Goal: Information Seeking & Learning: Learn about a topic

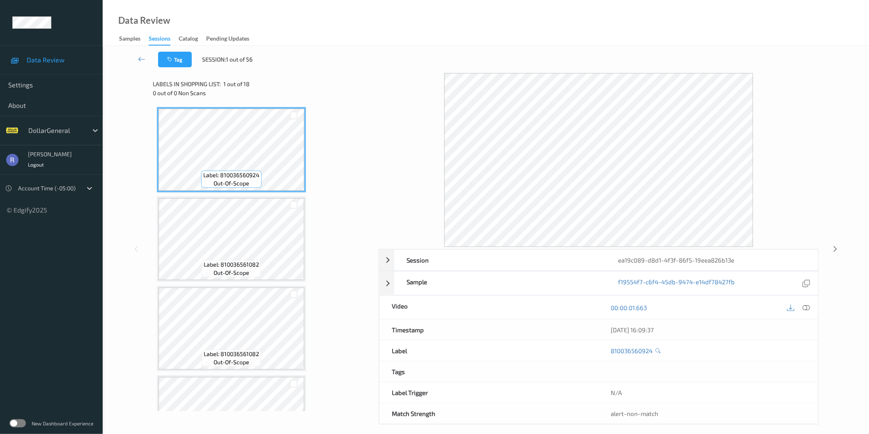
click at [19, 424] on label at bounding box center [17, 424] width 16 height 8
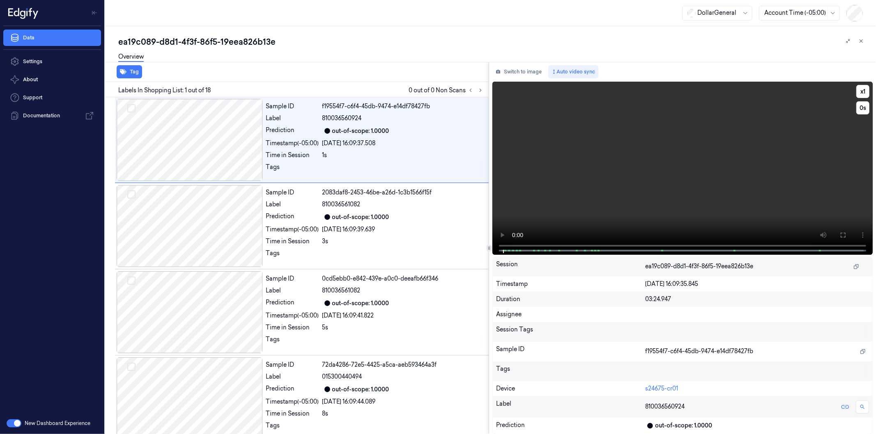
click at [669, 181] on video at bounding box center [682, 168] width 380 height 173
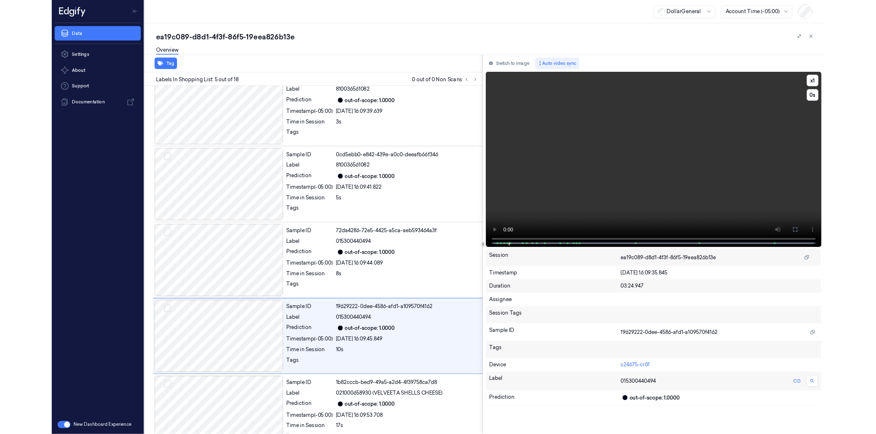
scroll to position [190, 0]
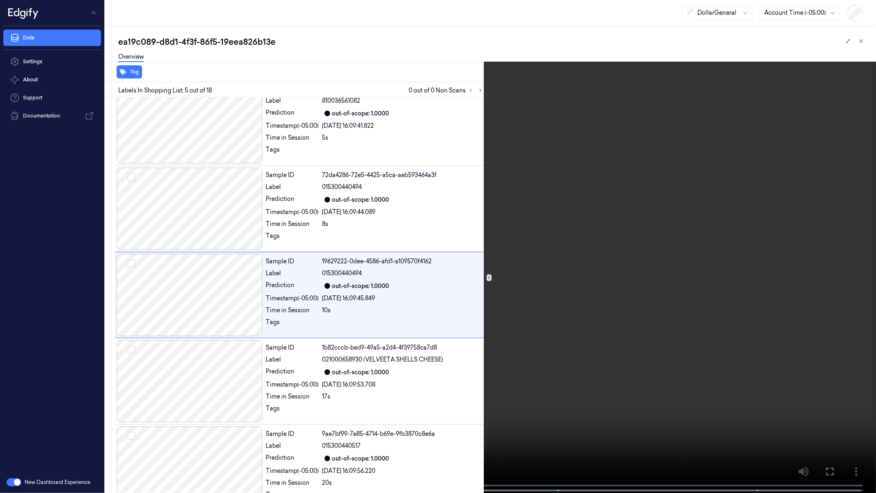
click at [419, 377] on video at bounding box center [438, 247] width 876 height 494
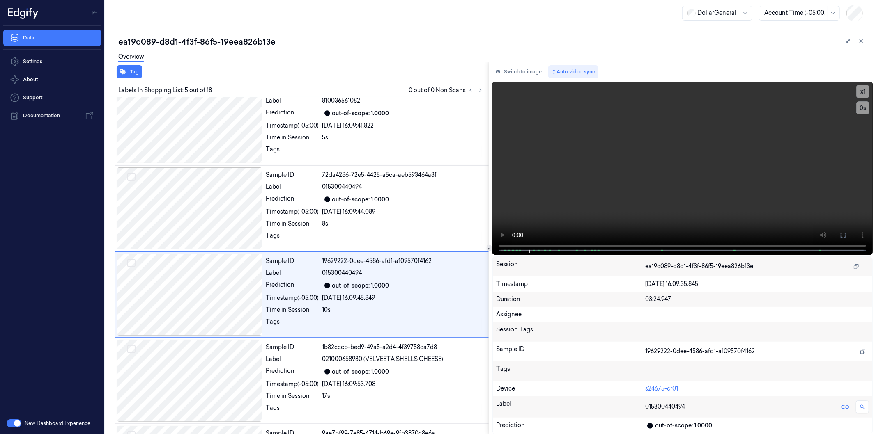
scroll to position [219, 0]
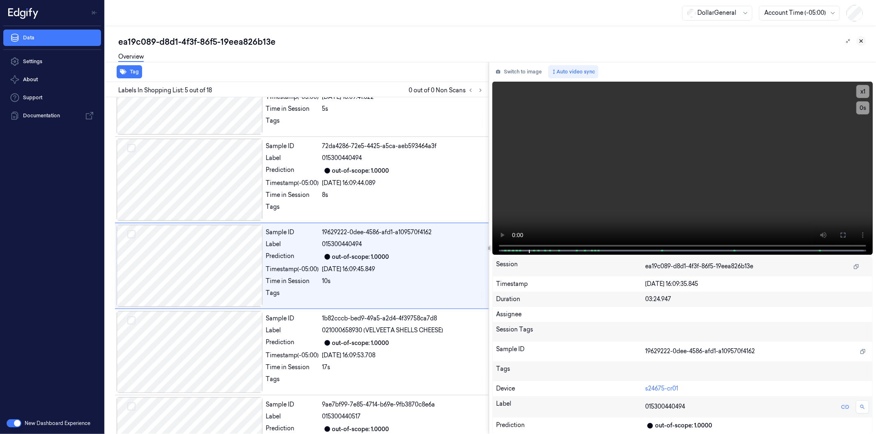
click at [863, 42] on icon at bounding box center [861, 41] width 6 height 6
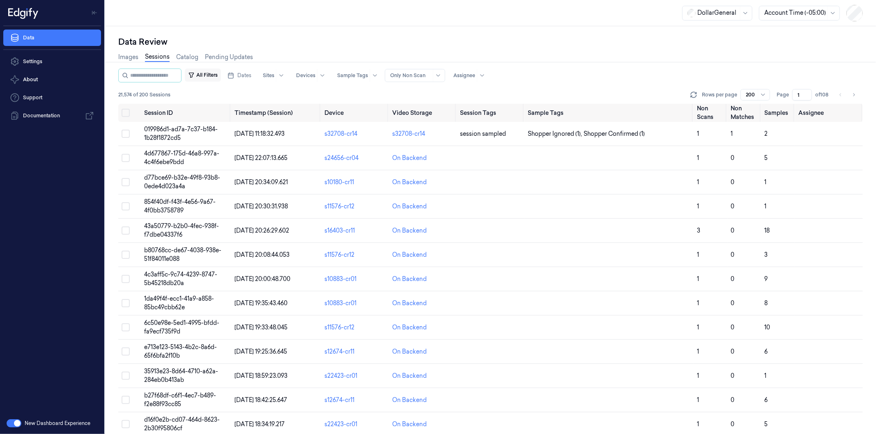
click at [211, 76] on button "All Filters" at bounding box center [203, 75] width 36 height 13
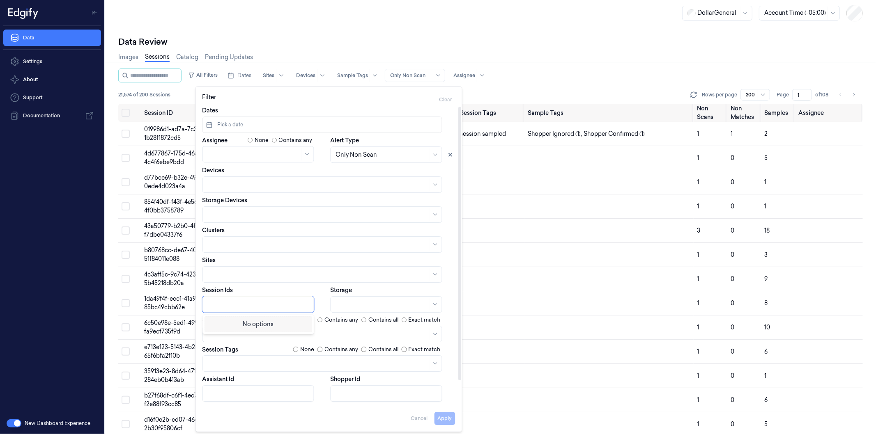
click at [222, 301] on div at bounding box center [259, 304] width 103 height 9
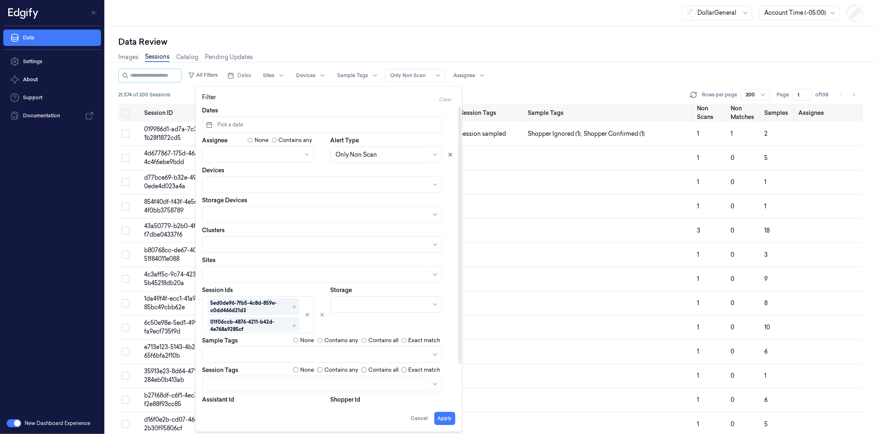
click at [384, 322] on div "Storage" at bounding box center [392, 309] width 125 height 47
click at [442, 417] on button "Apply" at bounding box center [444, 418] width 21 height 13
type input "**********"
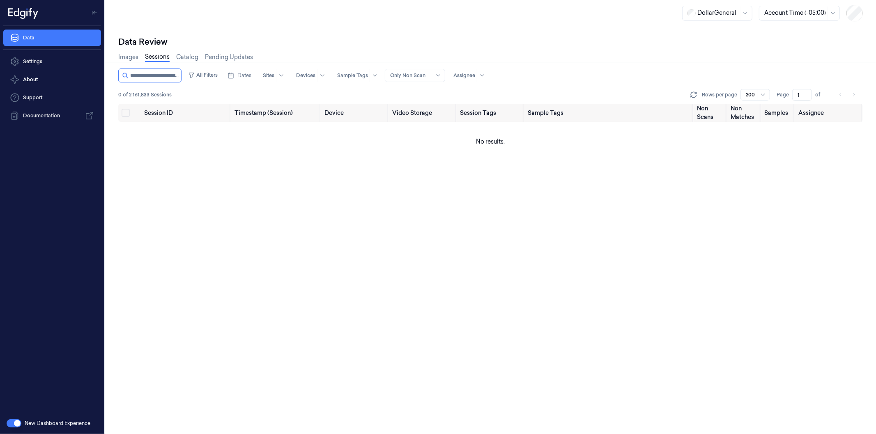
click at [14, 422] on button "button" at bounding box center [14, 424] width 15 height 8
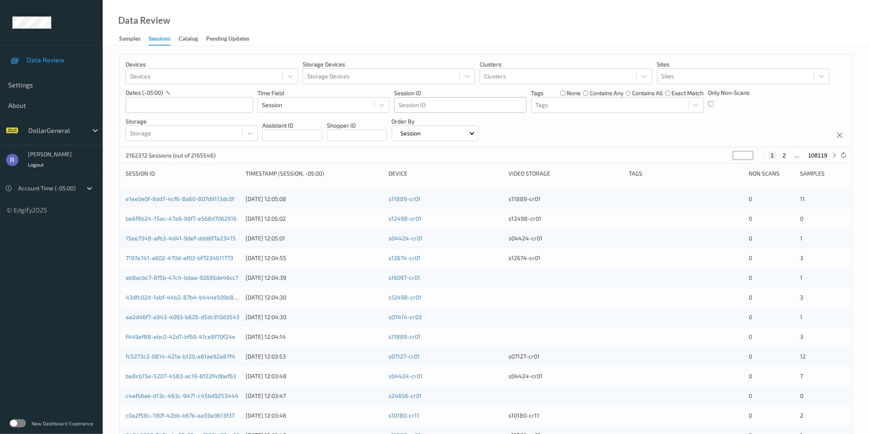
click at [464, 108] on div at bounding box center [460, 105] width 123 height 10
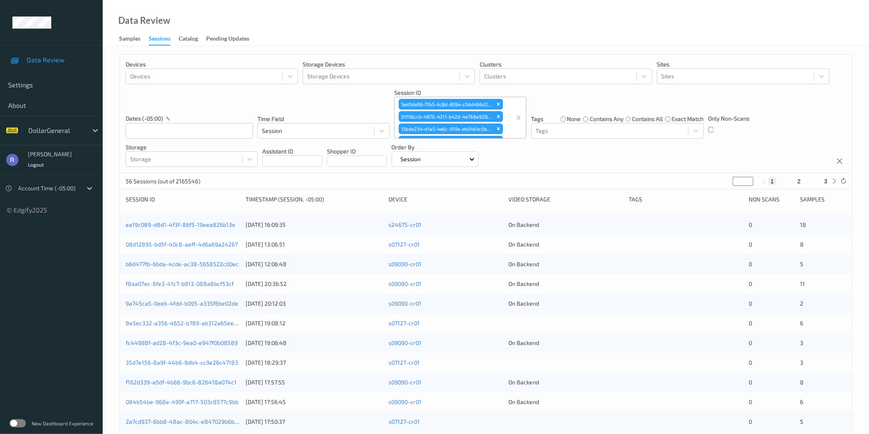
click at [367, 179] on div "56 Sessions (out of 2165546) * 1 2 3" at bounding box center [485, 181] width 731 height 16
click at [168, 225] on link "ea19c089-d8d1-4f3f-86f5-19eea826b13e" at bounding box center [181, 224] width 110 height 7
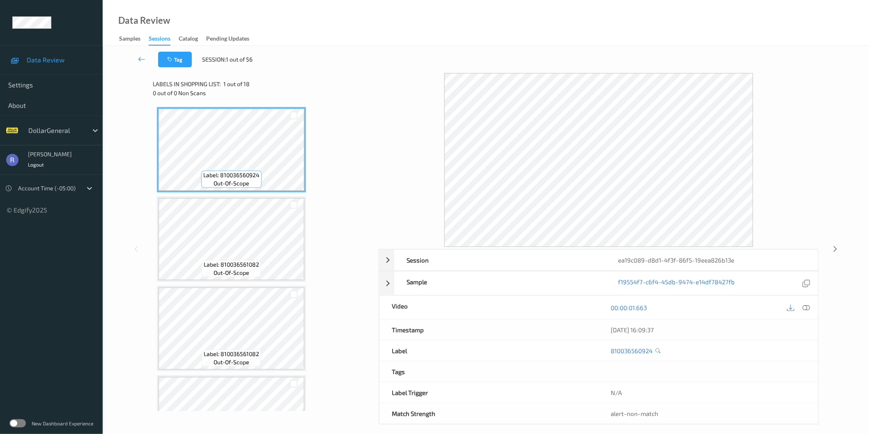
click at [805, 306] on icon at bounding box center [805, 307] width 7 height 7
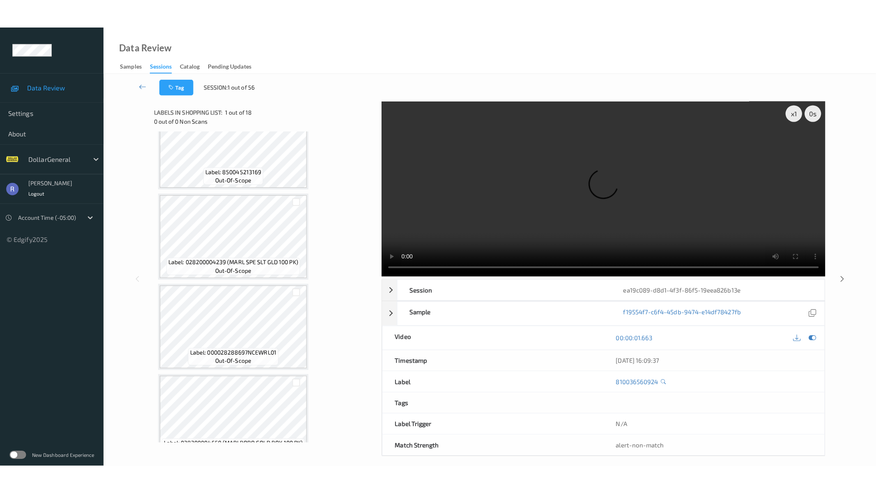
scroll to position [1296, 0]
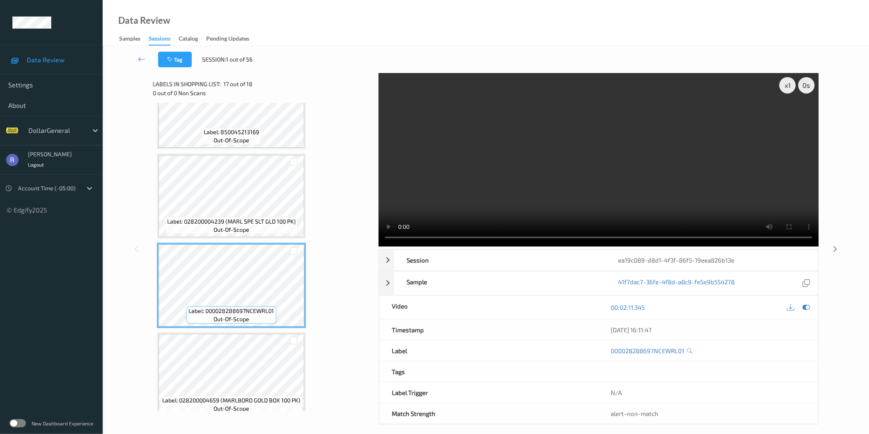
click at [511, 184] on video at bounding box center [598, 160] width 440 height 174
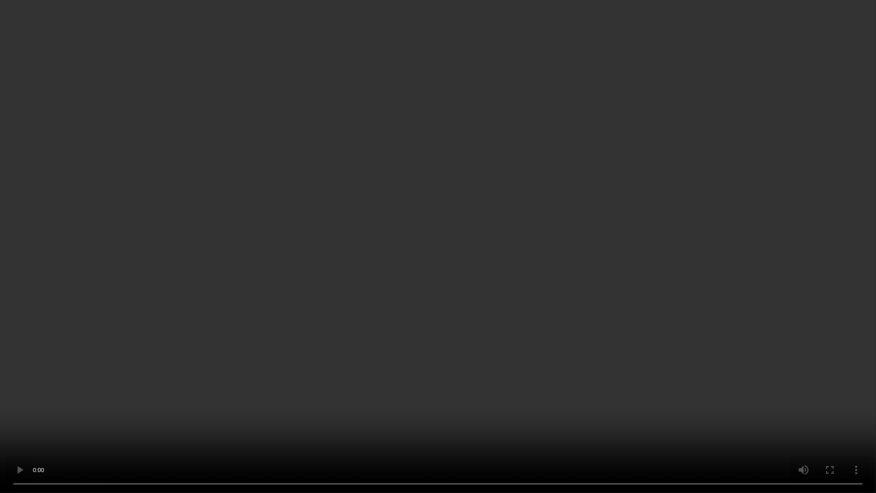
click at [445, 267] on video at bounding box center [438, 246] width 876 height 493
drag, startPoint x: 445, startPoint y: 267, endPoint x: 436, endPoint y: 233, distance: 35.1
click at [440, 271] on video at bounding box center [438, 246] width 876 height 493
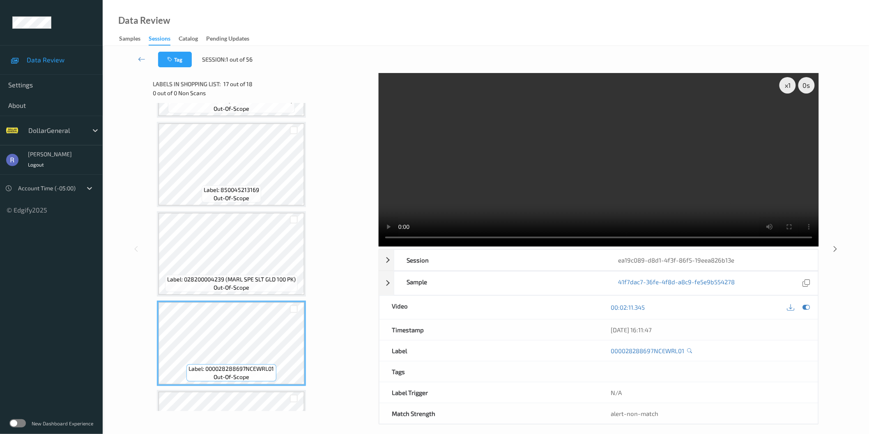
click at [308, 73] on div "Labels in shopping list: 17 out of 18 0 out of 0 Non Scans" at bounding box center [263, 88] width 220 height 30
click at [834, 249] on icon at bounding box center [835, 248] width 7 height 7
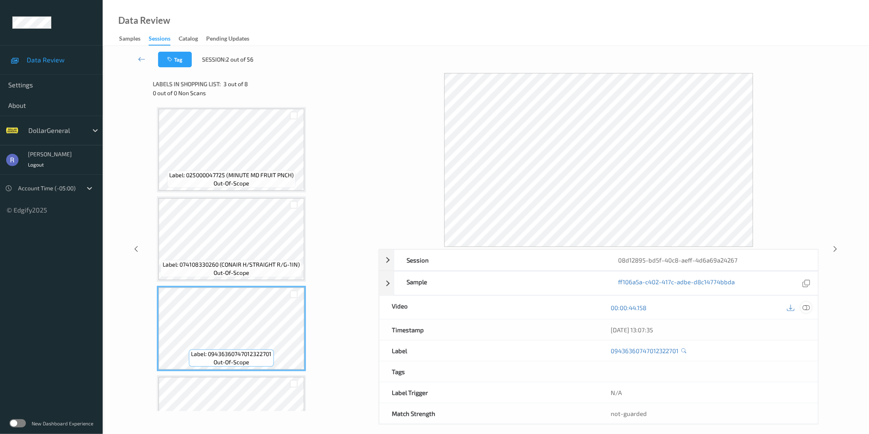
click at [805, 306] on icon at bounding box center [805, 307] width 7 height 7
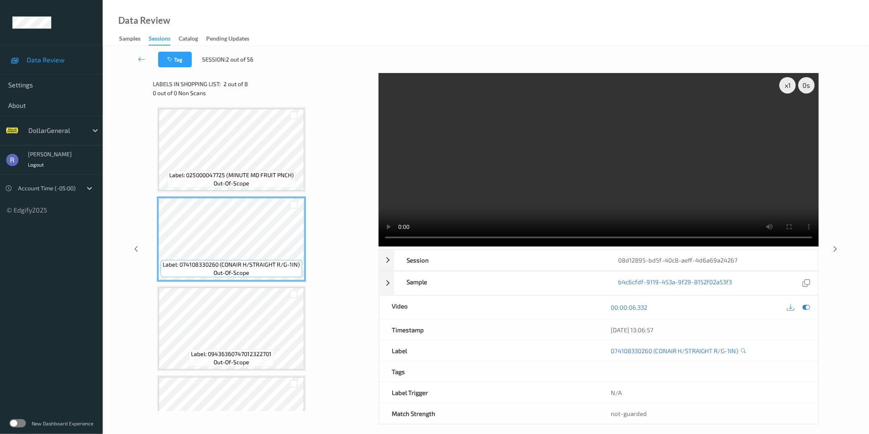
click at [591, 174] on video at bounding box center [598, 160] width 440 height 174
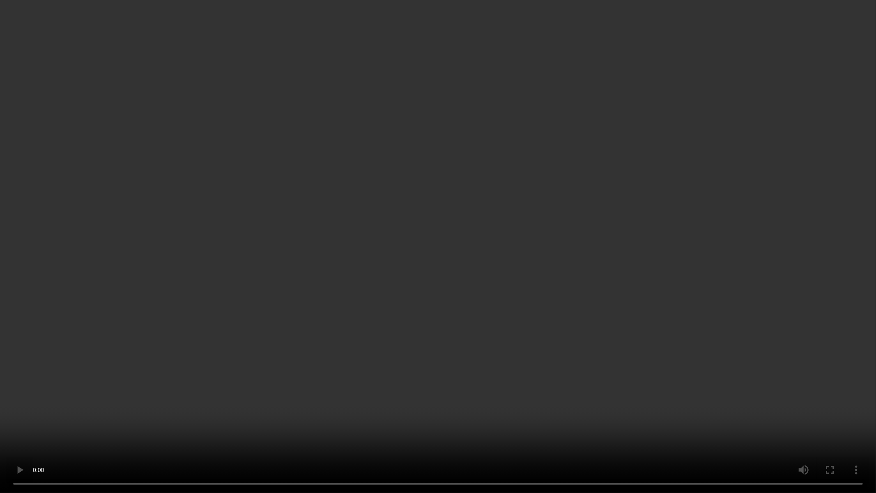
click at [371, 310] on video at bounding box center [438, 246] width 876 height 493
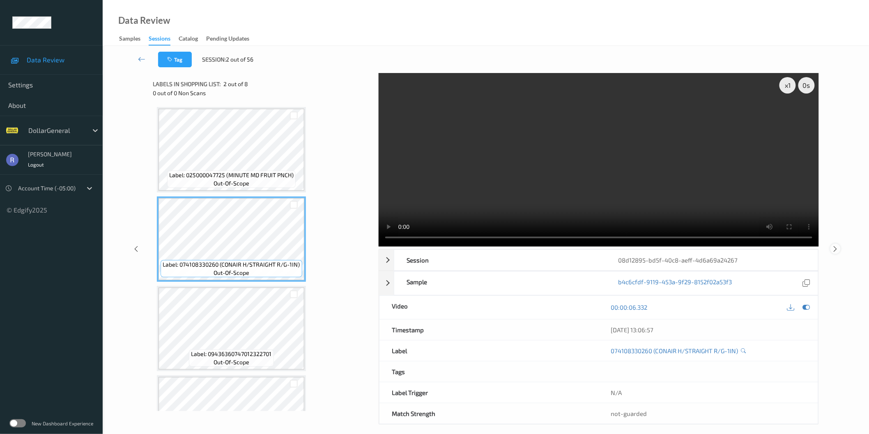
click at [832, 249] on icon at bounding box center [835, 248] width 7 height 7
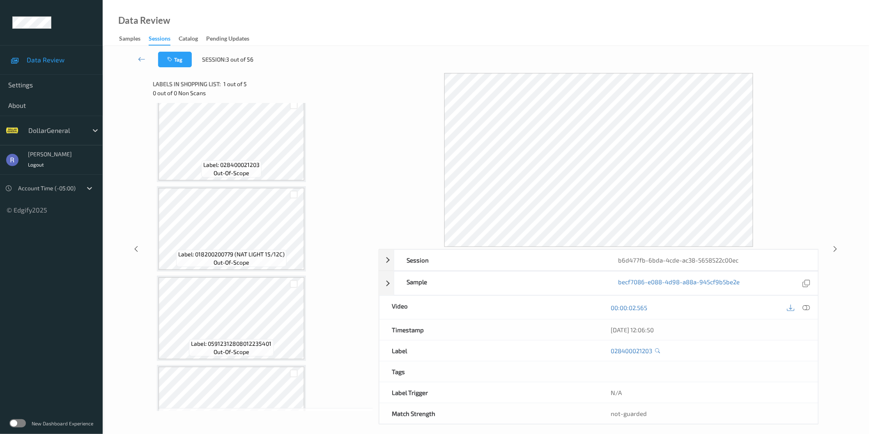
scroll to position [144, 0]
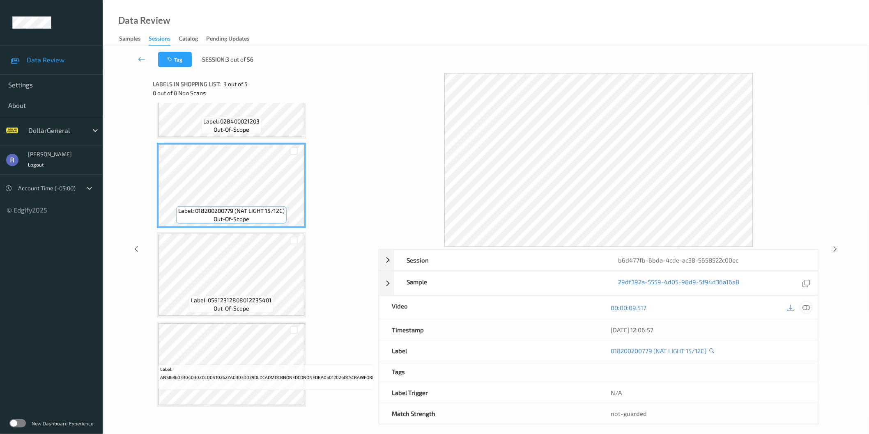
click at [809, 309] on icon at bounding box center [805, 307] width 7 height 7
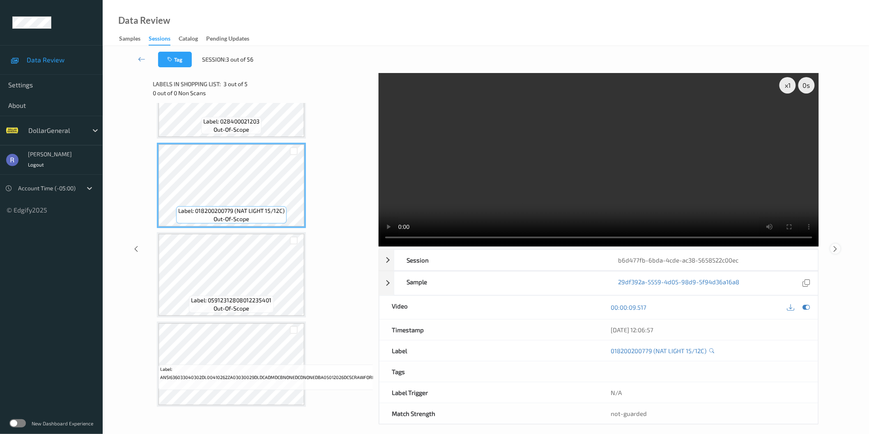
click at [834, 250] on icon at bounding box center [835, 248] width 7 height 7
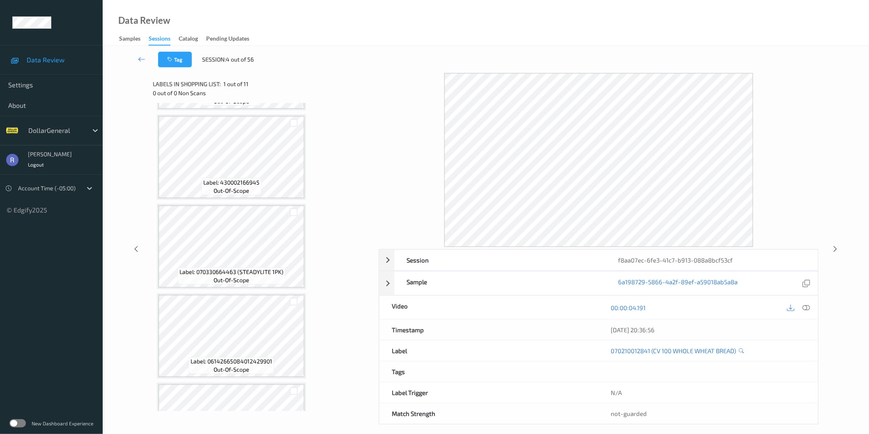
scroll to position [456, 0]
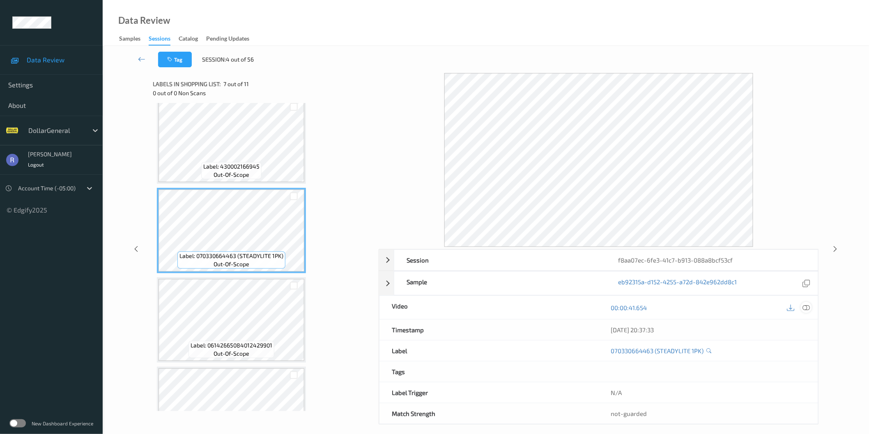
click at [806, 307] on icon at bounding box center [805, 307] width 7 height 7
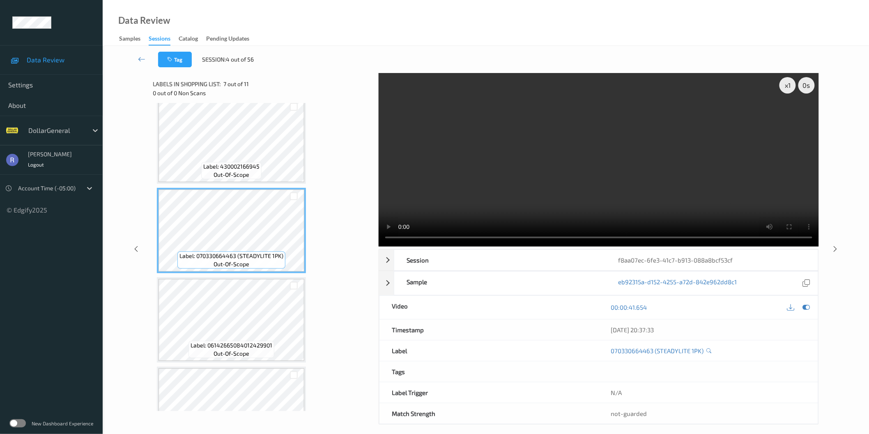
click at [596, 163] on video at bounding box center [598, 160] width 440 height 174
drag, startPoint x: 596, startPoint y: 163, endPoint x: 593, endPoint y: 205, distance: 42.4
click at [594, 165] on video at bounding box center [598, 160] width 440 height 174
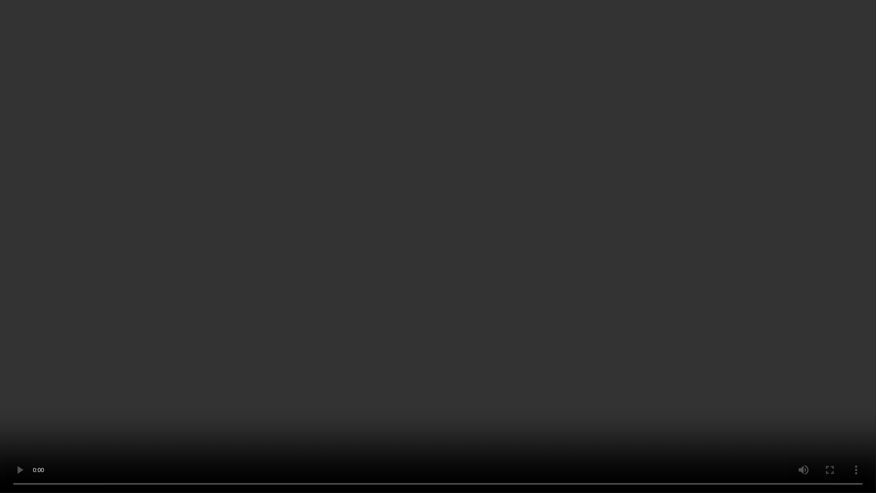
click at [514, 204] on video at bounding box center [438, 246] width 876 height 493
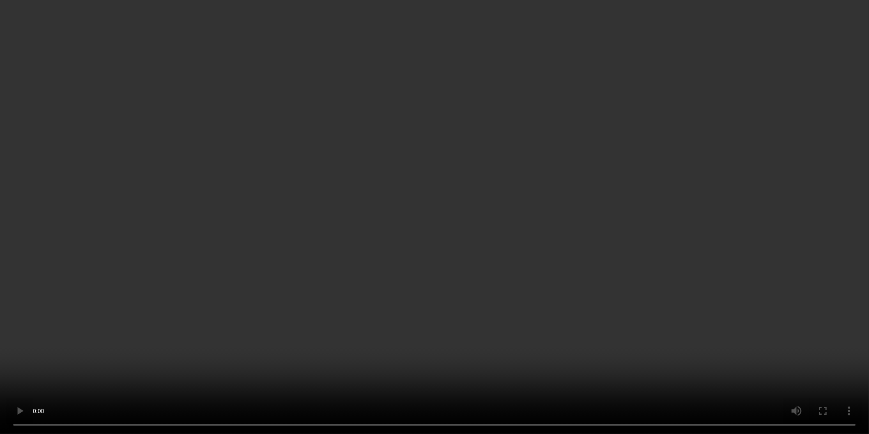
scroll to position [410, 0]
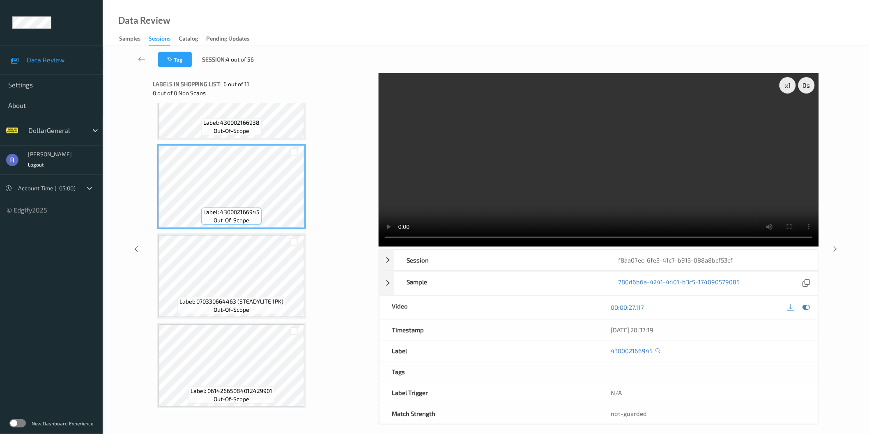
click at [654, 144] on video at bounding box center [598, 160] width 440 height 174
drag, startPoint x: 654, startPoint y: 144, endPoint x: 653, endPoint y: 187, distance: 43.1
click at [655, 144] on video at bounding box center [598, 160] width 440 height 174
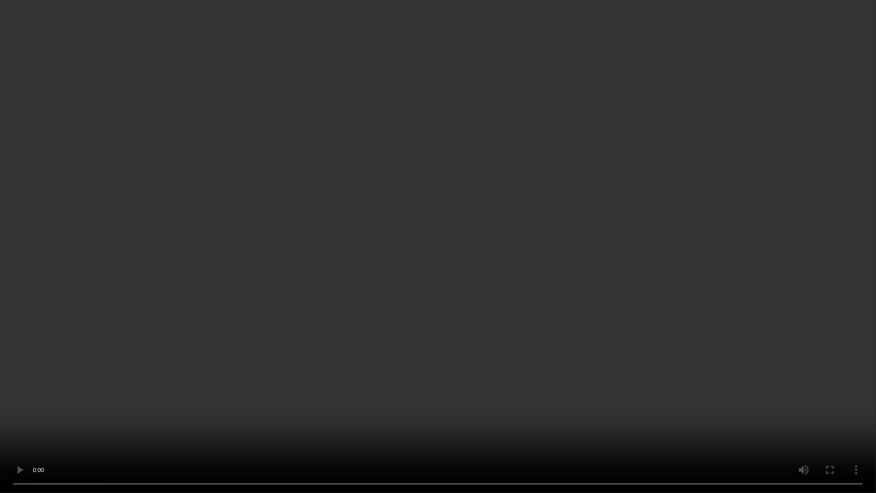
click at [736, 105] on video at bounding box center [438, 246] width 876 height 493
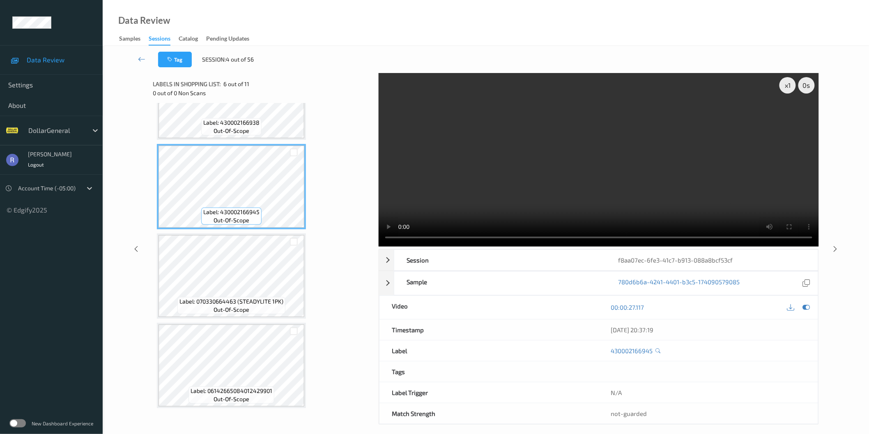
click at [605, 163] on video at bounding box center [598, 160] width 440 height 174
click at [605, 161] on video at bounding box center [598, 160] width 440 height 174
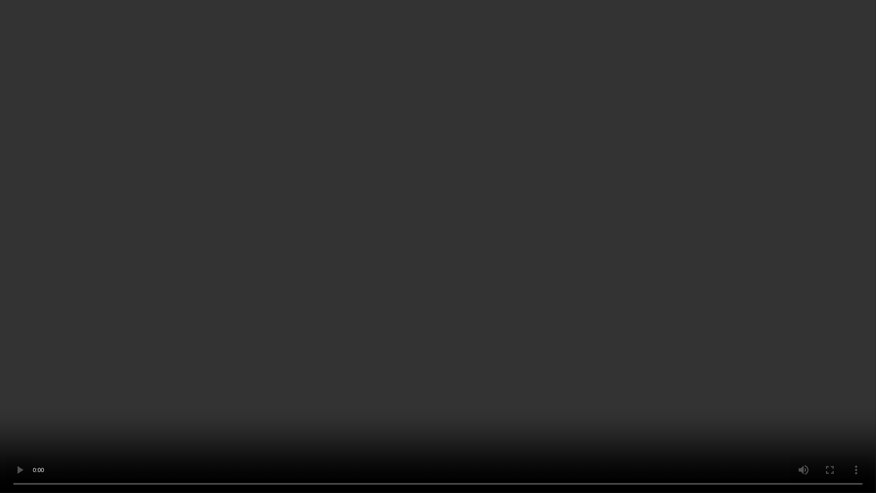
click at [605, 201] on video at bounding box center [438, 246] width 876 height 493
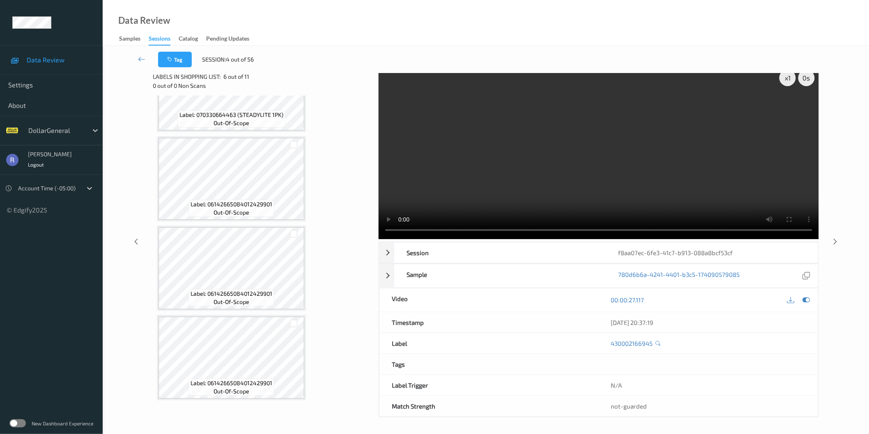
scroll to position [586, 0]
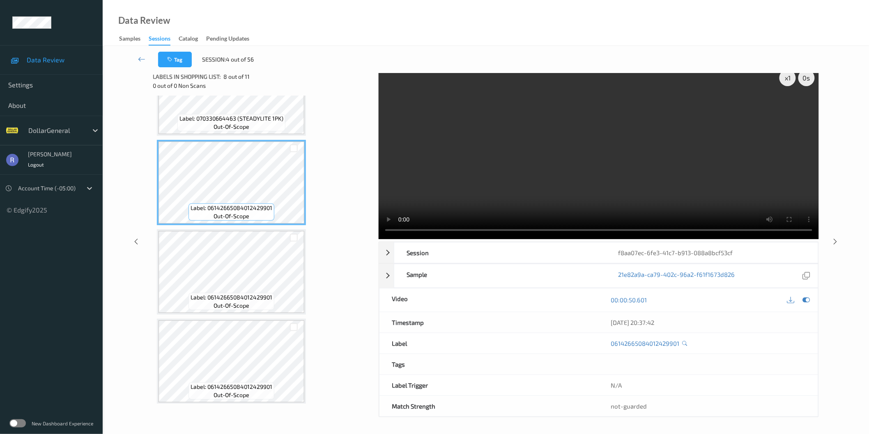
click at [655, 174] on video at bounding box center [598, 153] width 440 height 174
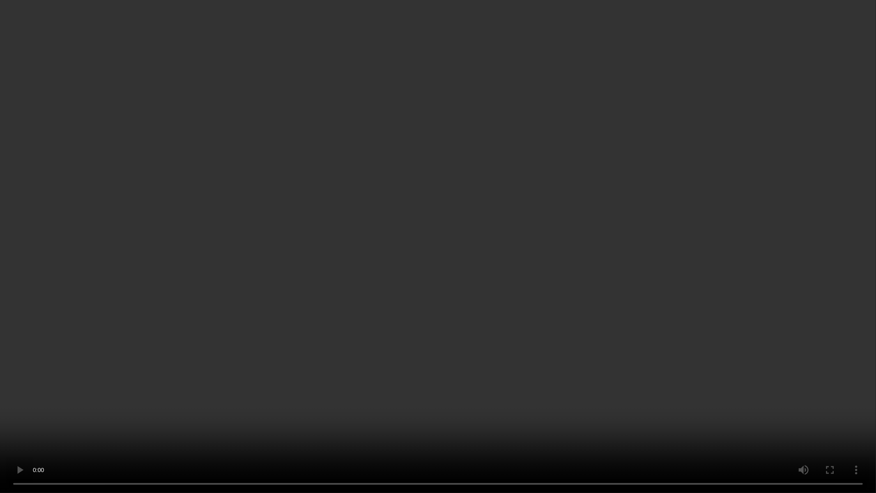
click at [622, 225] on video at bounding box center [438, 246] width 876 height 493
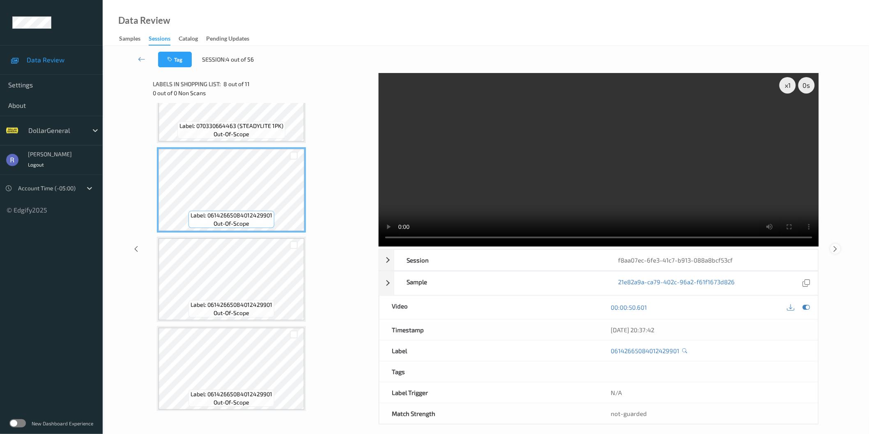
click at [834, 251] on icon at bounding box center [835, 248] width 7 height 7
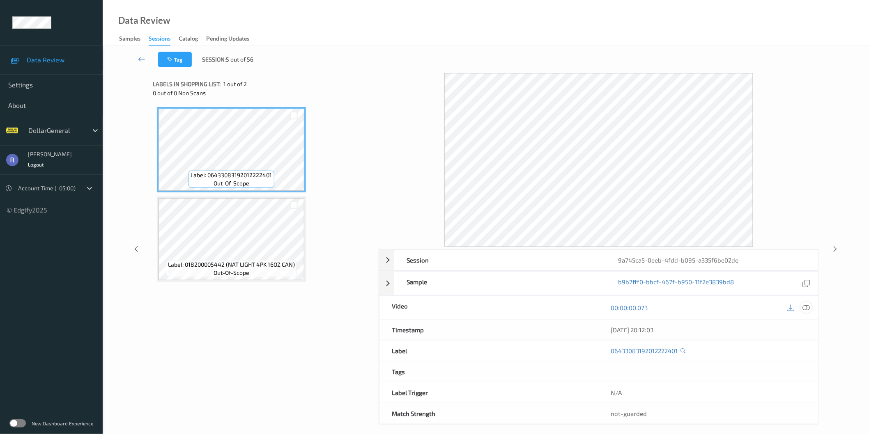
click at [806, 308] on icon at bounding box center [805, 307] width 7 height 7
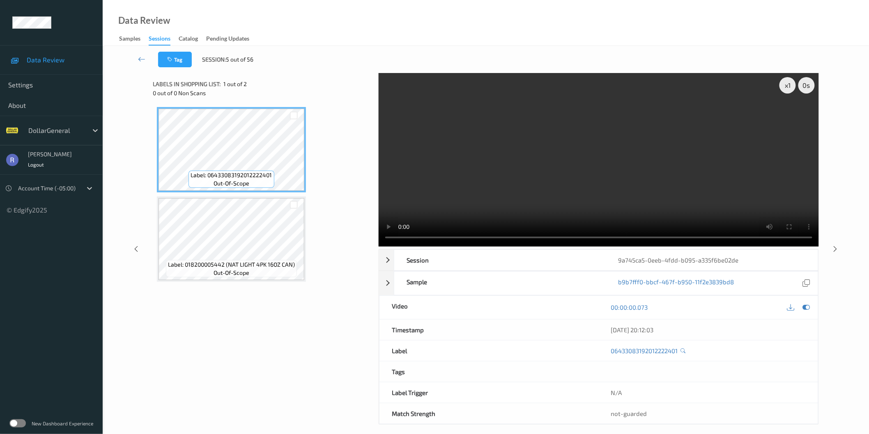
click at [369, 232] on div "Label: 06433083192012222401 out-of-scope Label: 018200005442 (NAT LIGHT 4PK 16O…" at bounding box center [263, 211] width 220 height 217
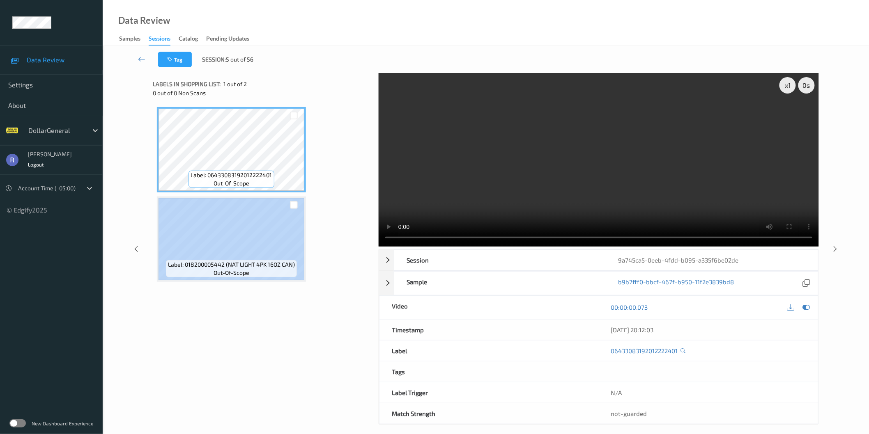
click at [369, 232] on div "Label: 06433083192012222401 out-of-scope Label: 018200005442 (NAT LIGHT 4PK 16O…" at bounding box center [263, 211] width 220 height 217
click at [365, 231] on div "Label: 06433083192012222401 out-of-scope Label: 018200005442 (NAT LIGHT 4PK 16O…" at bounding box center [263, 194] width 212 height 175
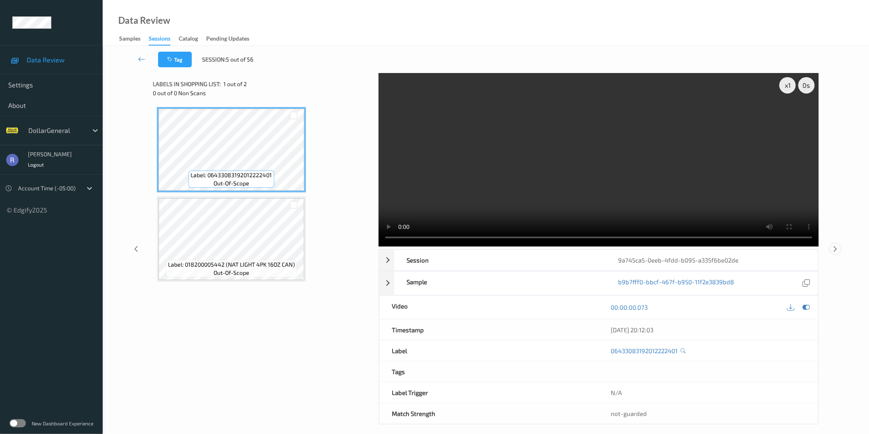
click at [834, 244] on div at bounding box center [835, 249] width 10 height 10
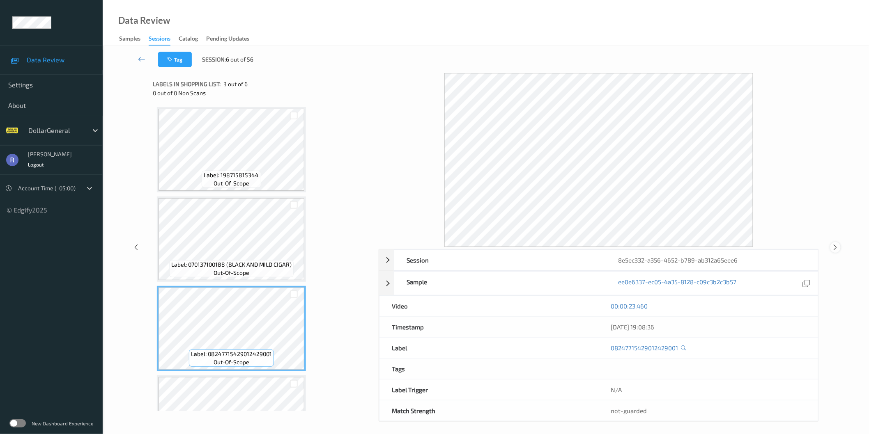
click at [835, 248] on icon at bounding box center [835, 247] width 7 height 7
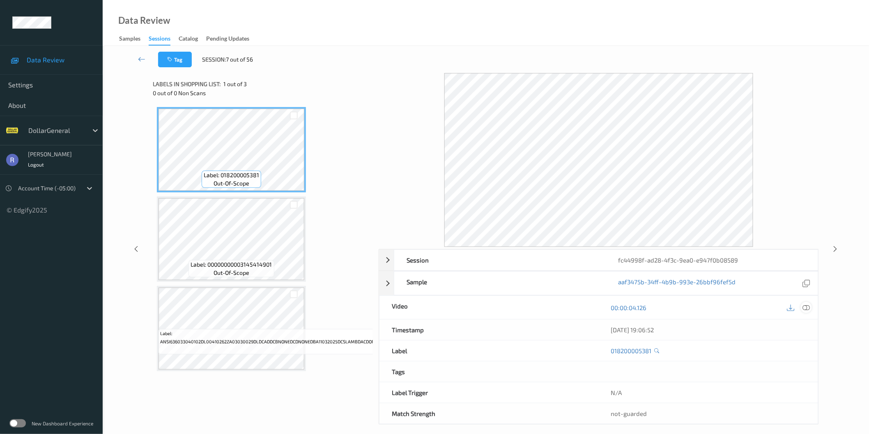
click at [805, 310] on icon at bounding box center [805, 307] width 7 height 7
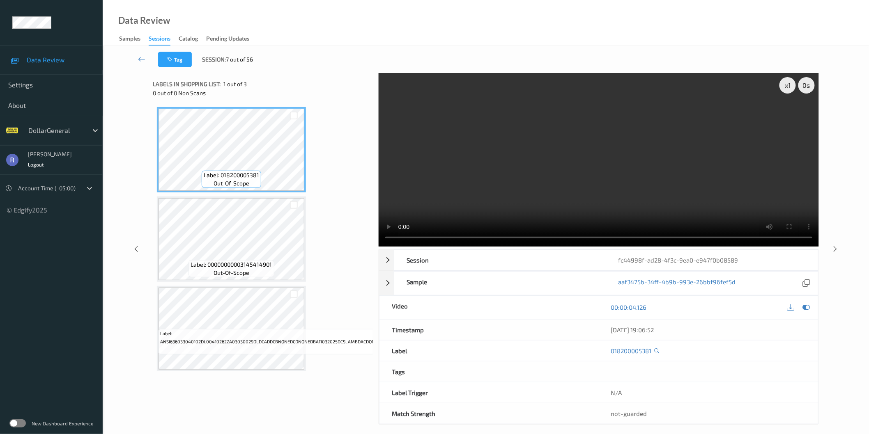
click at [587, 174] on video at bounding box center [598, 160] width 440 height 174
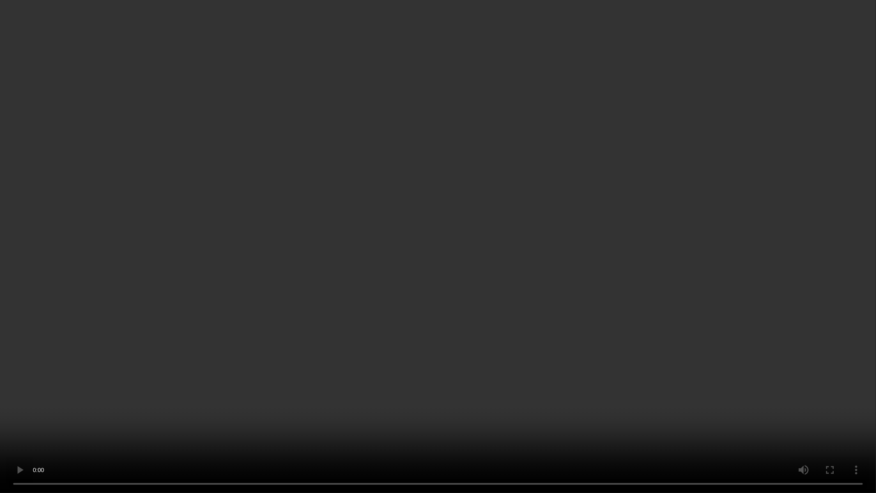
click at [587, 213] on video at bounding box center [438, 246] width 876 height 493
click at [587, 214] on video at bounding box center [438, 246] width 876 height 493
click at [511, 309] on video at bounding box center [438, 246] width 876 height 493
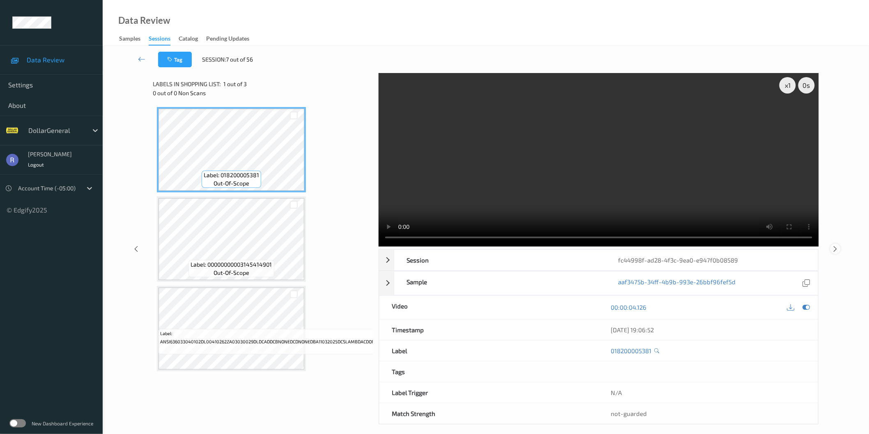
click at [835, 248] on icon at bounding box center [835, 248] width 7 height 7
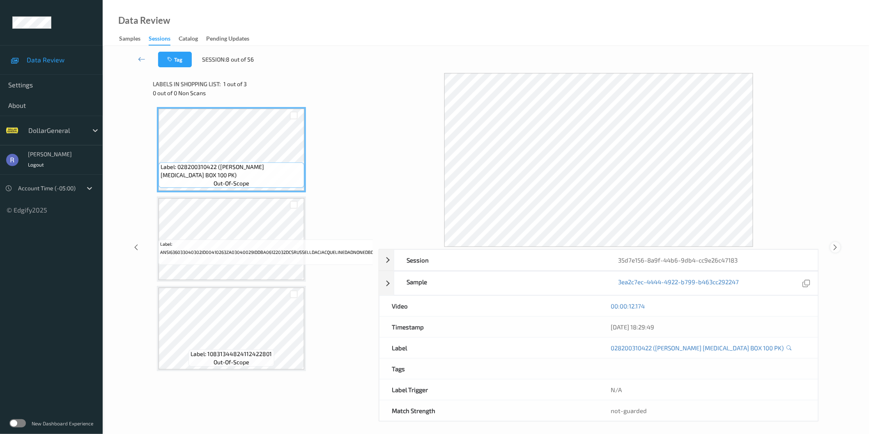
click at [836, 247] on icon at bounding box center [835, 247] width 7 height 7
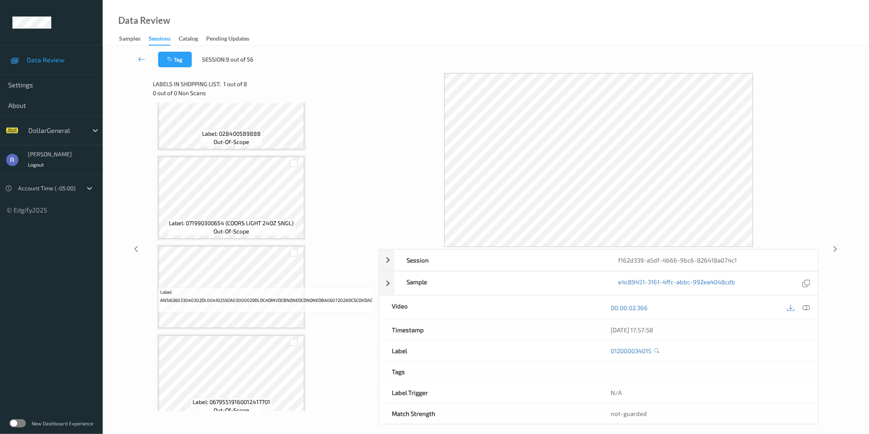
scroll to position [228, 0]
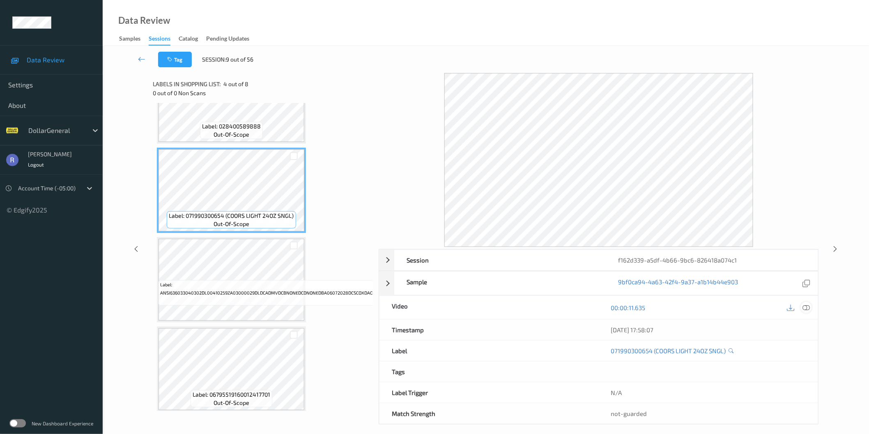
click at [804, 307] on icon at bounding box center [805, 307] width 7 height 7
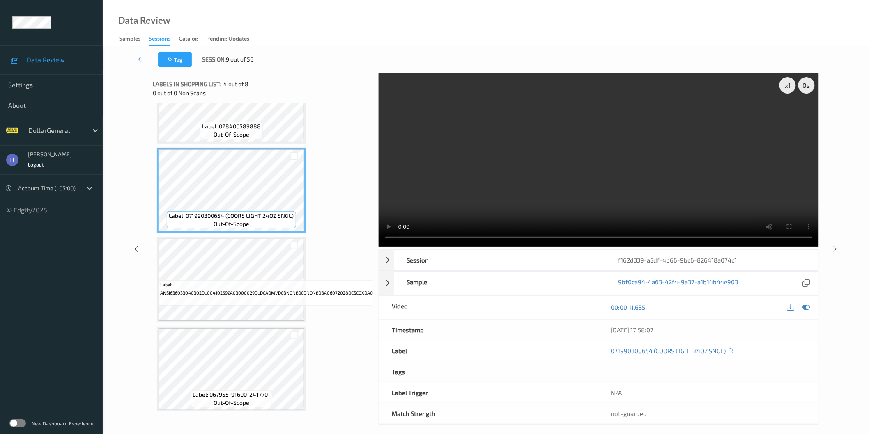
click at [556, 151] on video at bounding box center [598, 160] width 440 height 174
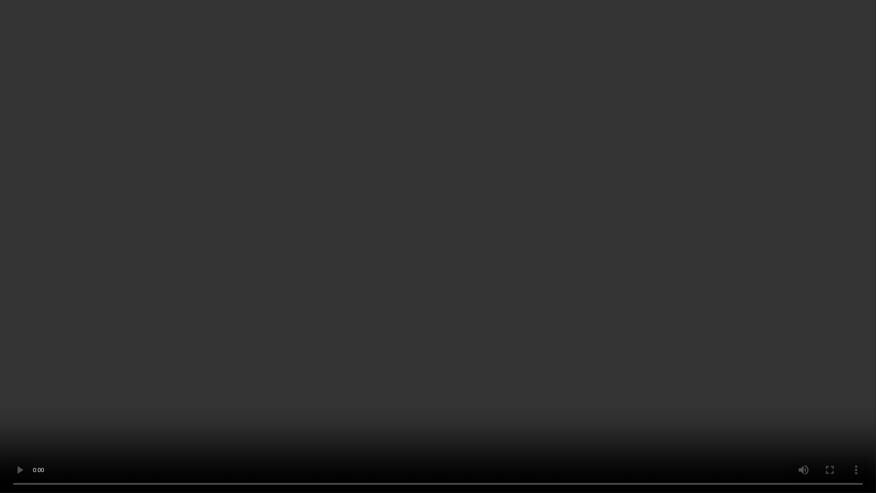
click at [639, 160] on video at bounding box center [438, 246] width 876 height 493
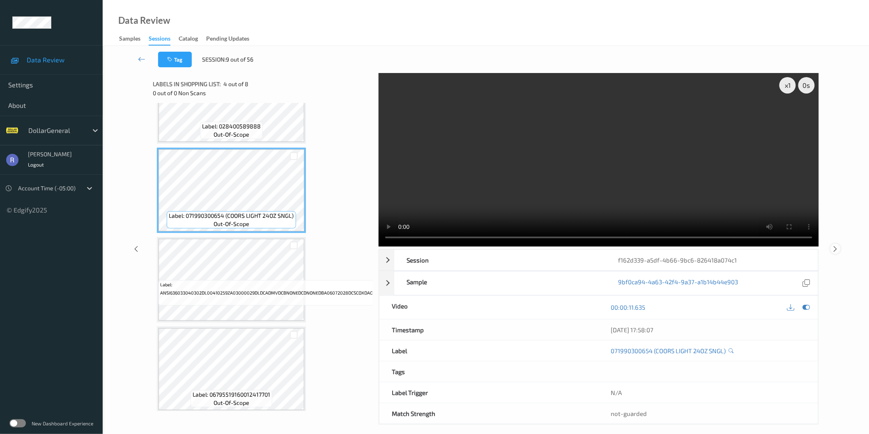
click at [836, 245] on icon at bounding box center [835, 248] width 7 height 7
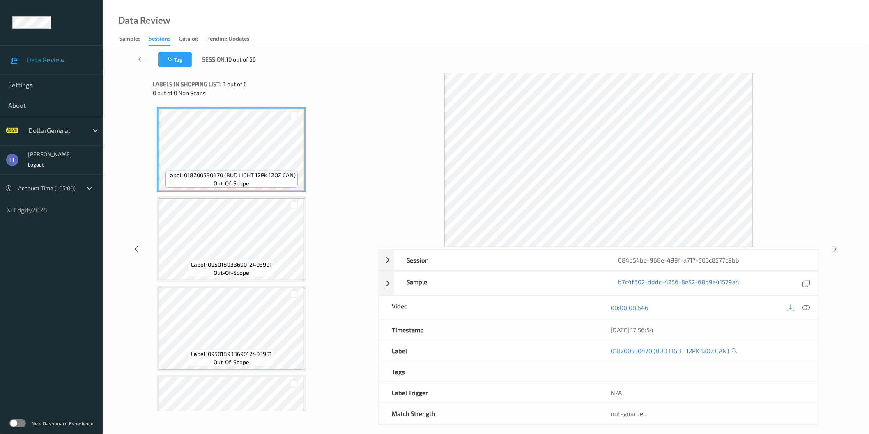
click at [802, 308] on icon at bounding box center [805, 307] width 7 height 7
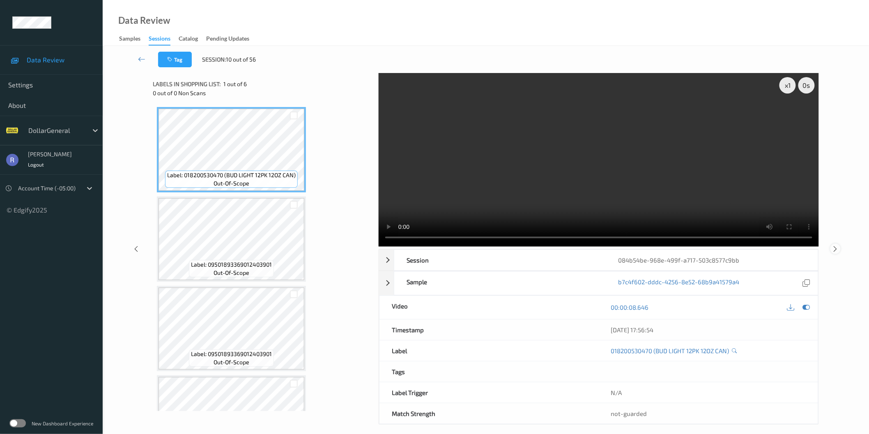
click at [837, 246] on icon at bounding box center [835, 248] width 7 height 7
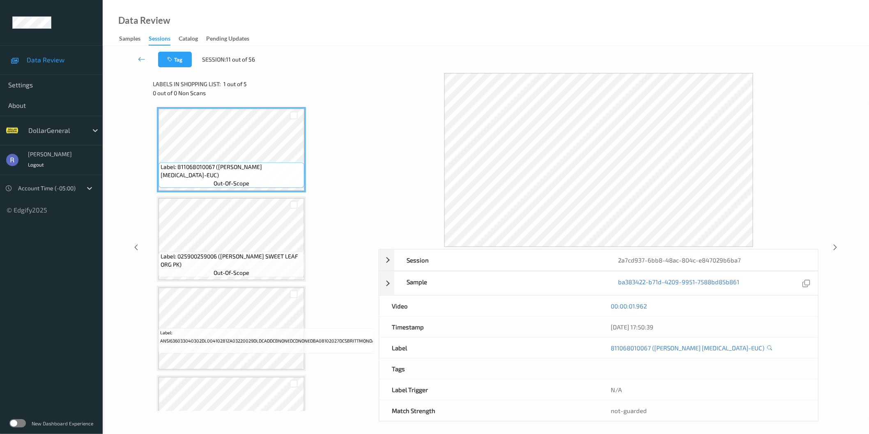
scroll to position [46, 0]
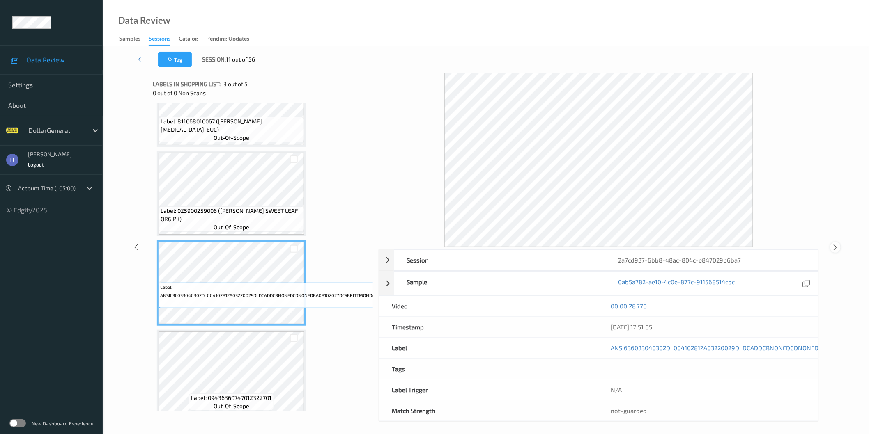
click at [835, 248] on icon at bounding box center [835, 247] width 7 height 7
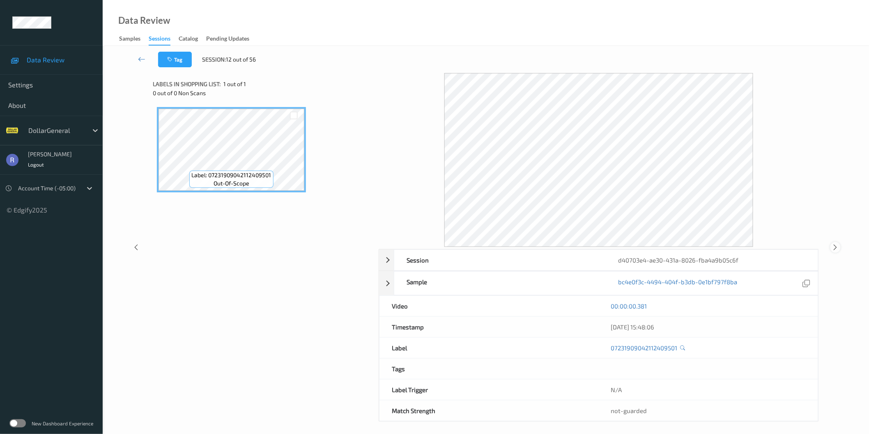
drag, startPoint x: 835, startPoint y: 246, endPoint x: 826, endPoint y: 255, distance: 12.8
click at [835, 246] on icon at bounding box center [835, 247] width 7 height 7
click at [808, 306] on icon at bounding box center [805, 307] width 7 height 7
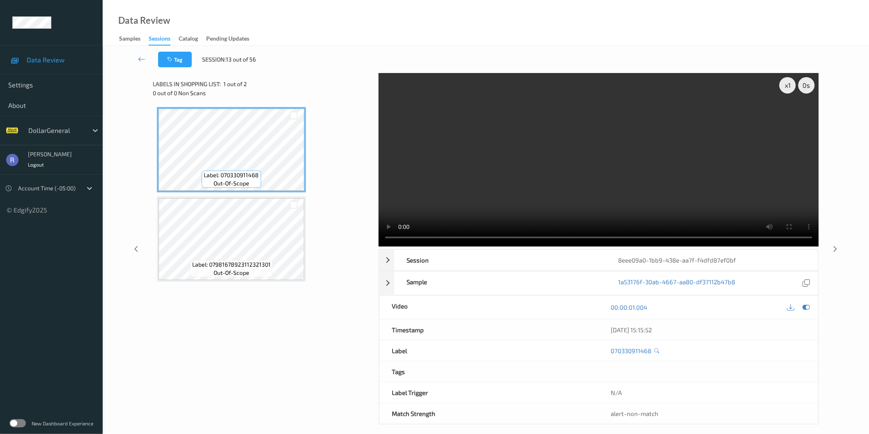
click at [555, 173] on video at bounding box center [598, 160] width 440 height 174
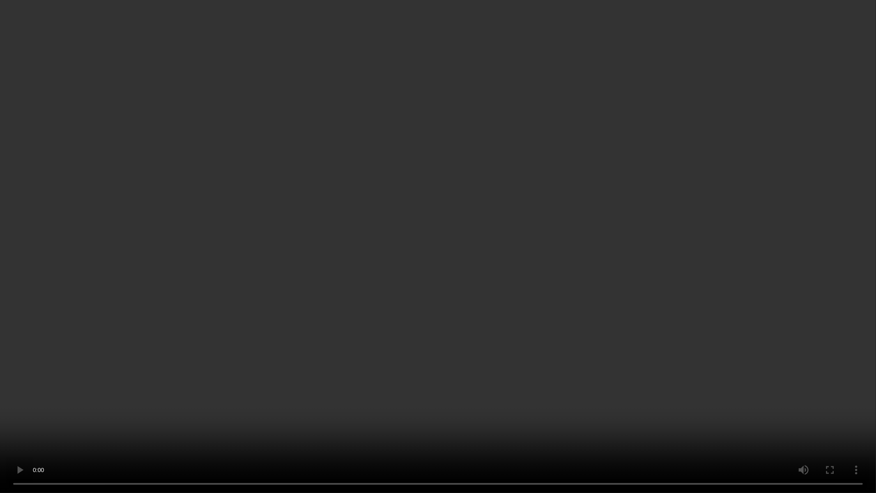
click at [543, 308] on video at bounding box center [438, 246] width 876 height 493
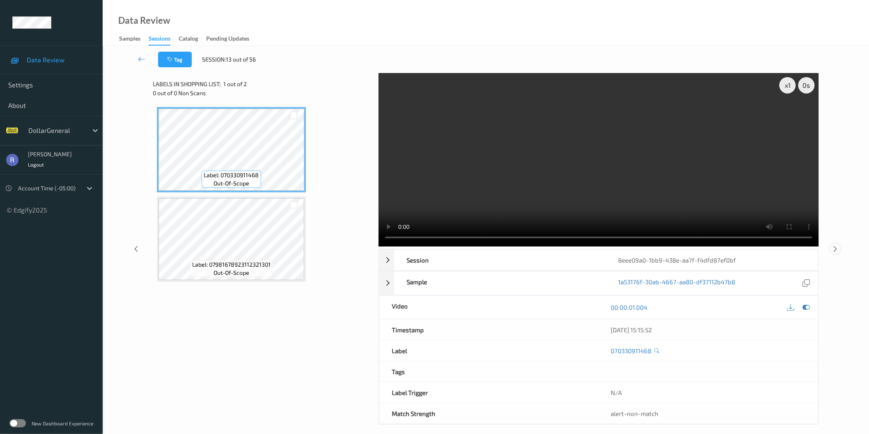
click at [834, 250] on icon at bounding box center [835, 248] width 7 height 7
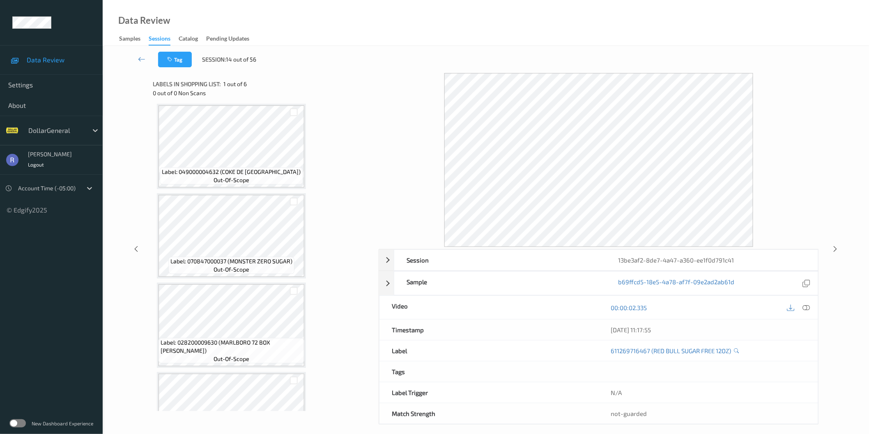
scroll to position [229, 0]
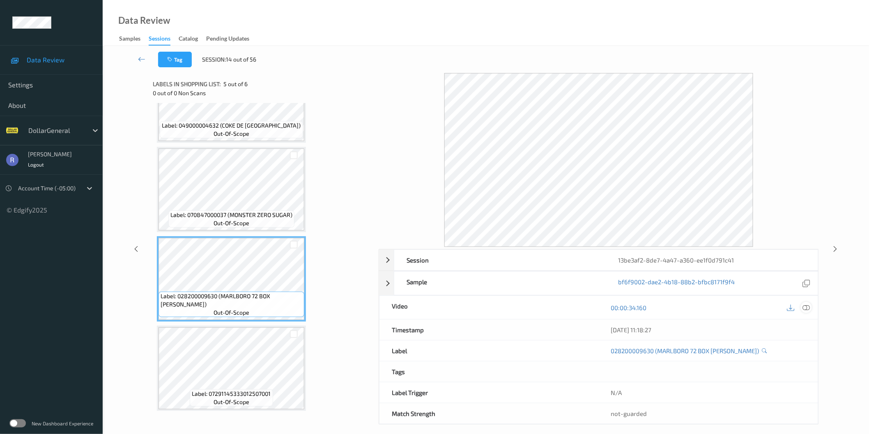
click at [805, 307] on icon at bounding box center [805, 307] width 7 height 7
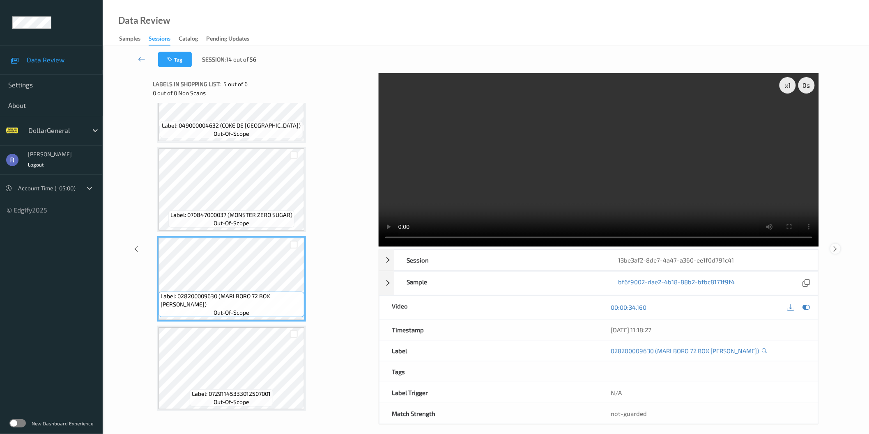
click at [835, 250] on icon at bounding box center [835, 248] width 7 height 7
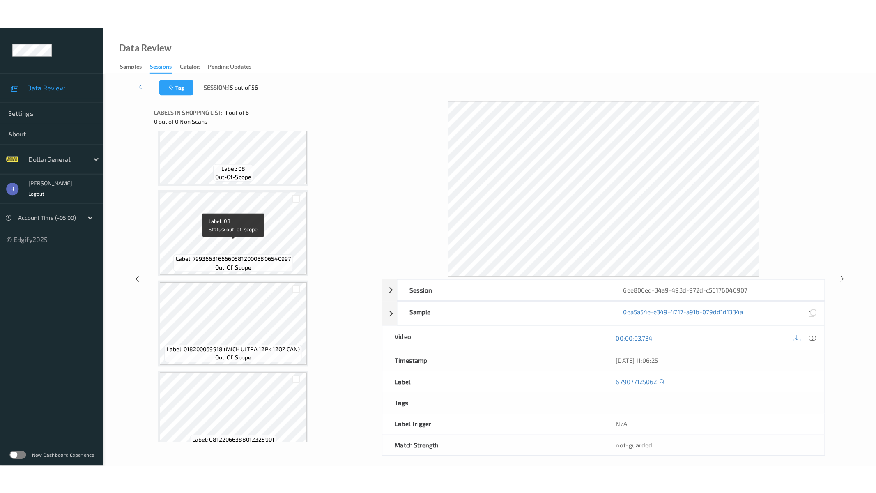
scroll to position [229, 0]
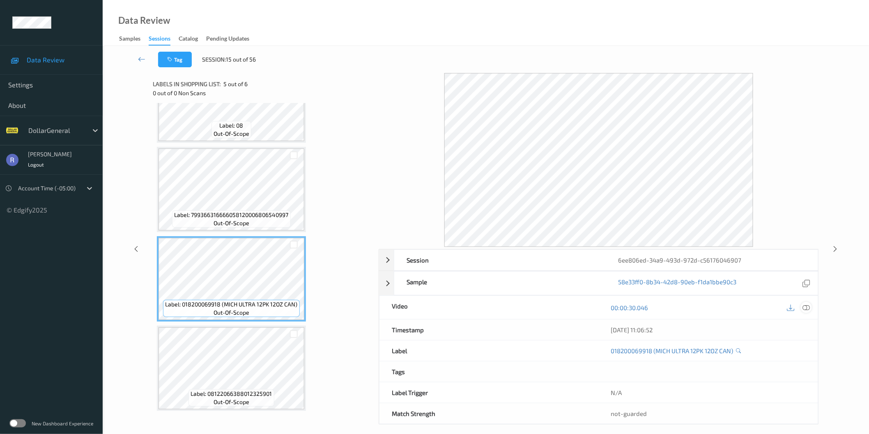
click at [805, 305] on icon at bounding box center [805, 307] width 7 height 7
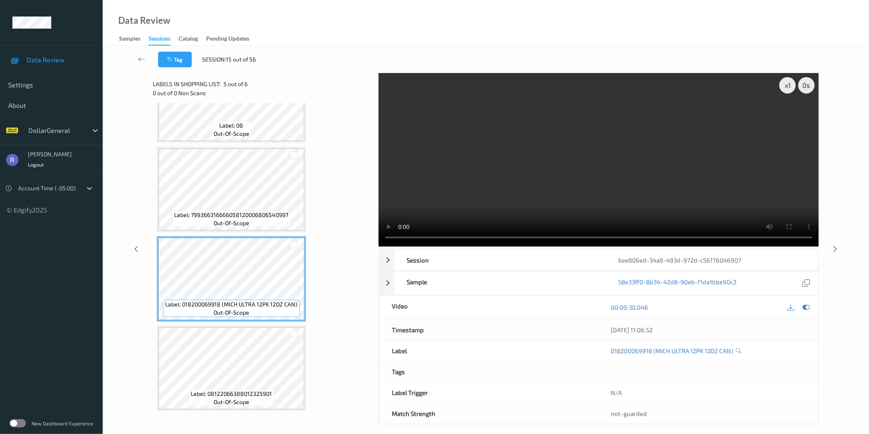
click at [620, 132] on video at bounding box center [598, 160] width 440 height 174
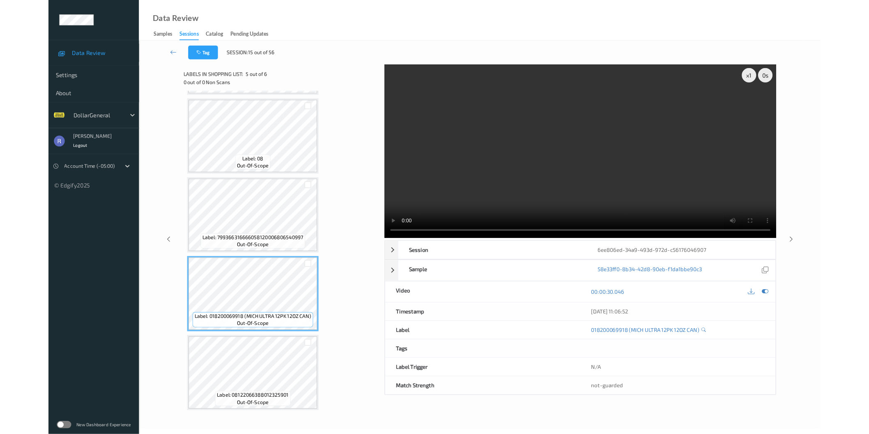
scroll to position [171, 0]
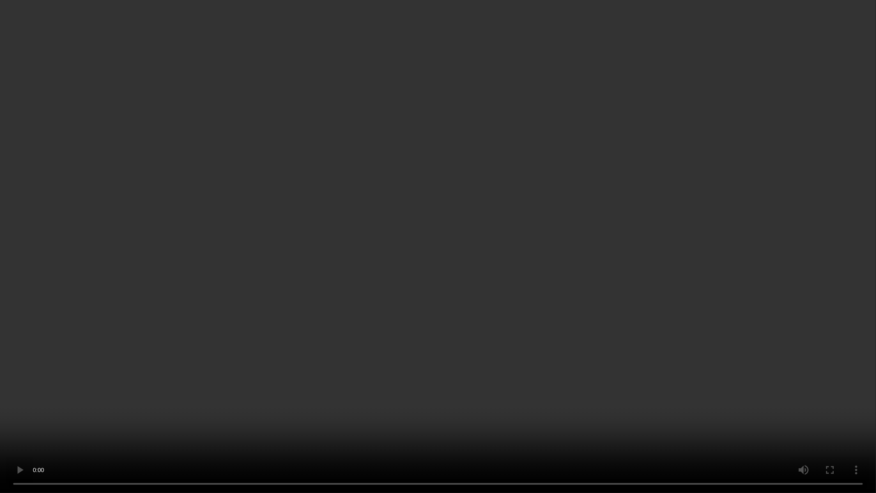
click at [612, 149] on video at bounding box center [438, 246] width 876 height 493
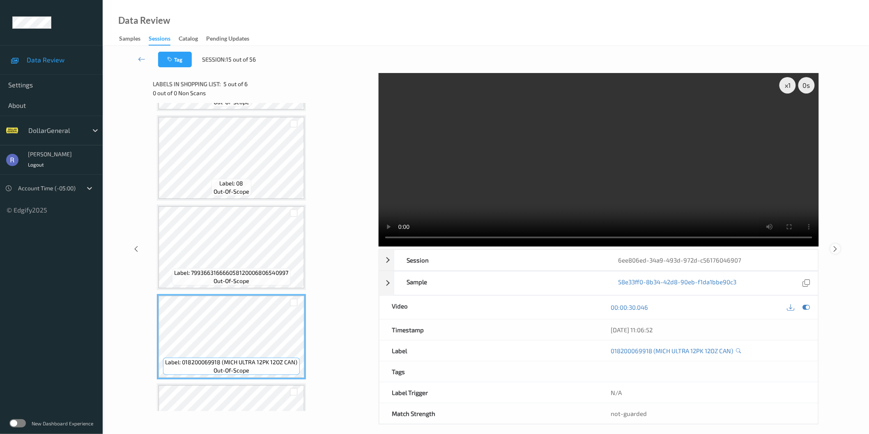
click at [831, 248] on div at bounding box center [835, 249] width 10 height 10
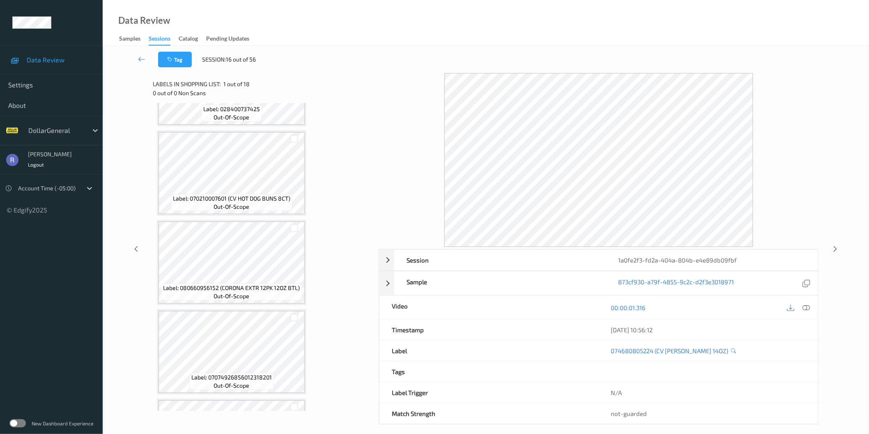
scroll to position [1185, 0]
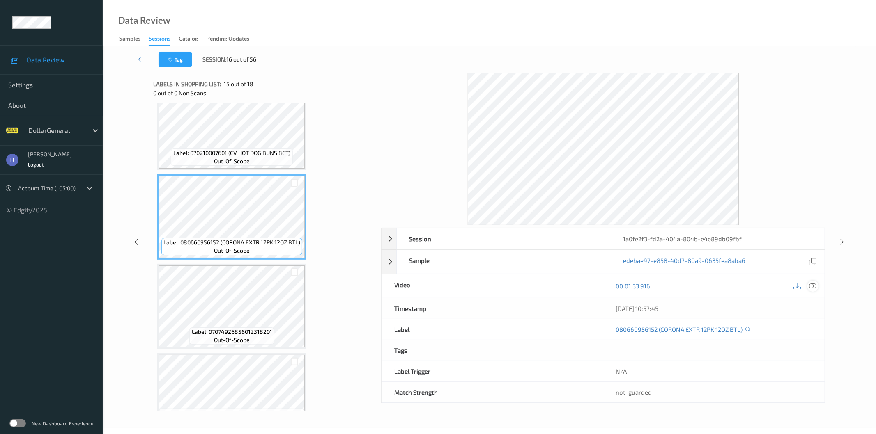
click at [815, 284] on icon at bounding box center [812, 285] width 7 height 7
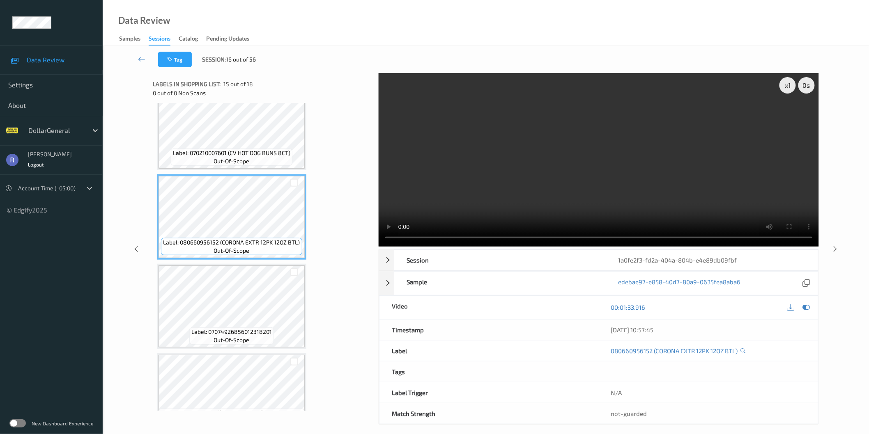
click at [694, 165] on video at bounding box center [598, 160] width 440 height 174
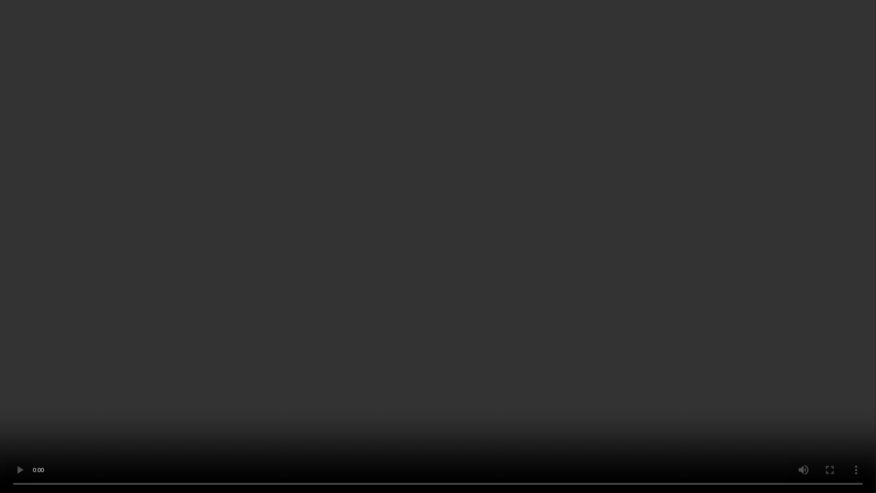
click at [641, 179] on video at bounding box center [438, 246] width 876 height 493
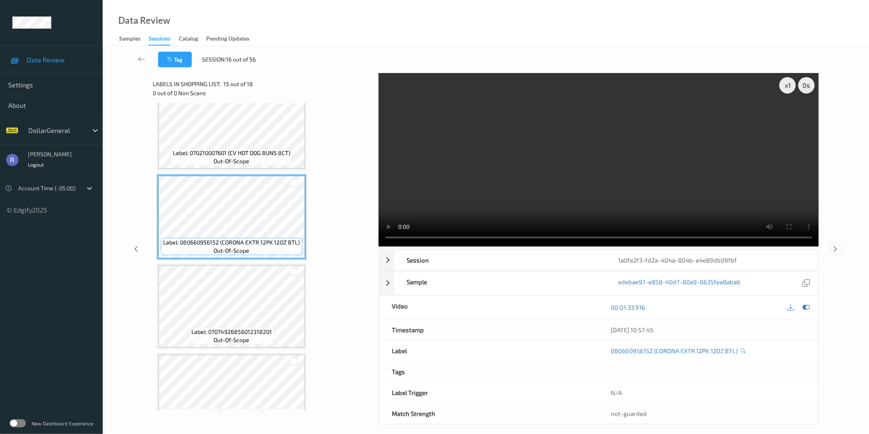
click at [833, 249] on icon at bounding box center [835, 248] width 7 height 7
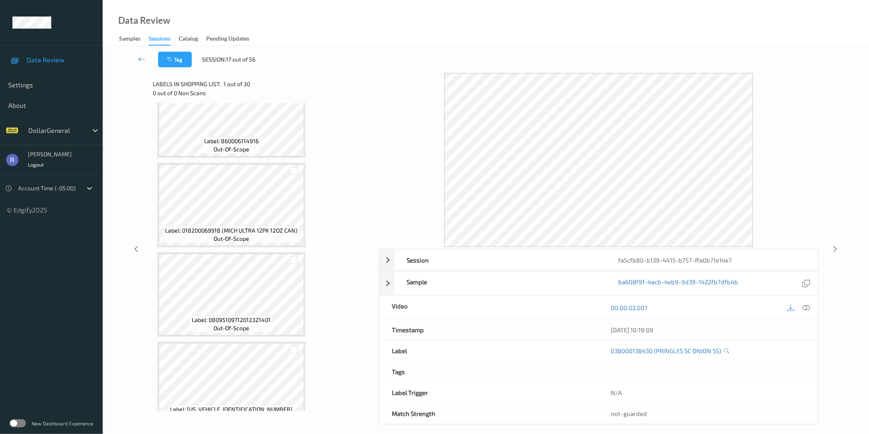
scroll to position [2363, 0]
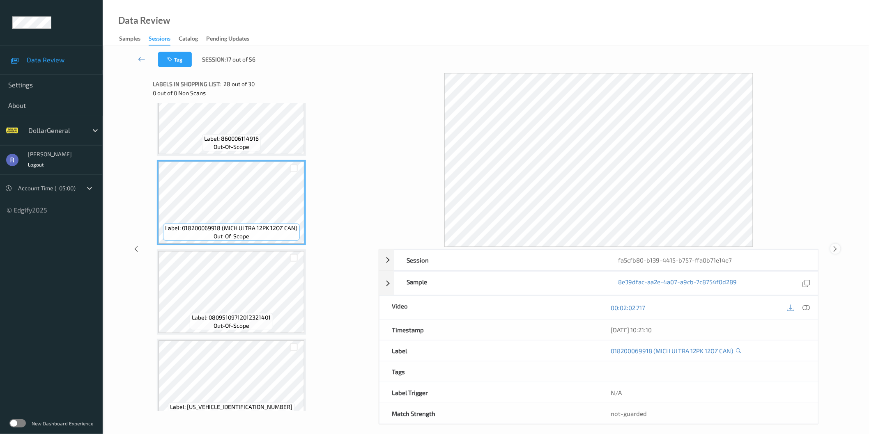
click at [839, 248] on icon at bounding box center [835, 248] width 7 height 7
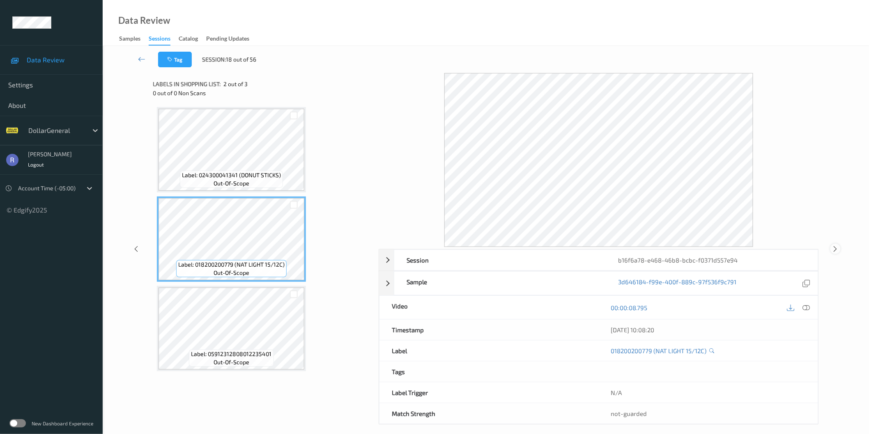
click at [835, 248] on icon at bounding box center [835, 248] width 7 height 7
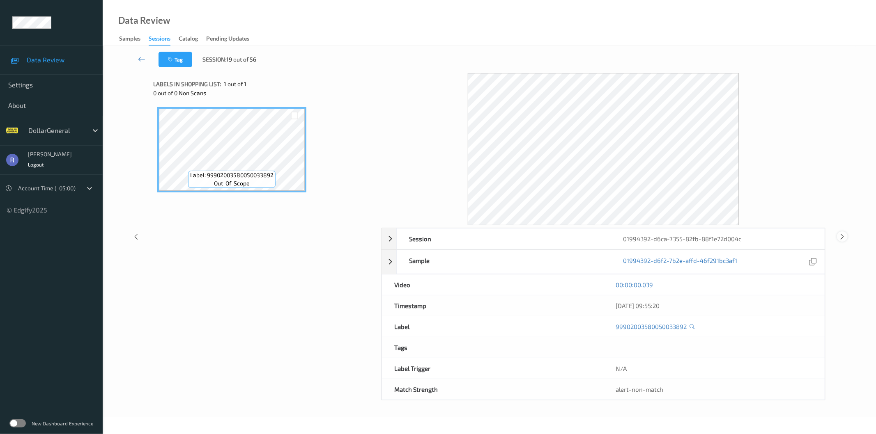
click at [844, 237] on icon at bounding box center [842, 236] width 7 height 7
click at [842, 237] on icon at bounding box center [842, 236] width 7 height 7
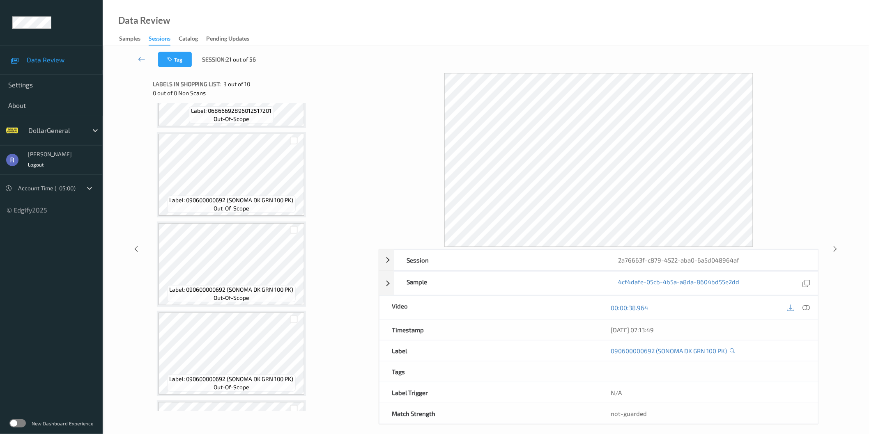
scroll to position [365, 0]
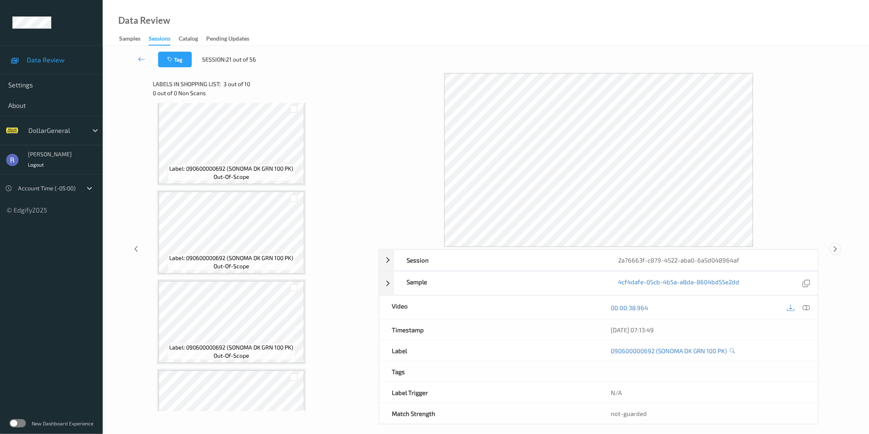
click at [837, 247] on icon at bounding box center [835, 248] width 7 height 7
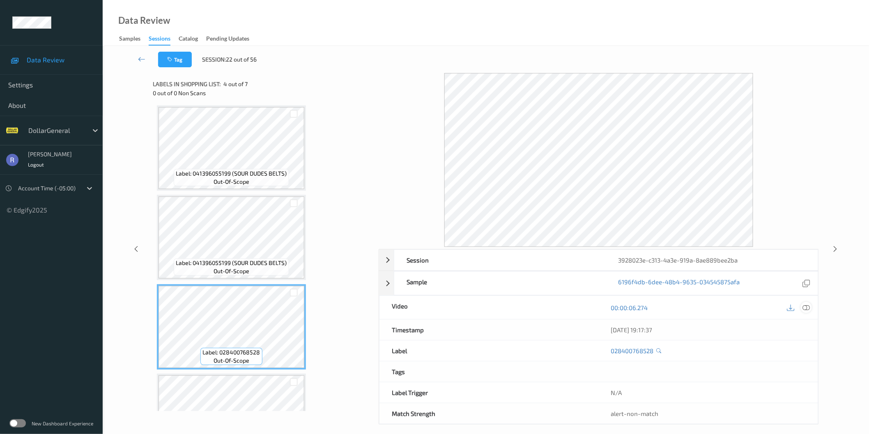
click at [804, 307] on icon at bounding box center [805, 307] width 7 height 7
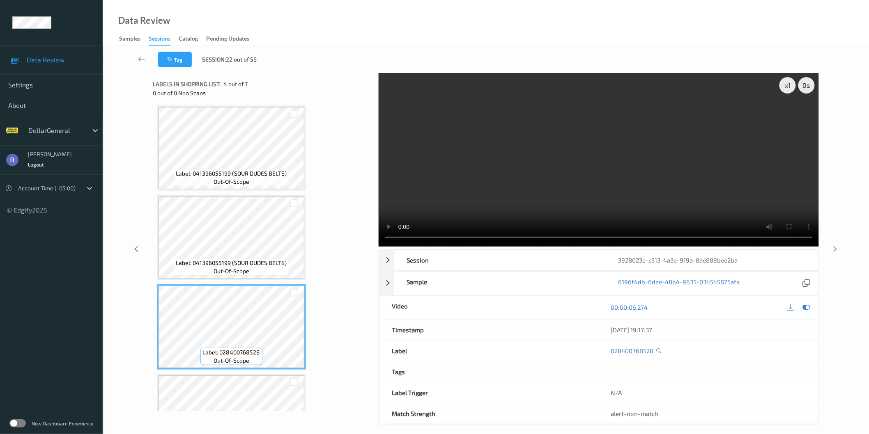
click at [620, 190] on video at bounding box center [598, 160] width 440 height 174
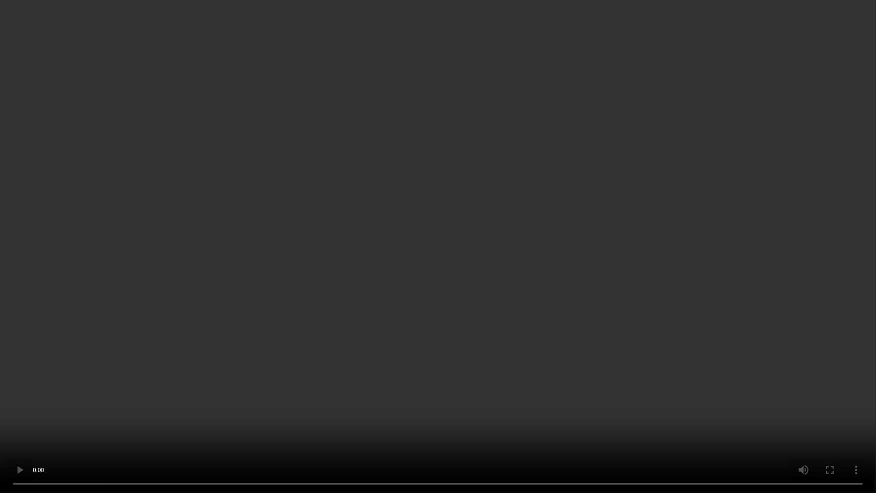
drag, startPoint x: 499, startPoint y: 252, endPoint x: 499, endPoint y: 212, distance: 39.8
click at [499, 252] on video at bounding box center [438, 246] width 876 height 493
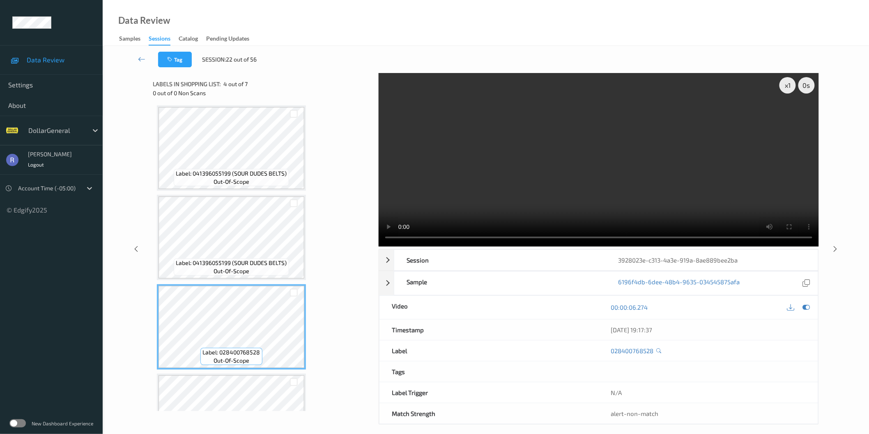
click at [499, 212] on video at bounding box center [598, 160] width 440 height 174
click at [833, 249] on icon at bounding box center [835, 248] width 7 height 7
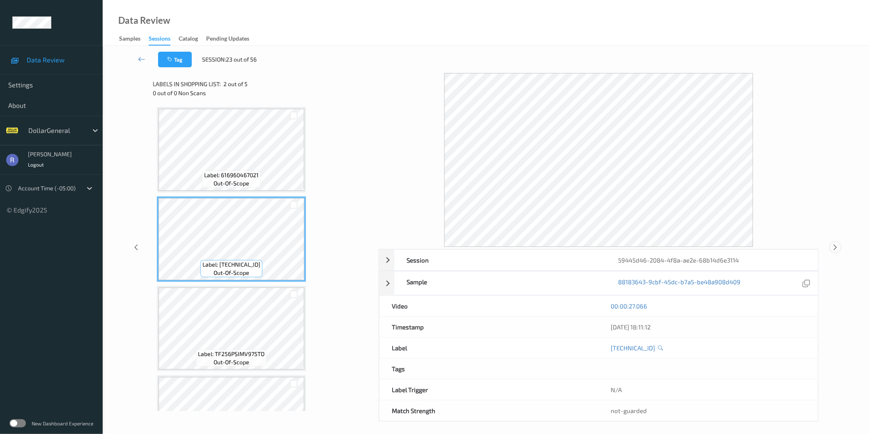
click at [834, 246] on icon at bounding box center [835, 247] width 7 height 7
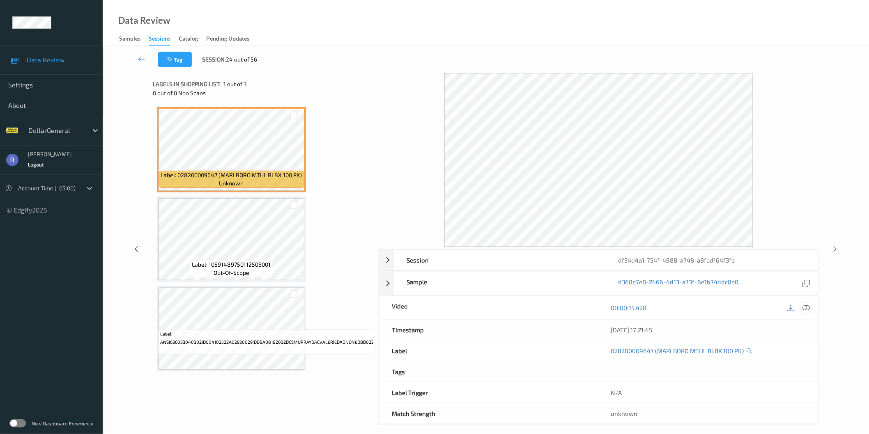
click at [809, 307] on icon at bounding box center [805, 307] width 7 height 7
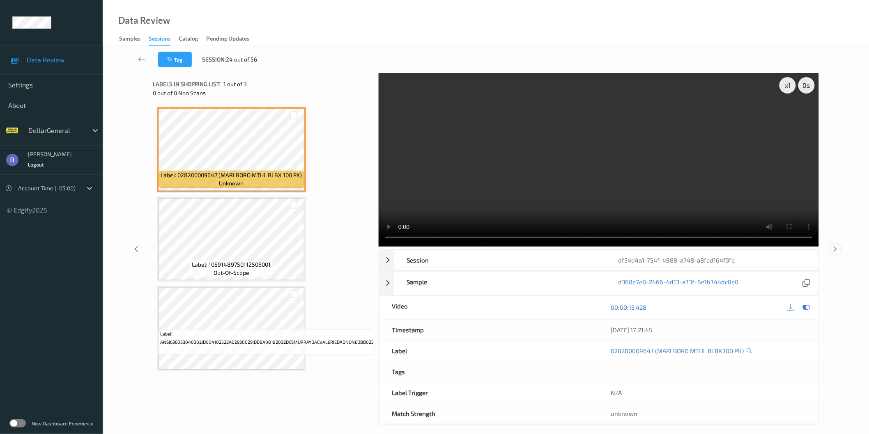
click at [835, 249] on icon at bounding box center [835, 248] width 7 height 7
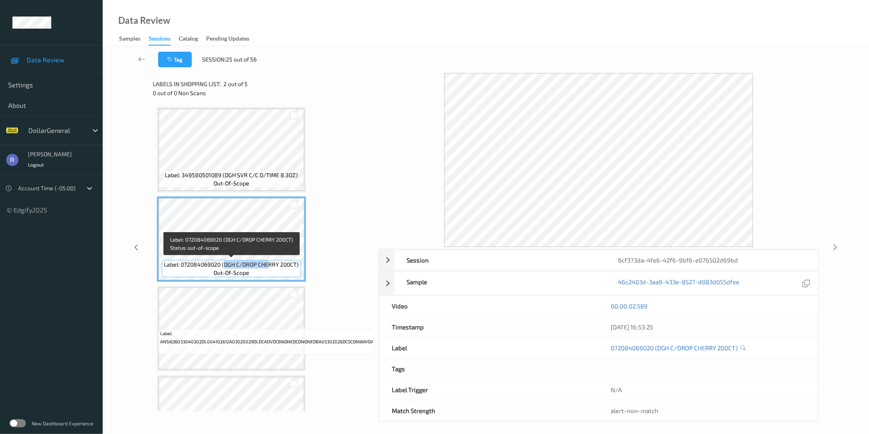
drag, startPoint x: 223, startPoint y: 266, endPoint x: 270, endPoint y: 265, distance: 46.4
click at [270, 265] on span "Label: 072084069020 (DGH C/DROP CHERRY 200CT)" at bounding box center [231, 265] width 135 height 8
drag, startPoint x: 224, startPoint y: 264, endPoint x: 297, endPoint y: 264, distance: 73.5
click at [297, 264] on span "Label: 072084069020 (DGH C/DROP CHERRY 200CT)" at bounding box center [231, 265] width 135 height 8
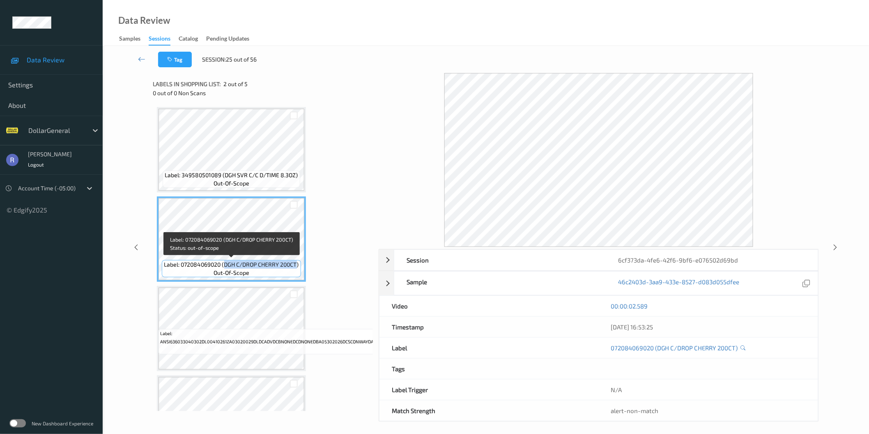
copy span "DGH C/DROP CHERRY 200CT"
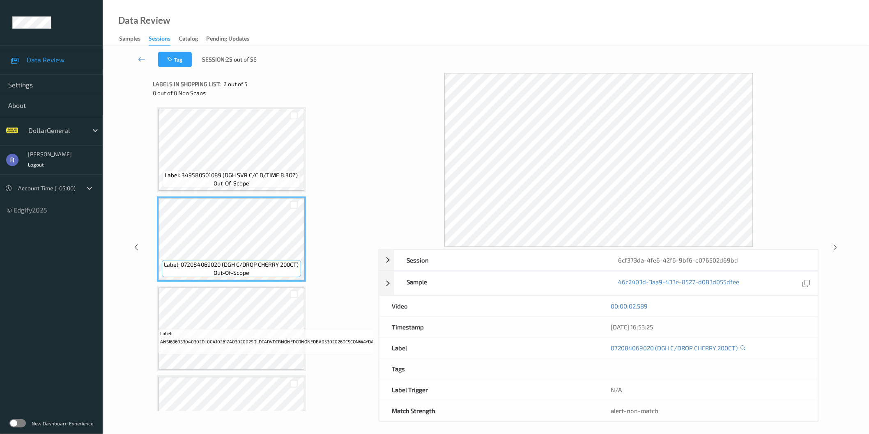
click at [328, 241] on div "Label: 349580501089 (DGH SVR C/C D/TIME 8.3OZ) out-of-scope Label: 072084069020…" at bounding box center [263, 328] width 212 height 443
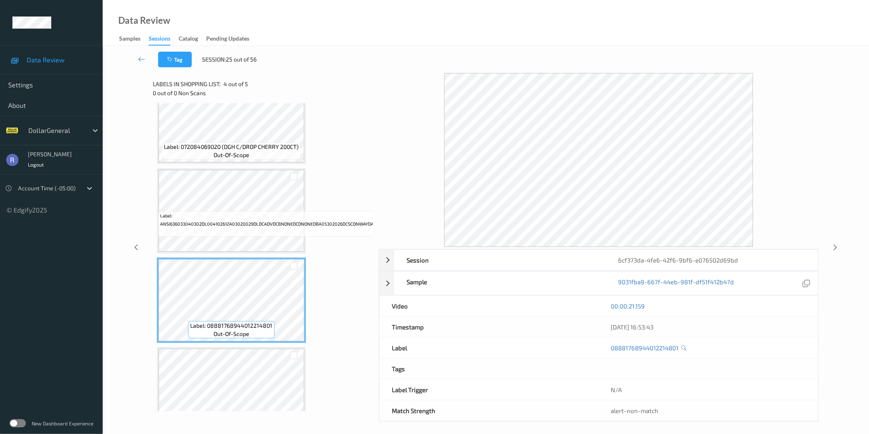
scroll to position [144, 0]
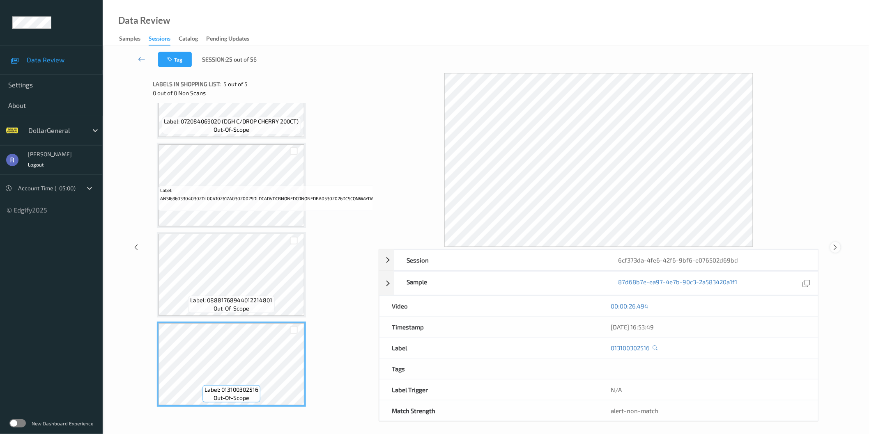
click at [836, 246] on icon at bounding box center [835, 247] width 7 height 7
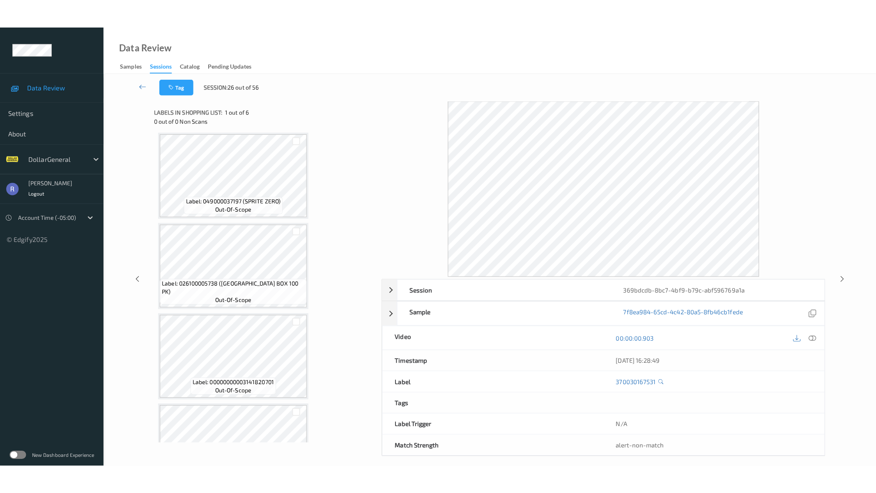
scroll to position [182, 0]
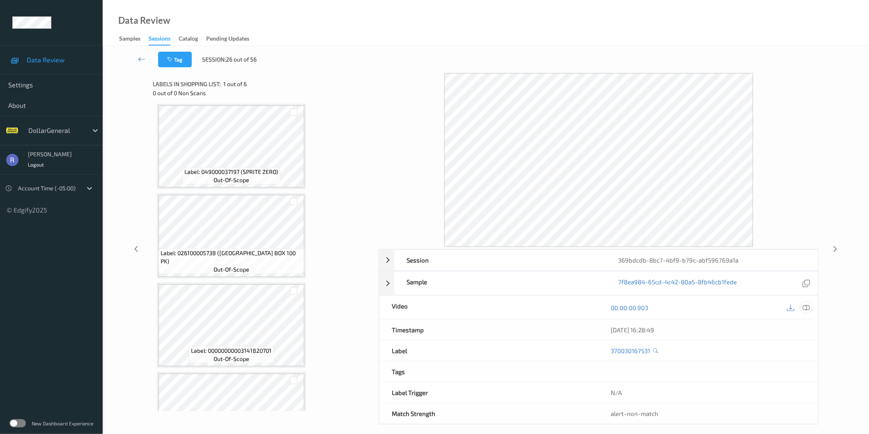
click at [806, 310] on icon at bounding box center [805, 307] width 7 height 7
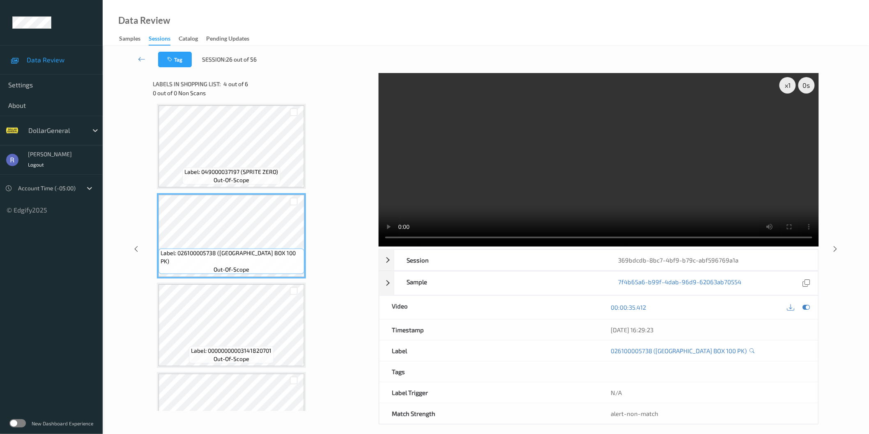
click at [643, 167] on video at bounding box center [598, 160] width 440 height 174
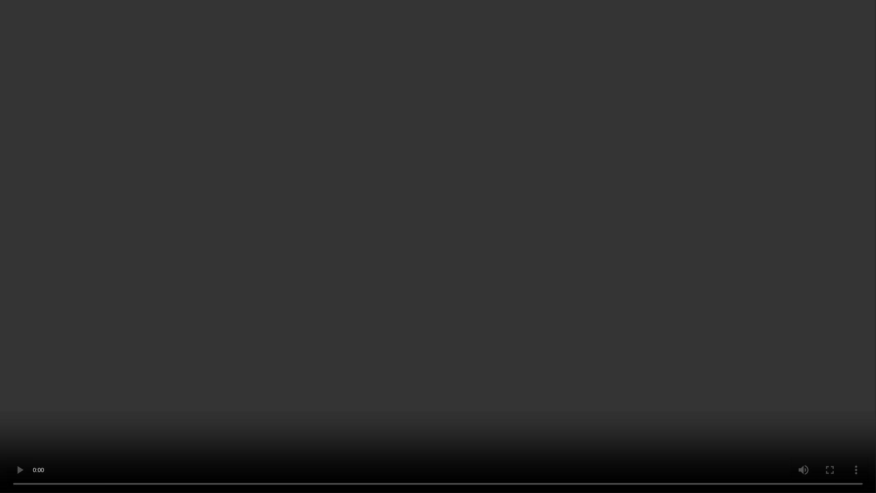
click at [450, 237] on video at bounding box center [438, 246] width 876 height 493
click at [466, 268] on video at bounding box center [438, 246] width 876 height 493
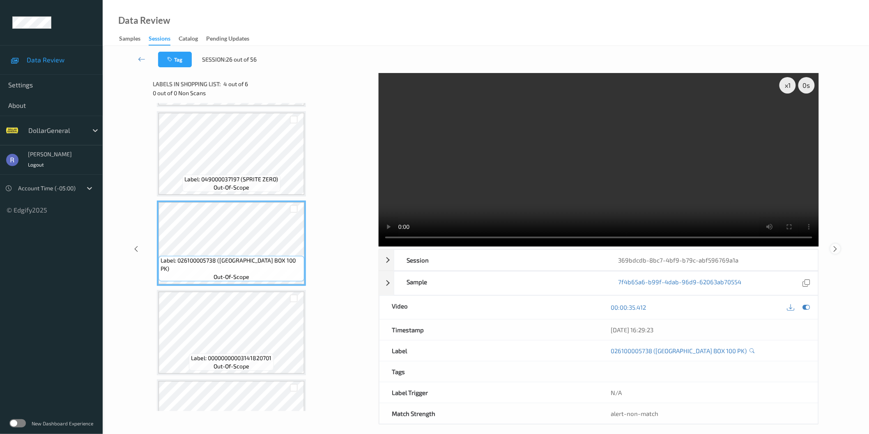
click at [835, 248] on icon at bounding box center [835, 248] width 7 height 7
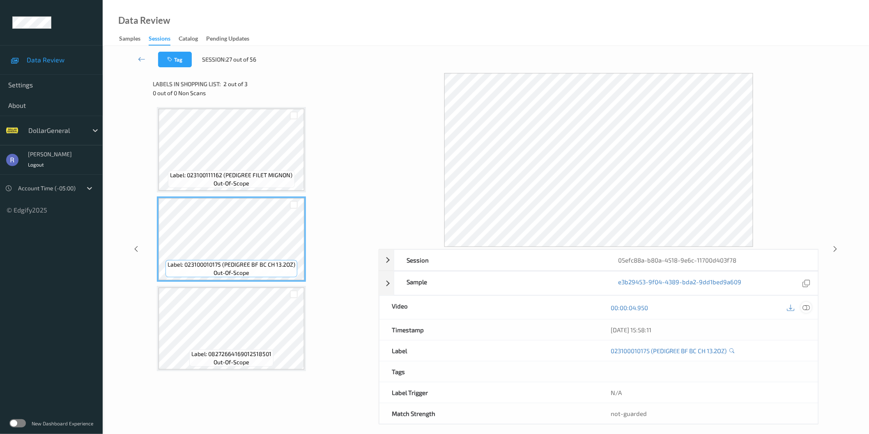
click at [807, 309] on icon at bounding box center [805, 307] width 7 height 7
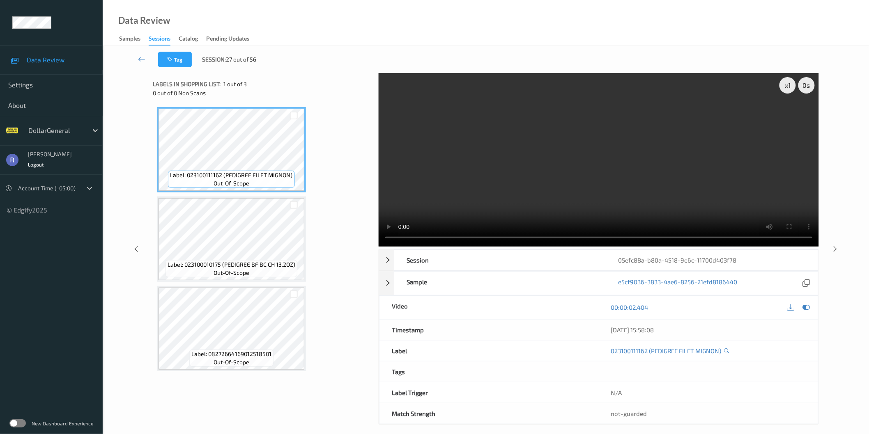
click at [635, 167] on video at bounding box center [598, 160] width 440 height 174
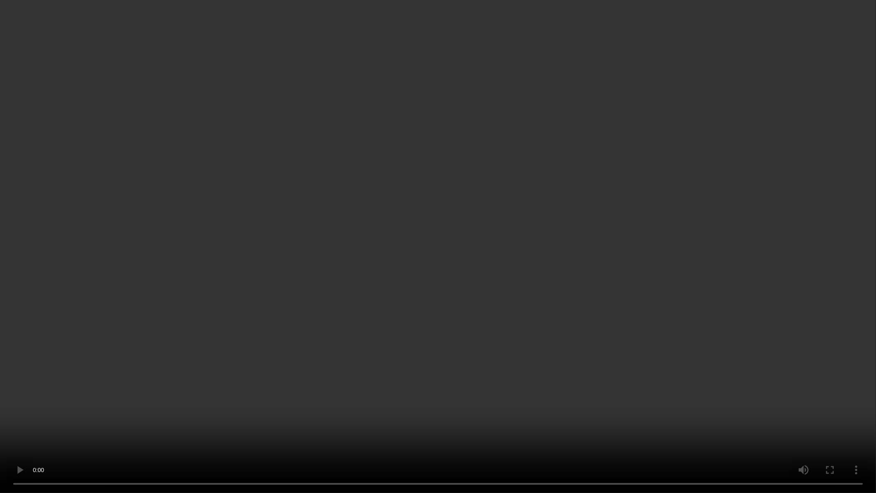
click at [378, 276] on video at bounding box center [438, 246] width 876 height 493
click at [495, 328] on video at bounding box center [438, 246] width 876 height 493
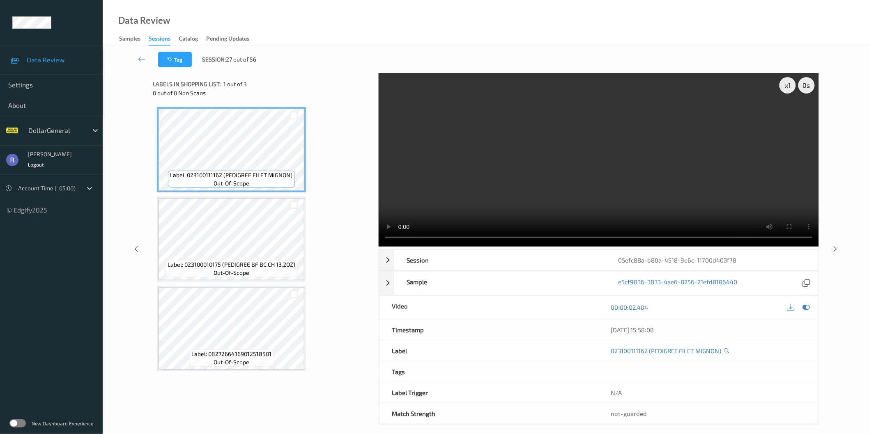
click at [520, 162] on video at bounding box center [598, 160] width 440 height 174
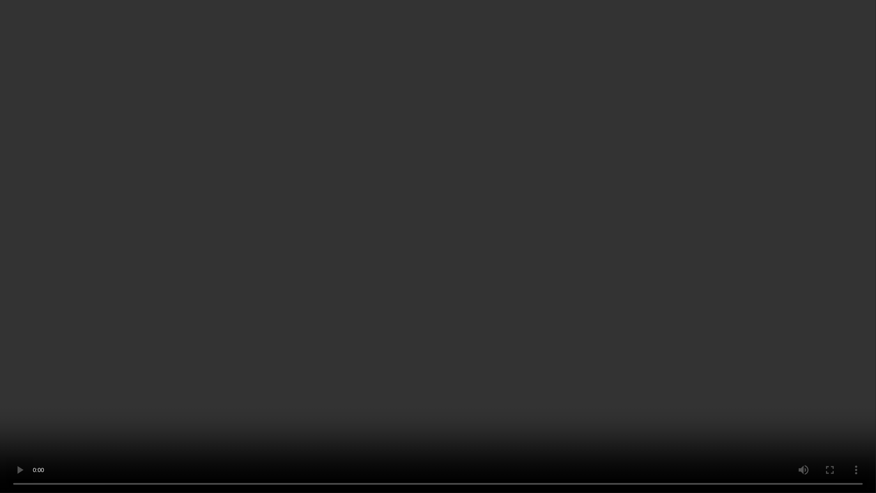
click at [461, 366] on video at bounding box center [438, 246] width 876 height 493
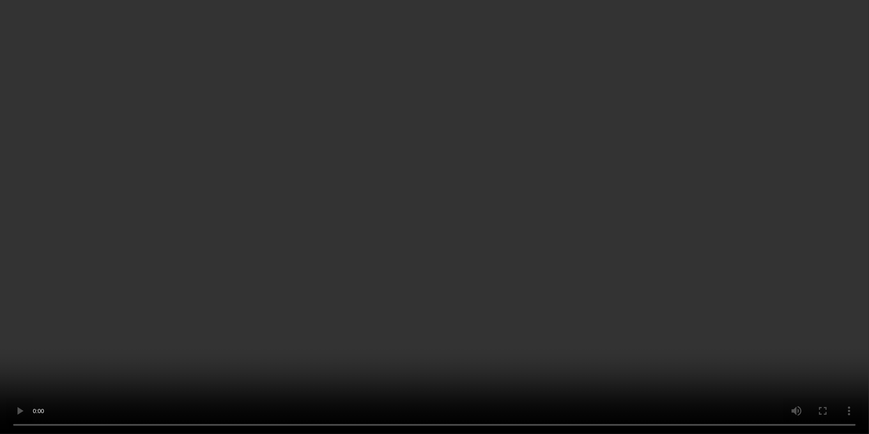
scroll to position [7, 0]
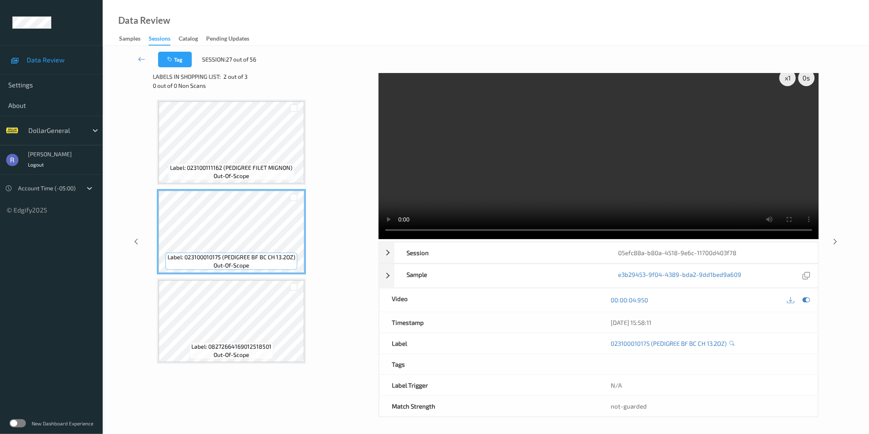
click at [836, 242] on icon at bounding box center [835, 241] width 7 height 7
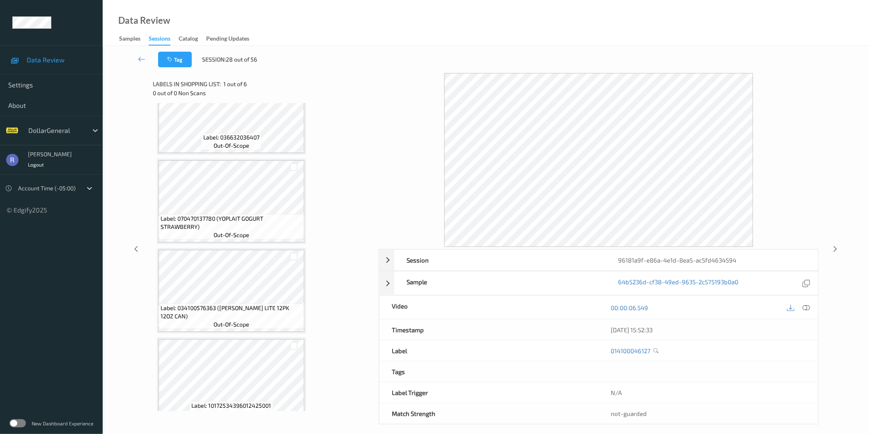
scroll to position [228, 0]
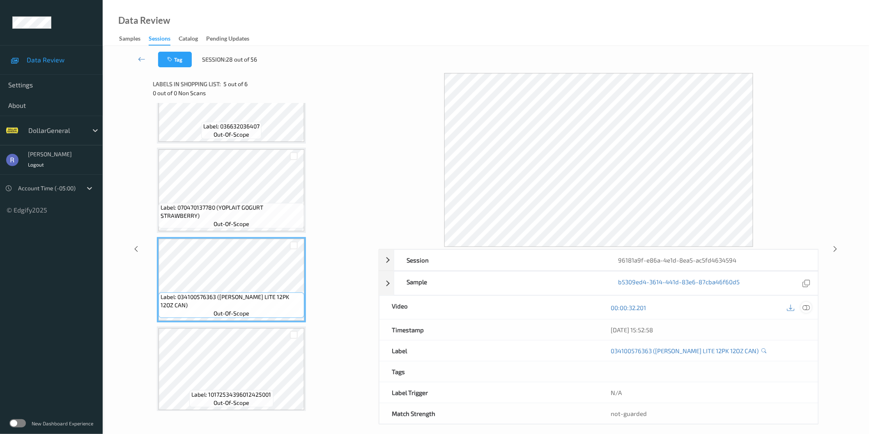
click at [809, 308] on icon at bounding box center [805, 307] width 7 height 7
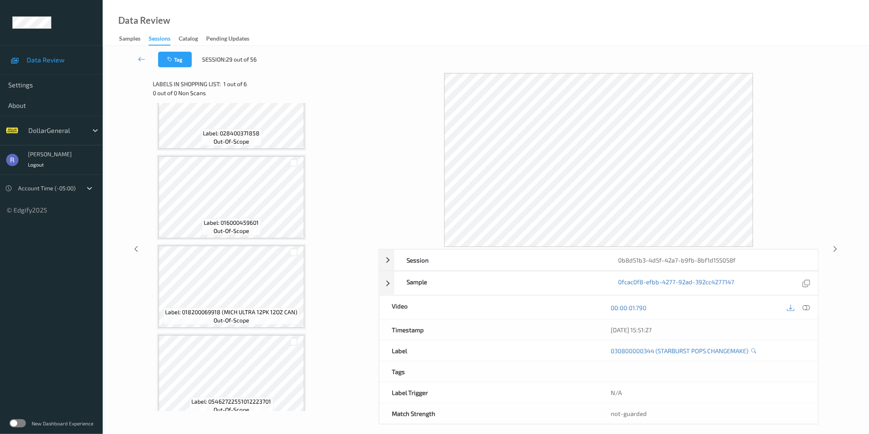
scroll to position [229, 0]
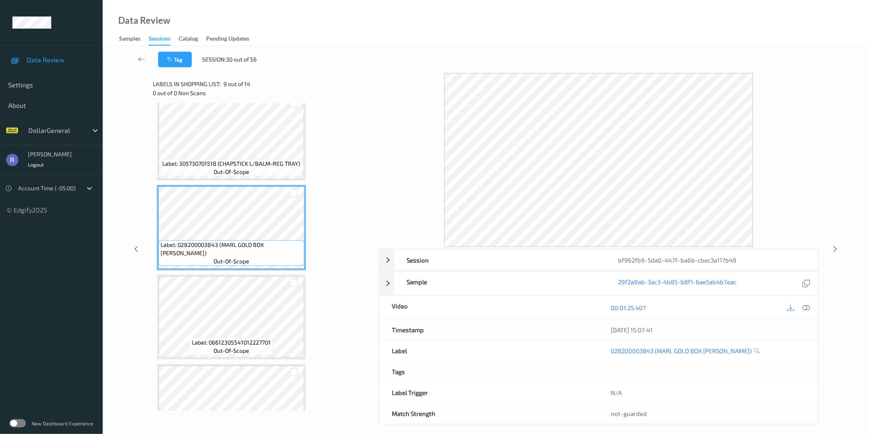
scroll to position [638, 0]
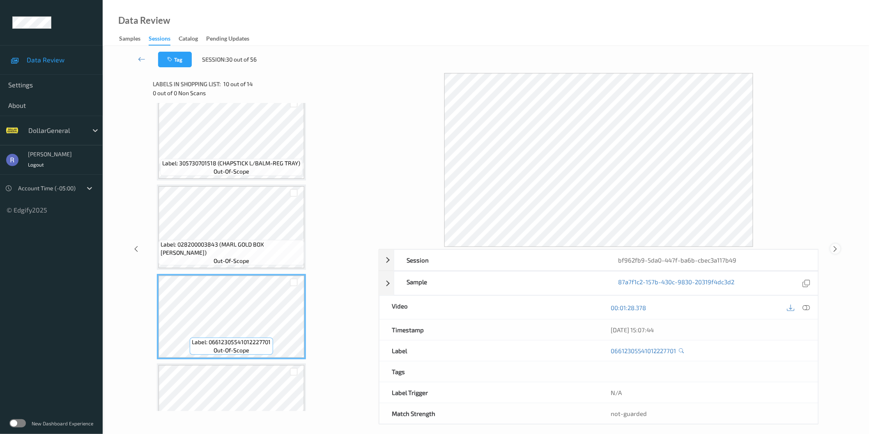
click at [837, 247] on icon at bounding box center [835, 248] width 7 height 7
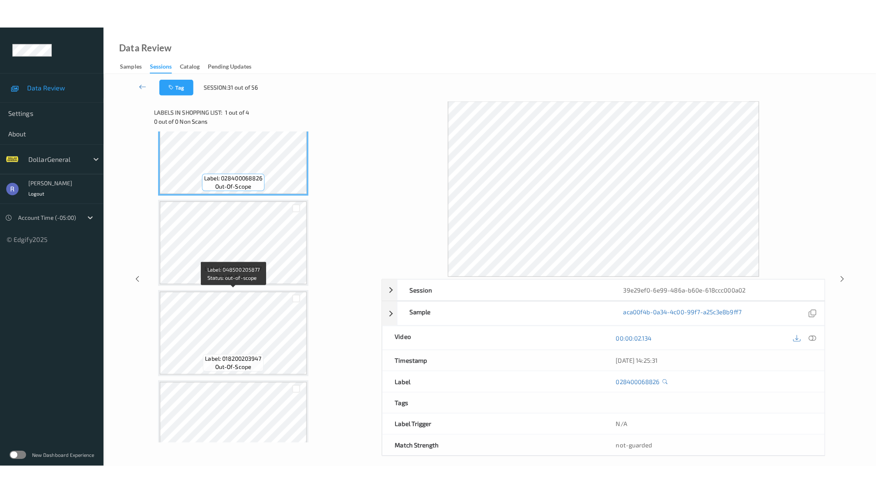
scroll to position [51, 0]
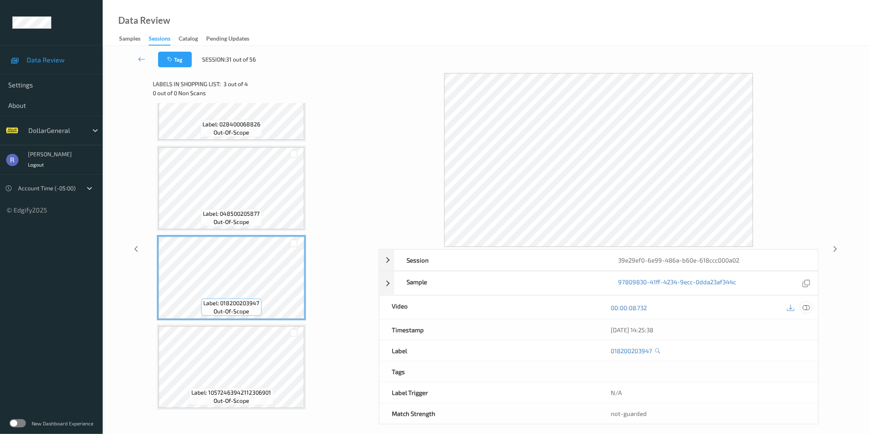
click at [805, 309] on icon at bounding box center [805, 307] width 7 height 7
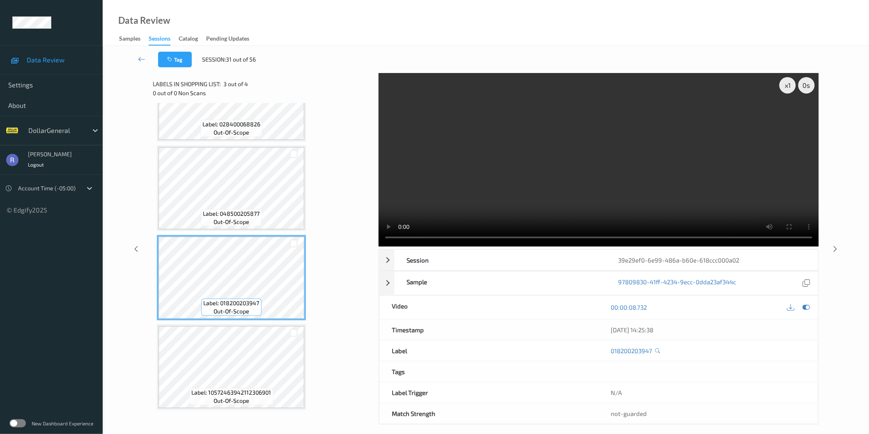
click at [572, 157] on video at bounding box center [598, 160] width 440 height 174
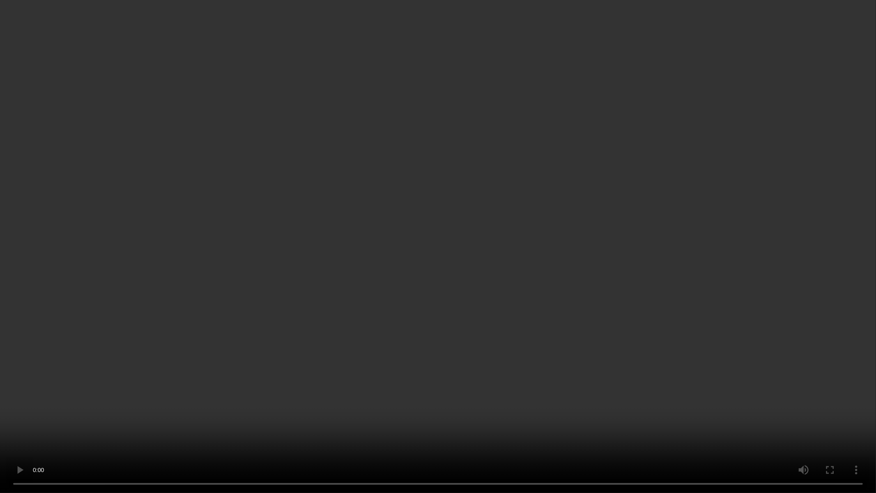
click at [633, 188] on video at bounding box center [438, 246] width 876 height 493
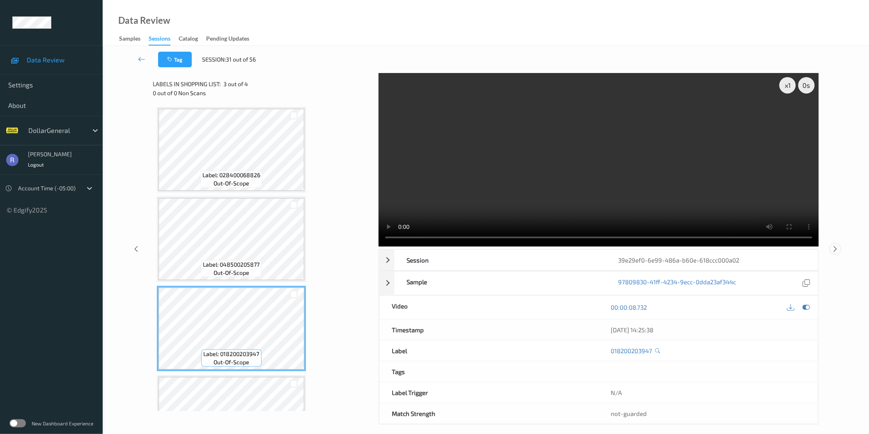
click at [837, 249] on icon at bounding box center [835, 248] width 7 height 7
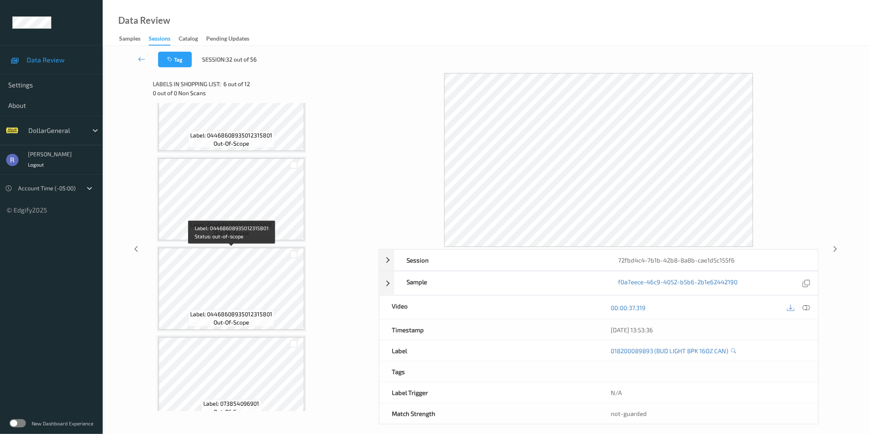
scroll to position [593, 0]
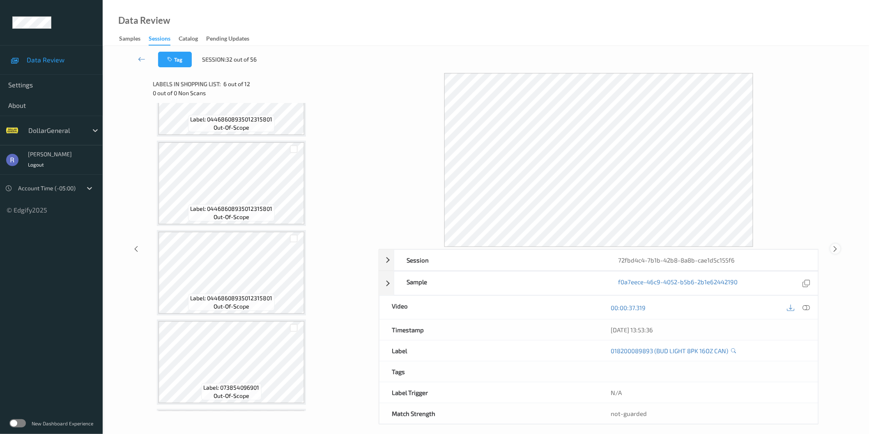
click at [835, 250] on icon at bounding box center [835, 248] width 7 height 7
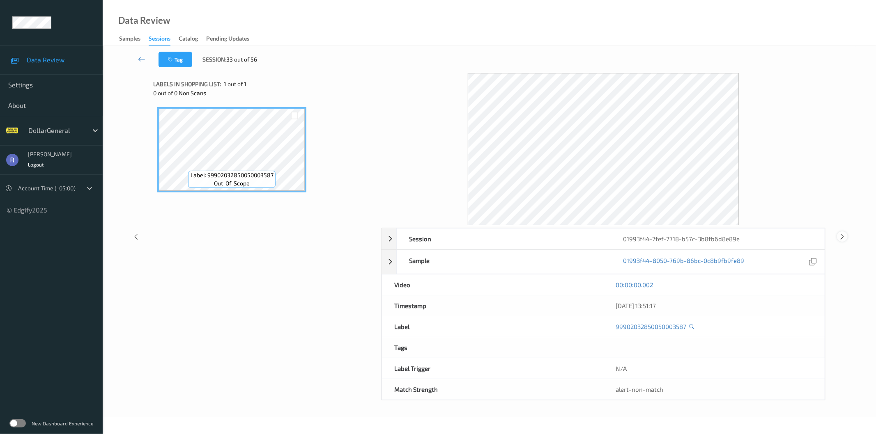
click at [839, 233] on icon at bounding box center [842, 236] width 7 height 7
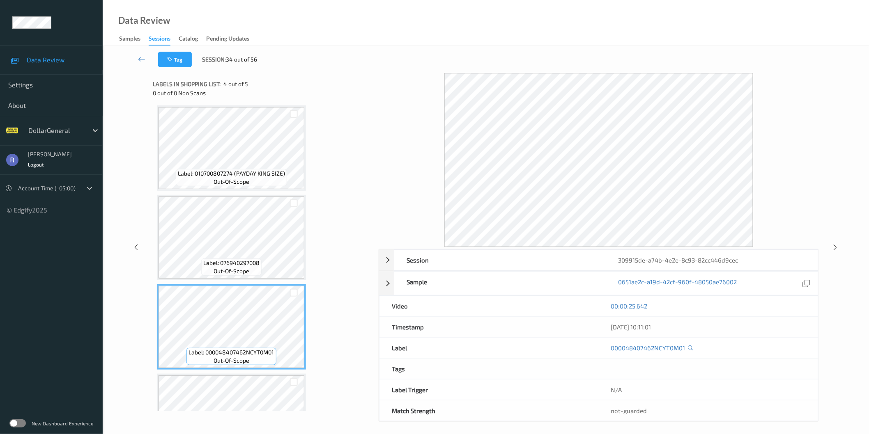
scroll to position [140, 0]
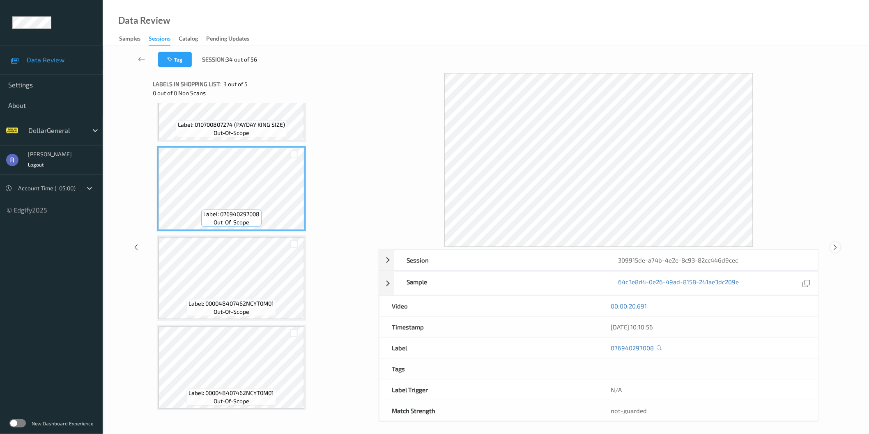
click at [834, 247] on icon at bounding box center [835, 247] width 7 height 7
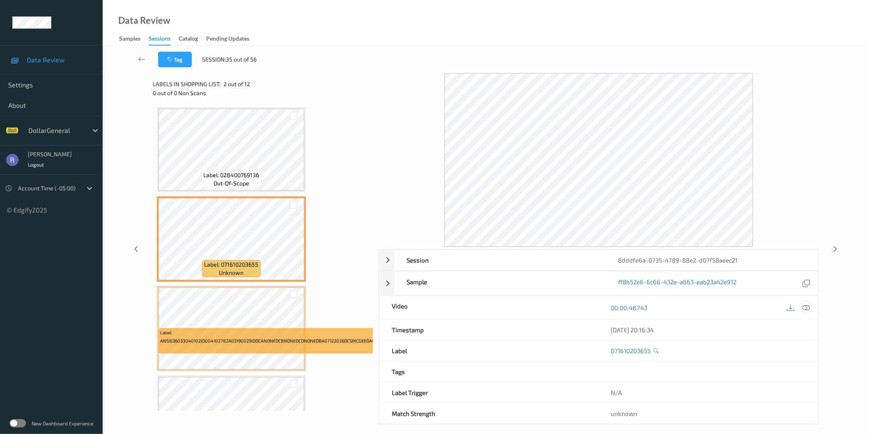
click at [809, 305] on icon at bounding box center [805, 307] width 7 height 7
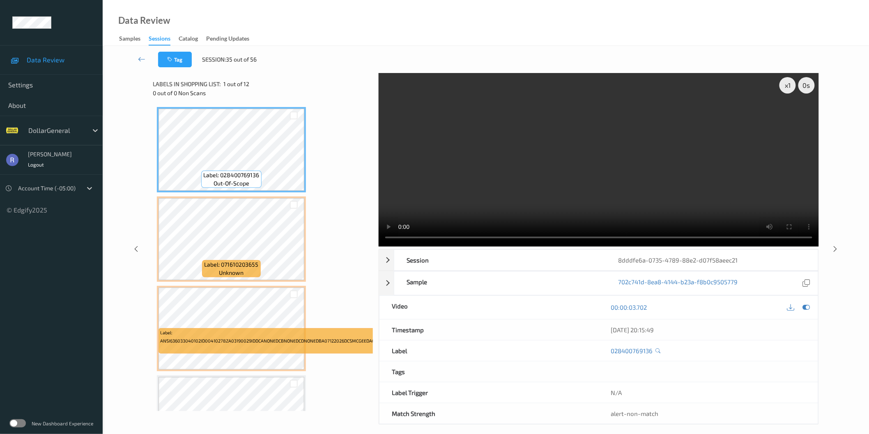
click at [579, 178] on video at bounding box center [598, 160] width 440 height 174
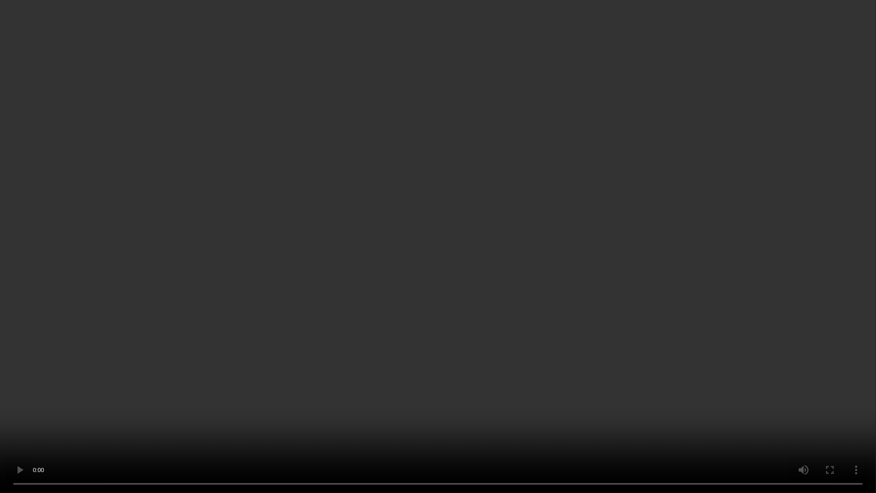
click at [493, 400] on video at bounding box center [438, 246] width 876 height 493
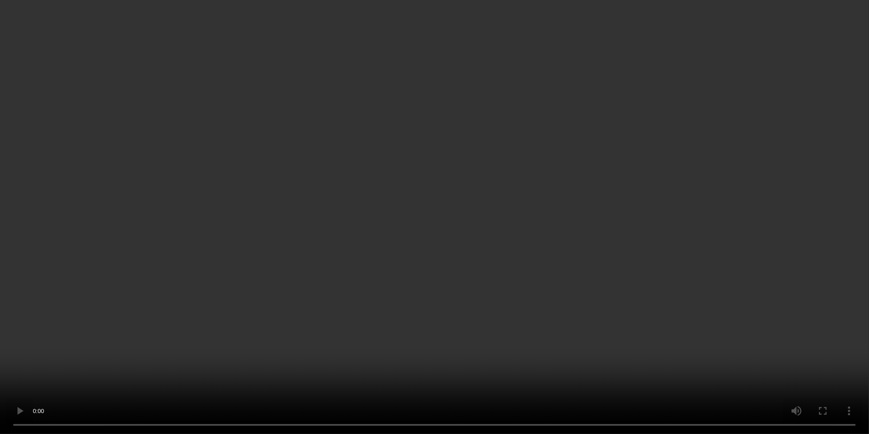
scroll to position [547, 0]
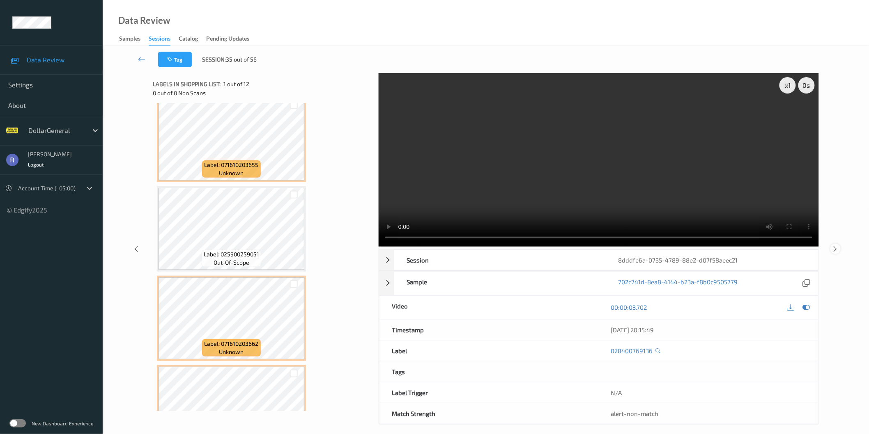
click at [835, 249] on icon at bounding box center [835, 248] width 7 height 7
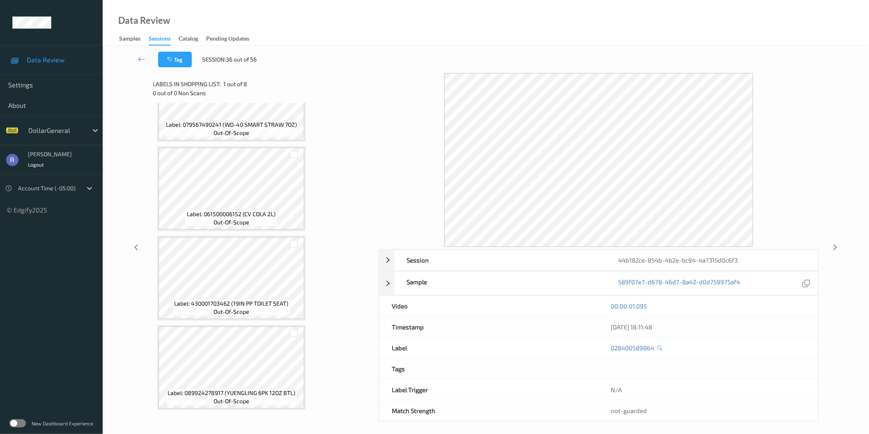
scroll to position [407, 0]
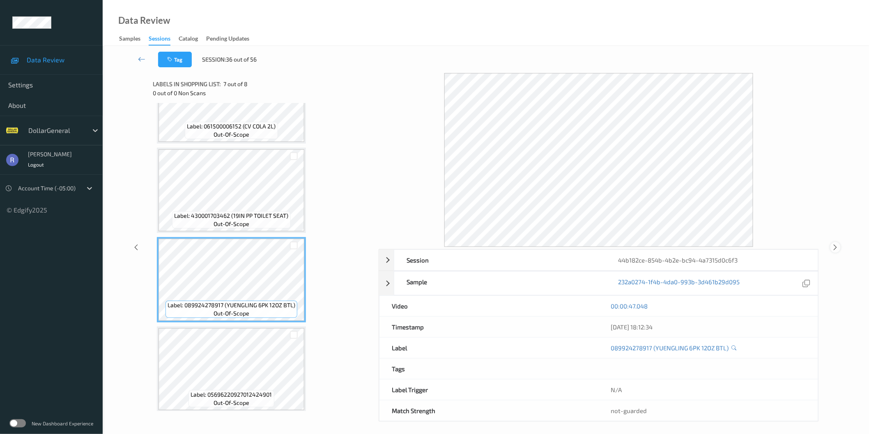
click at [835, 248] on icon at bounding box center [835, 247] width 7 height 7
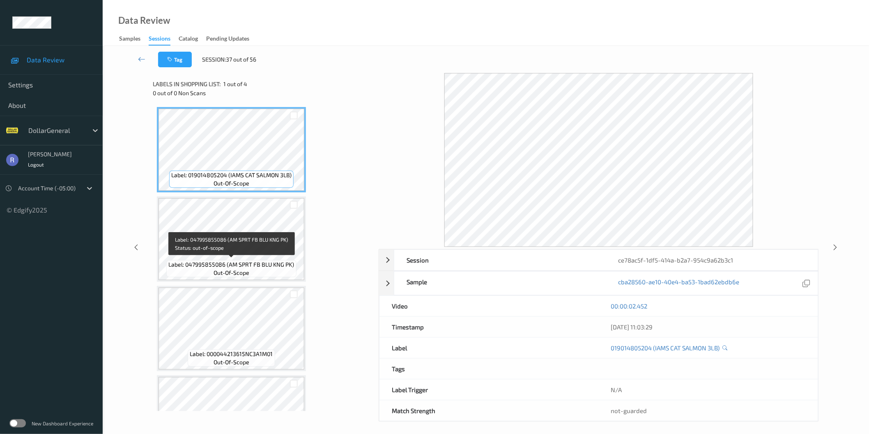
scroll to position [46, 0]
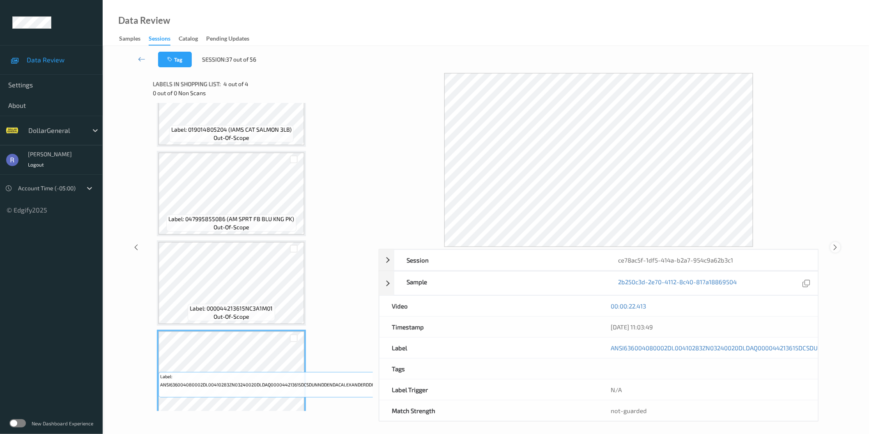
click at [835, 245] on icon at bounding box center [835, 247] width 7 height 7
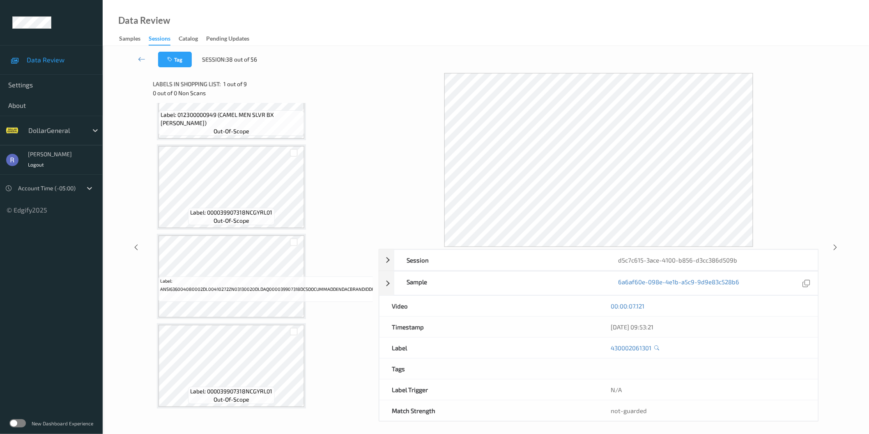
scroll to position [363, 0]
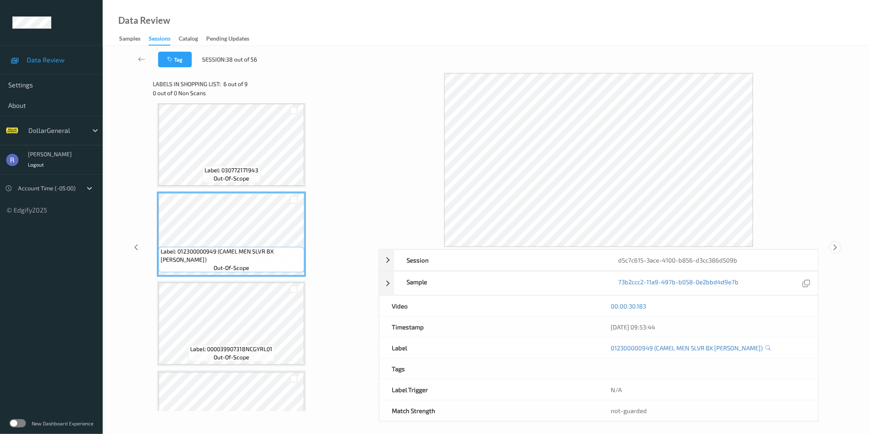
click at [834, 247] on icon at bounding box center [835, 247] width 7 height 7
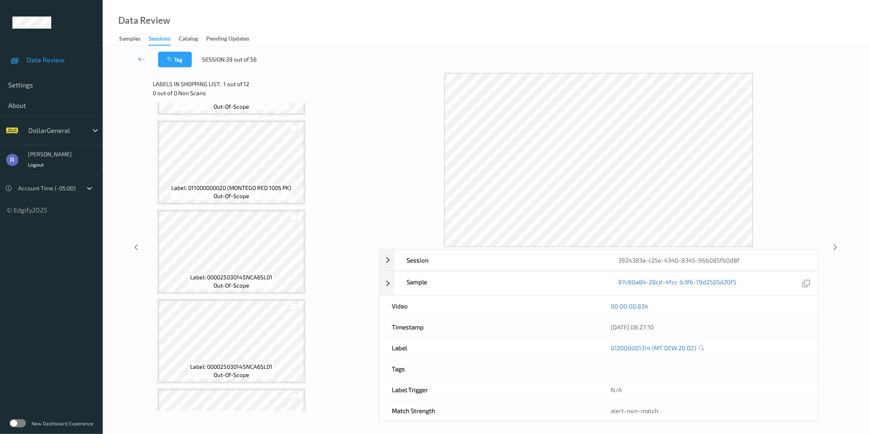
scroll to position [182, 0]
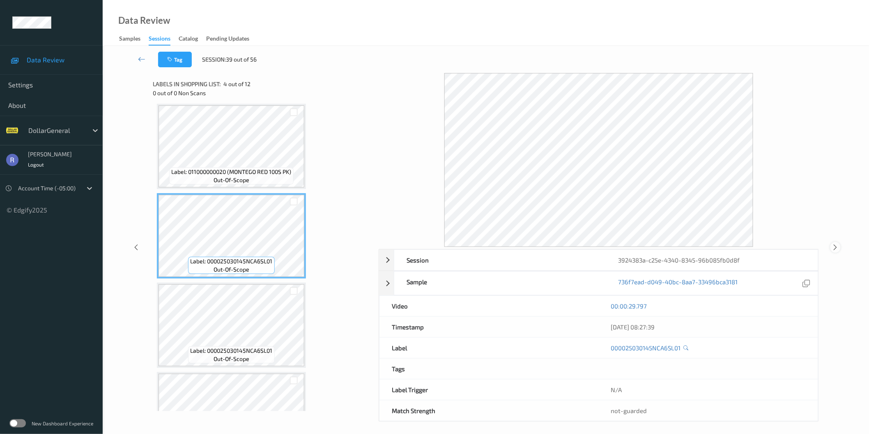
click at [835, 250] on icon at bounding box center [835, 247] width 7 height 7
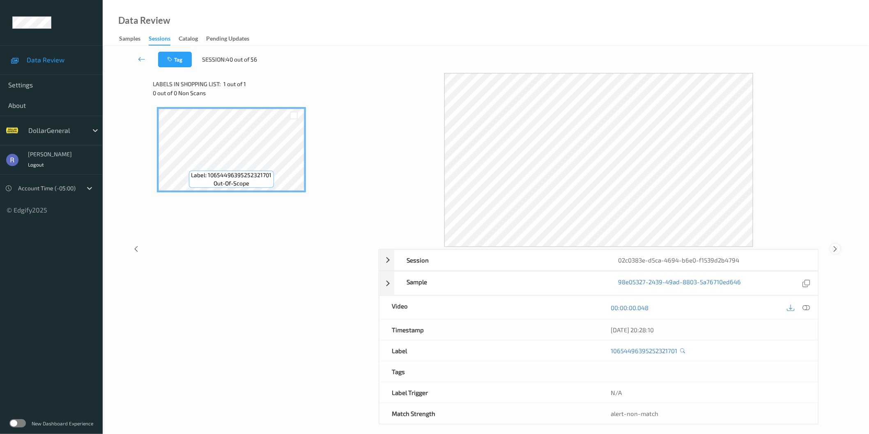
click at [832, 249] on icon at bounding box center [835, 248] width 7 height 7
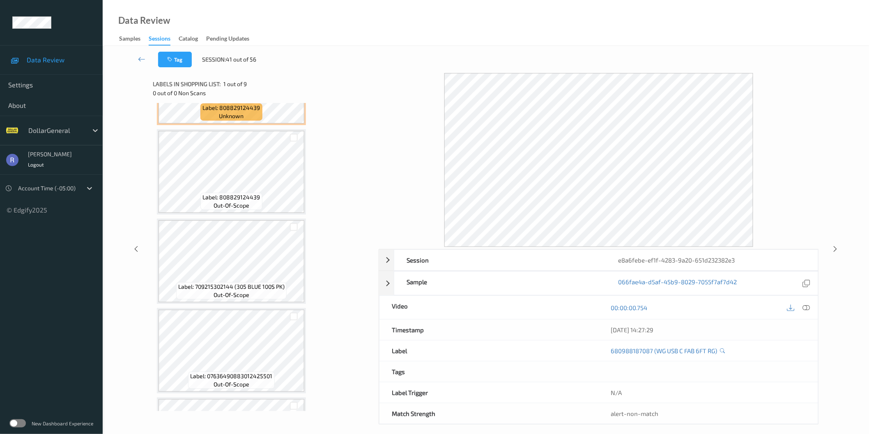
scroll to position [228, 0]
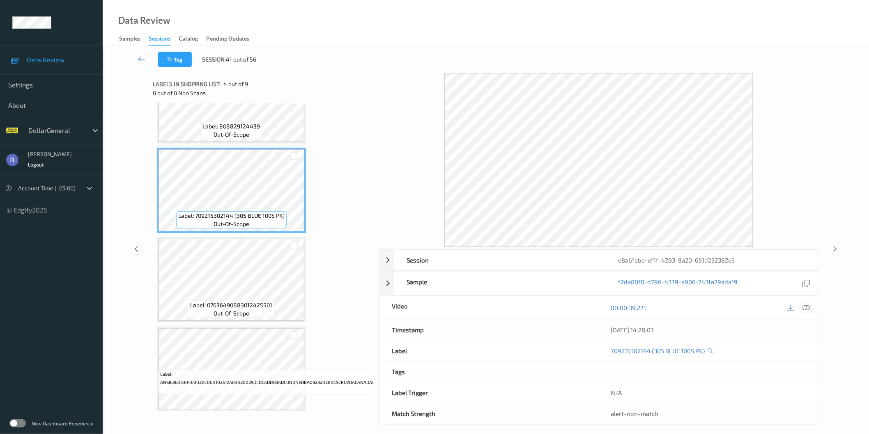
click at [804, 305] on icon at bounding box center [805, 307] width 7 height 7
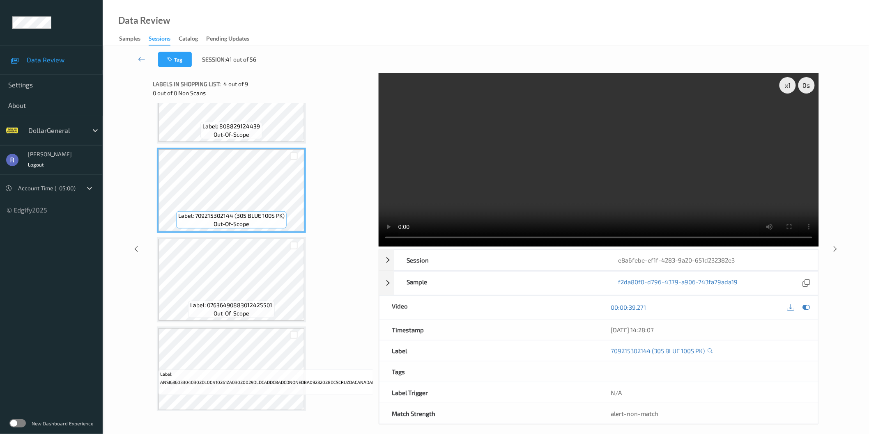
click at [598, 193] on video at bounding box center [598, 160] width 440 height 174
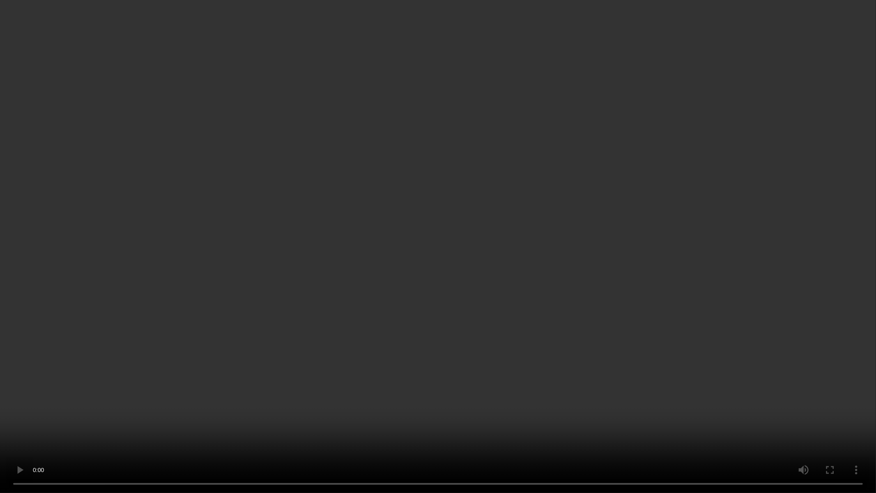
click at [555, 229] on video at bounding box center [438, 246] width 876 height 493
click at [554, 229] on video at bounding box center [438, 246] width 876 height 493
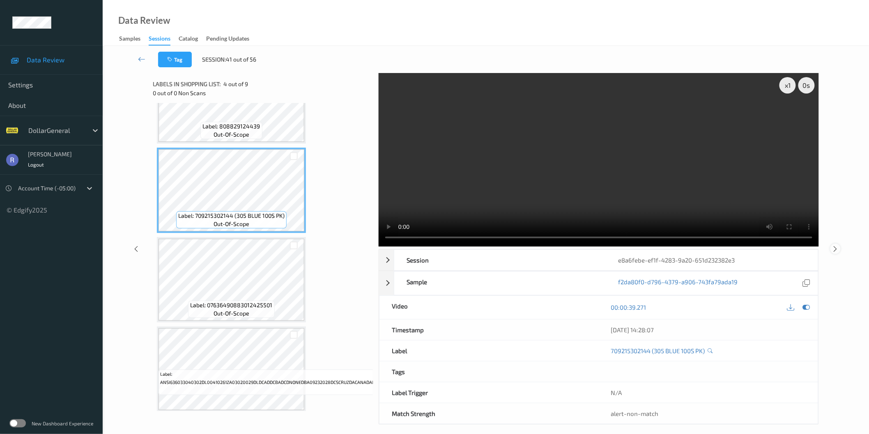
click at [835, 251] on icon at bounding box center [835, 248] width 7 height 7
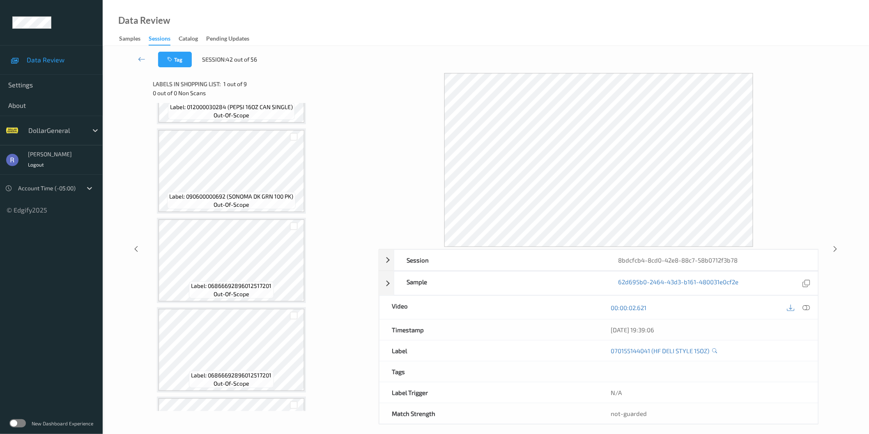
scroll to position [410, 0]
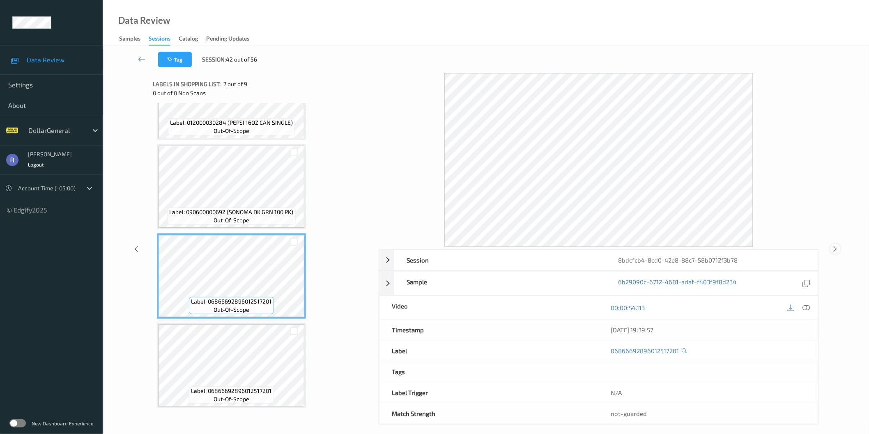
click at [836, 250] on icon at bounding box center [835, 248] width 7 height 7
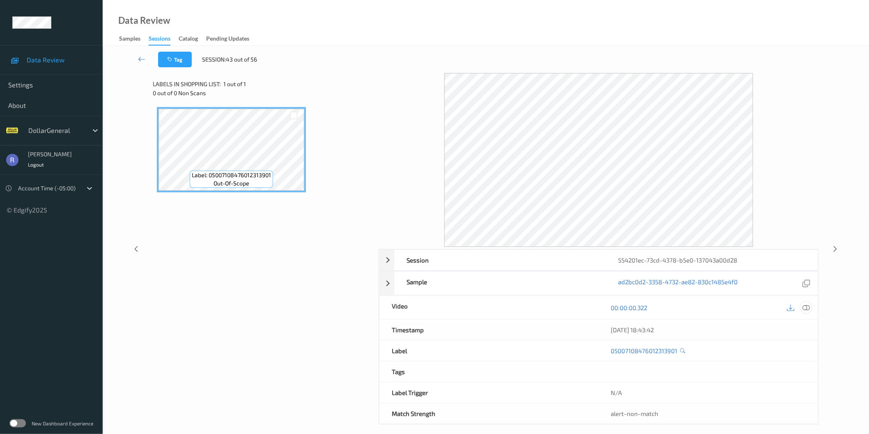
click at [803, 306] on icon at bounding box center [805, 307] width 7 height 7
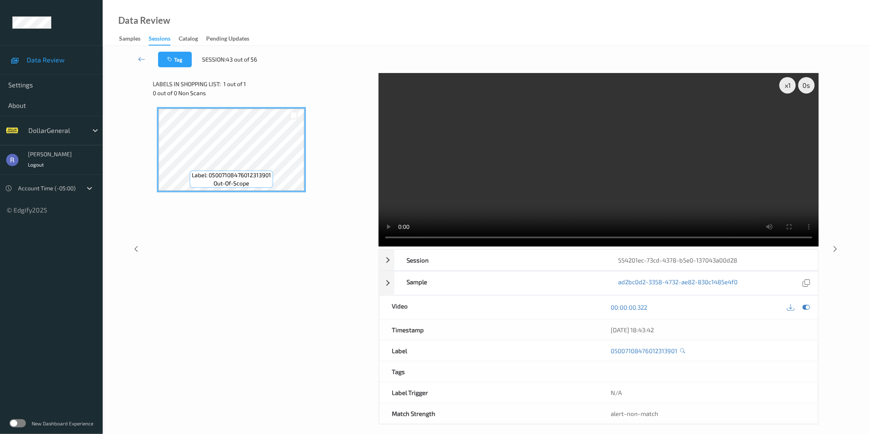
click at [663, 169] on video at bounding box center [598, 160] width 440 height 174
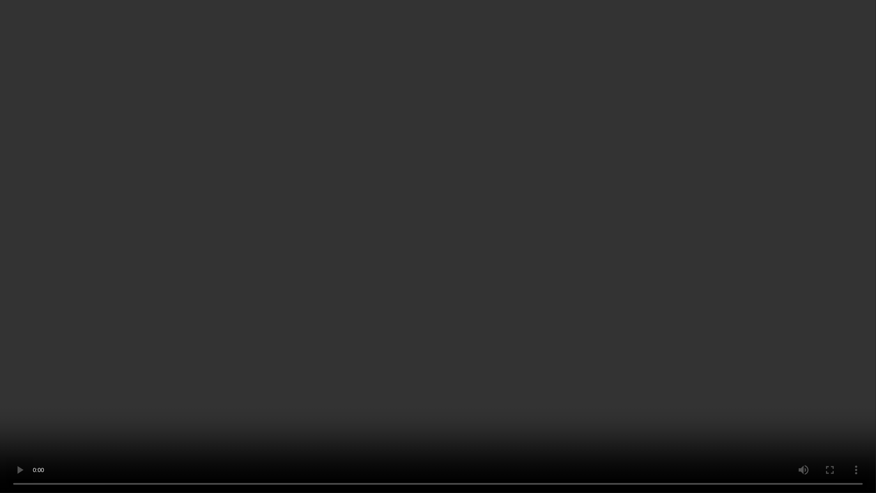
click at [338, 392] on video at bounding box center [438, 246] width 876 height 493
click at [338, 349] on div "Labels in shopping list: 1 out of 1 0 out of 0 Non Scans Label: 050071084760123…" at bounding box center [264, 211] width 222 height 276
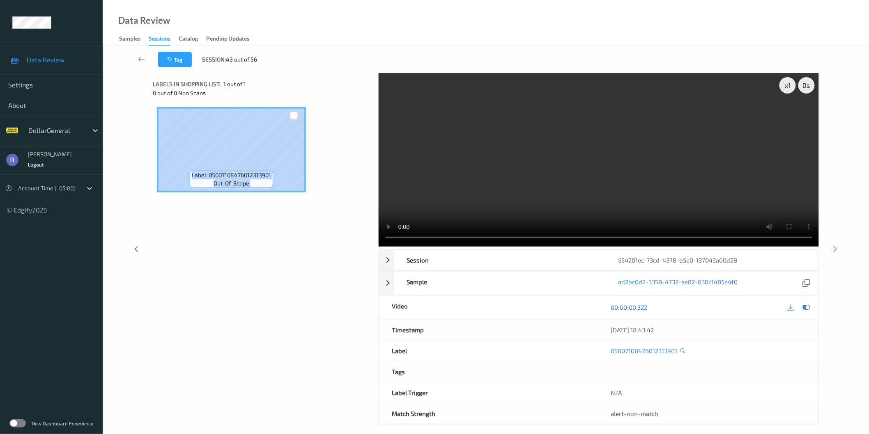
click at [300, 259] on div "Label: 05007108476012313901 out-of-scope" at bounding box center [263, 211] width 220 height 217
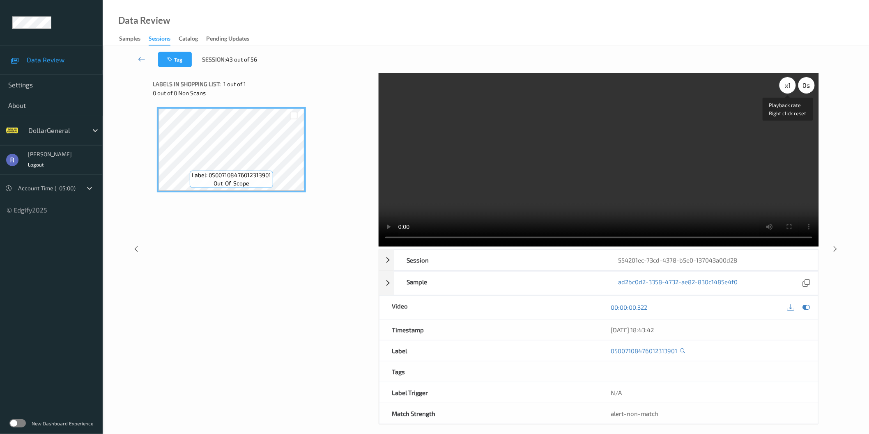
click at [789, 85] on div "x 1" at bounding box center [787, 85] width 16 height 16
click at [833, 248] on icon at bounding box center [835, 248] width 7 height 7
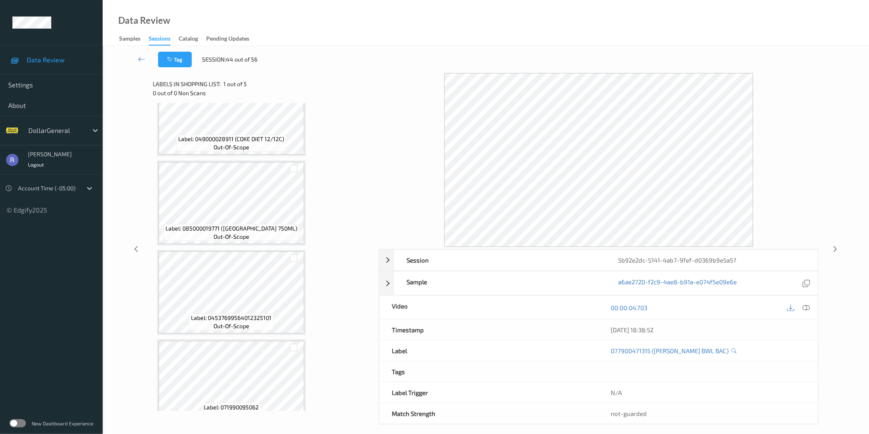
scroll to position [137, 0]
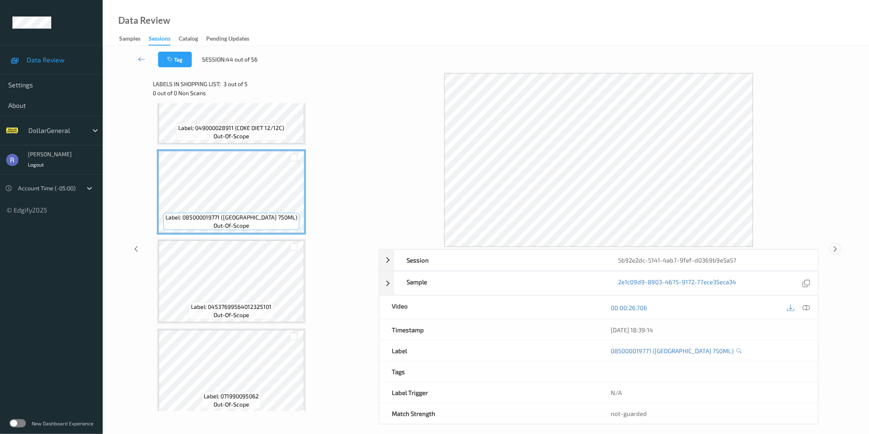
click at [833, 245] on icon at bounding box center [835, 248] width 7 height 7
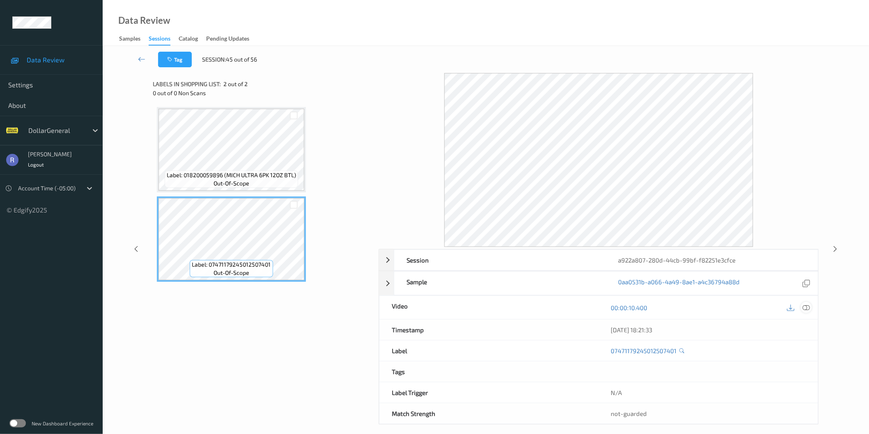
click at [805, 307] on icon at bounding box center [805, 307] width 7 height 7
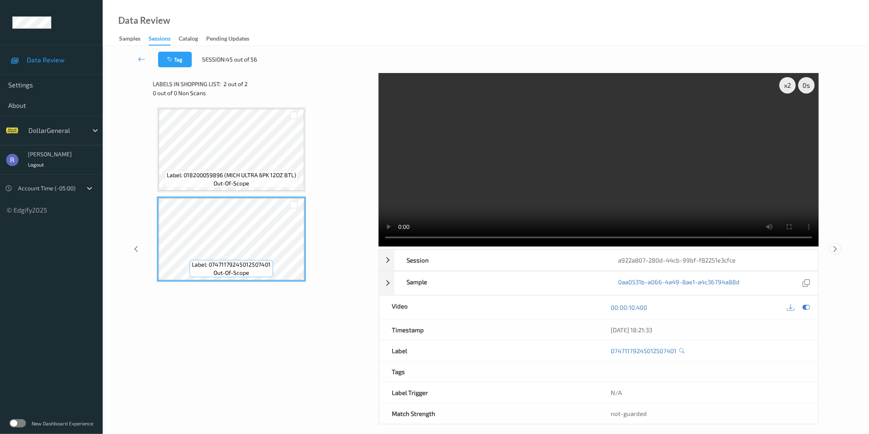
click at [832, 251] on icon at bounding box center [835, 248] width 7 height 7
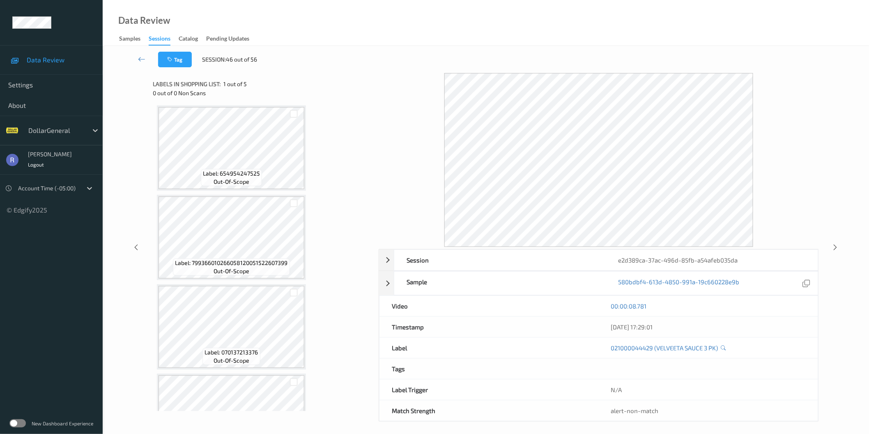
scroll to position [140, 0]
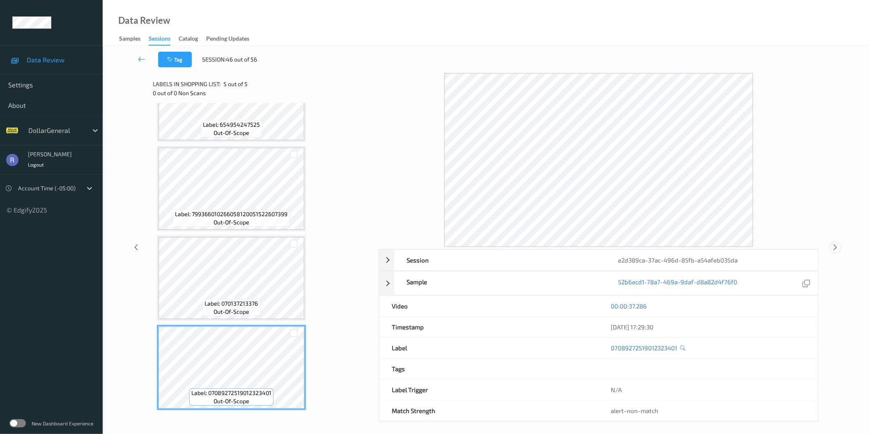
click at [836, 248] on icon at bounding box center [835, 247] width 7 height 7
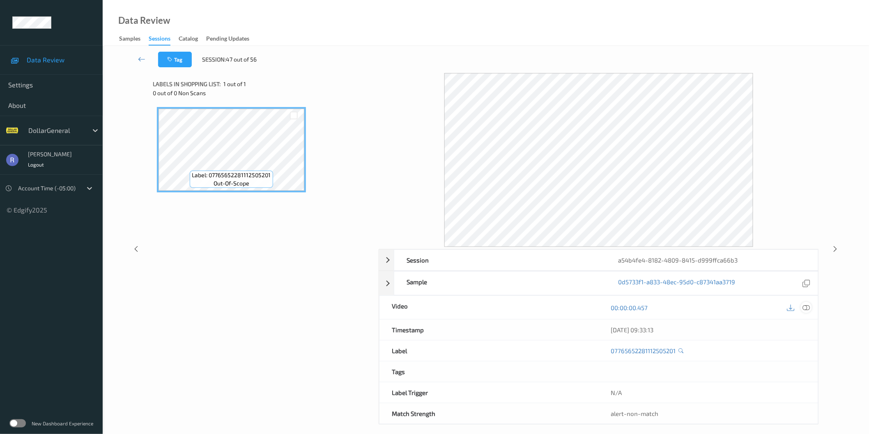
click at [807, 307] on icon at bounding box center [805, 307] width 7 height 7
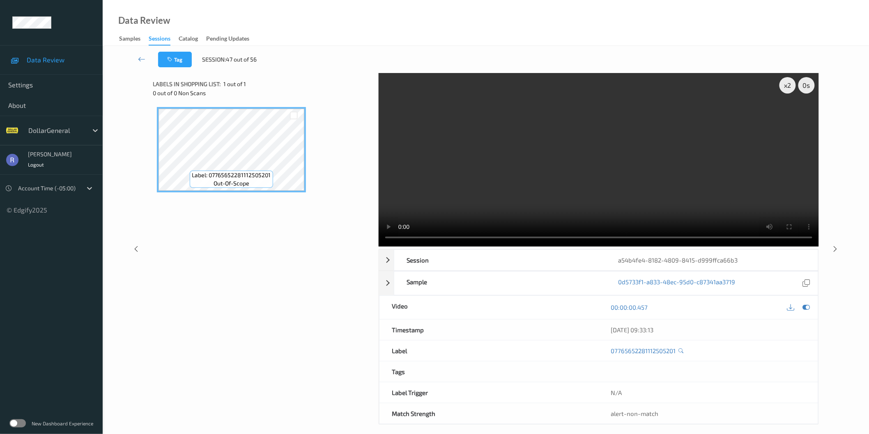
click at [679, 149] on video at bounding box center [598, 160] width 440 height 174
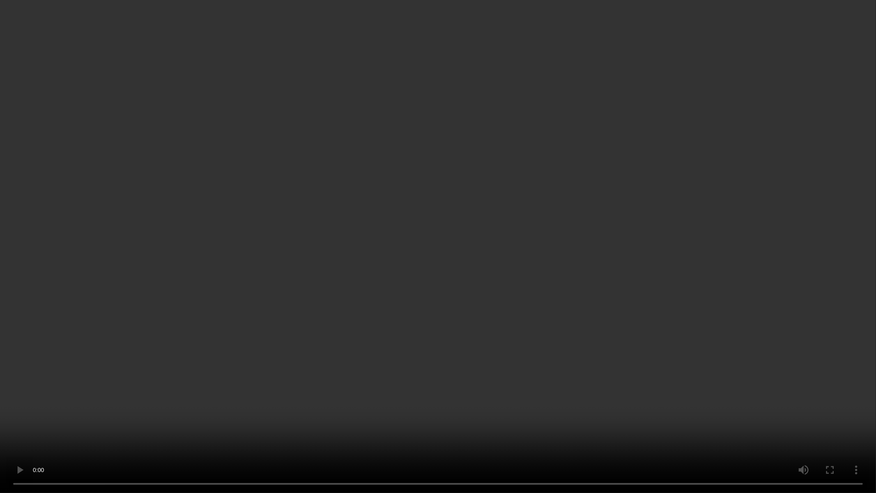
click at [375, 390] on video at bounding box center [438, 246] width 876 height 493
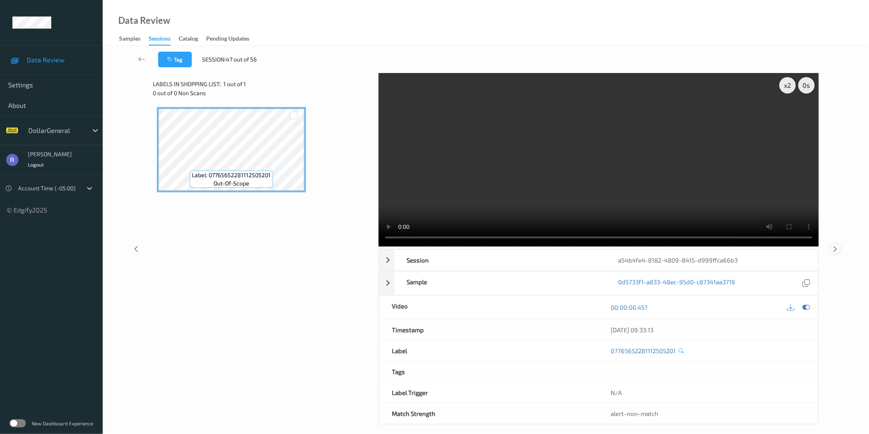
click at [836, 246] on icon at bounding box center [835, 248] width 7 height 7
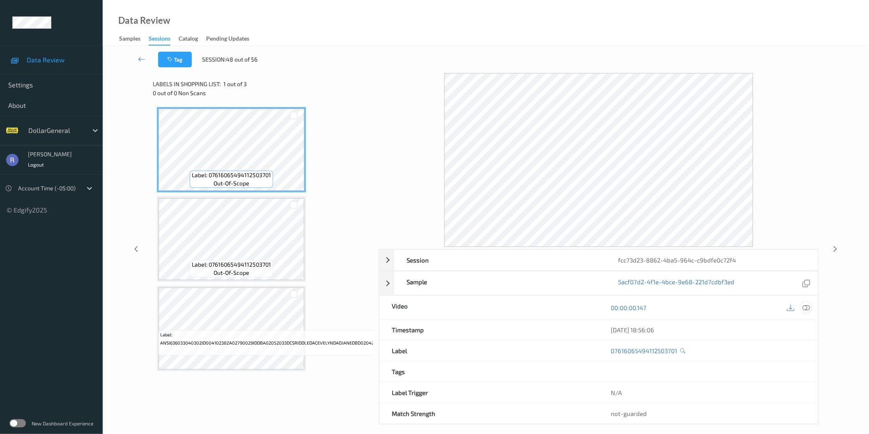
click at [809, 306] on icon at bounding box center [805, 307] width 7 height 7
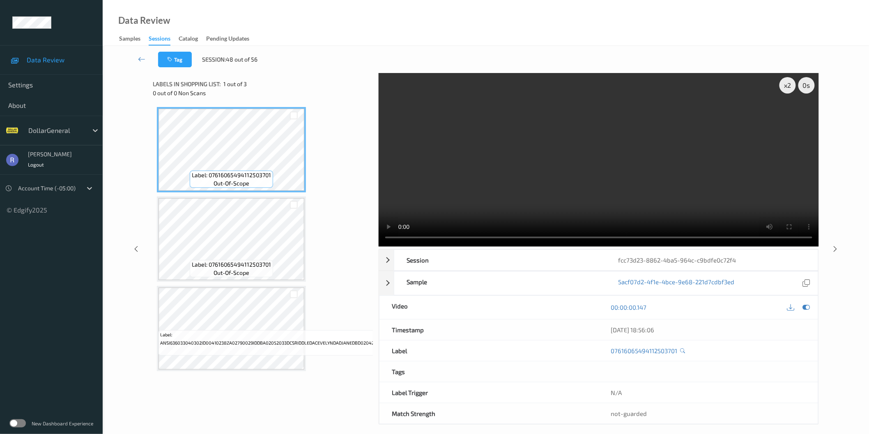
click at [633, 150] on video at bounding box center [598, 160] width 440 height 174
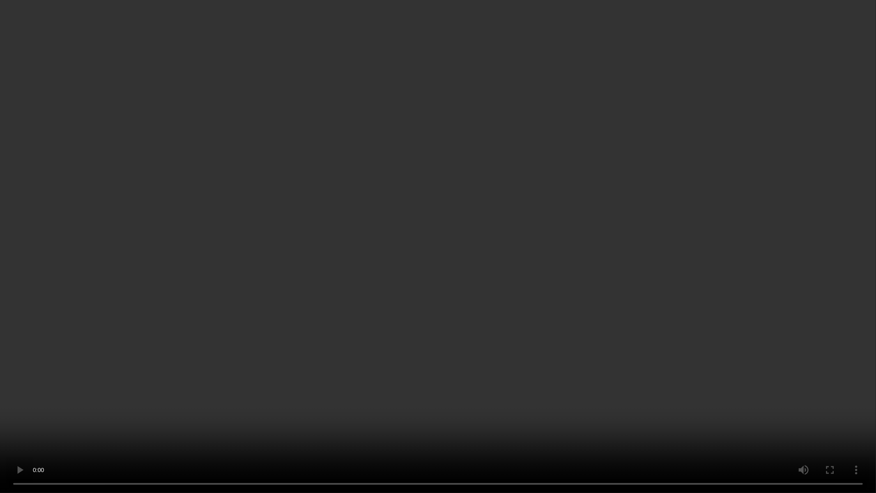
click at [496, 247] on video at bounding box center [438, 246] width 876 height 493
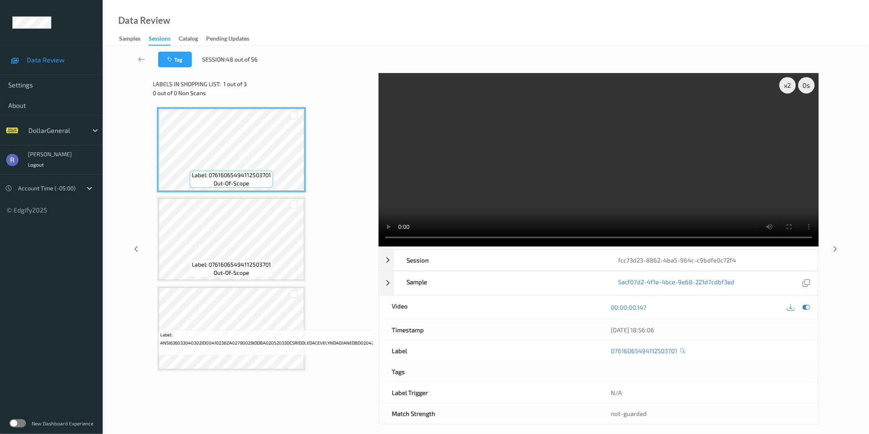
click at [496, 207] on video at bounding box center [598, 160] width 440 height 174
click at [832, 250] on icon at bounding box center [835, 248] width 7 height 7
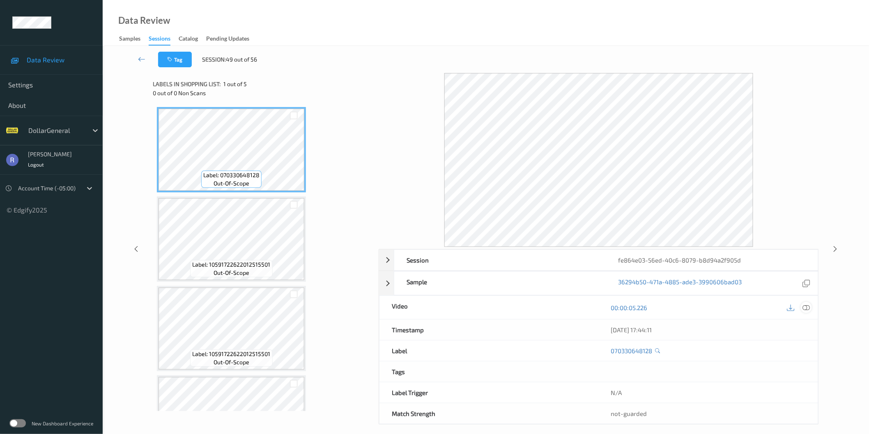
click at [805, 309] on icon at bounding box center [805, 307] width 7 height 7
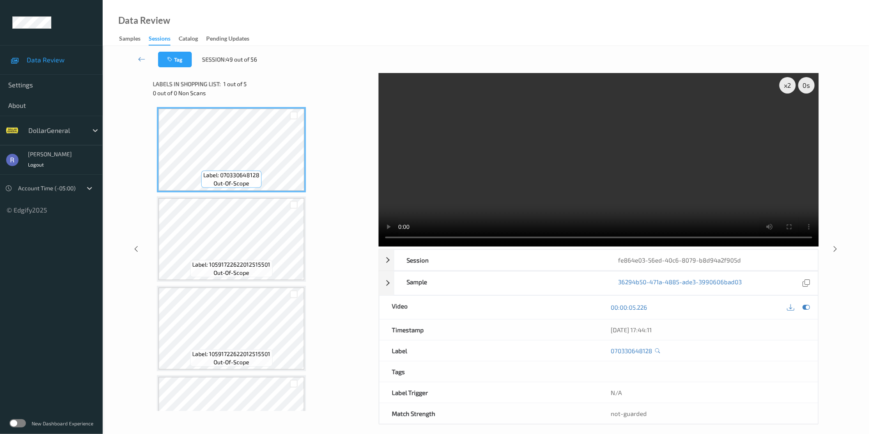
click at [596, 167] on video at bounding box center [598, 160] width 440 height 174
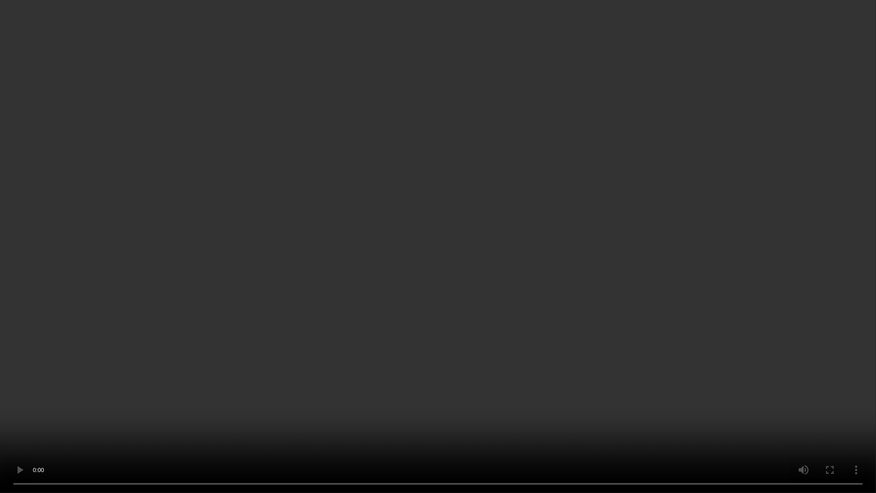
click at [675, 359] on video at bounding box center [438, 246] width 876 height 493
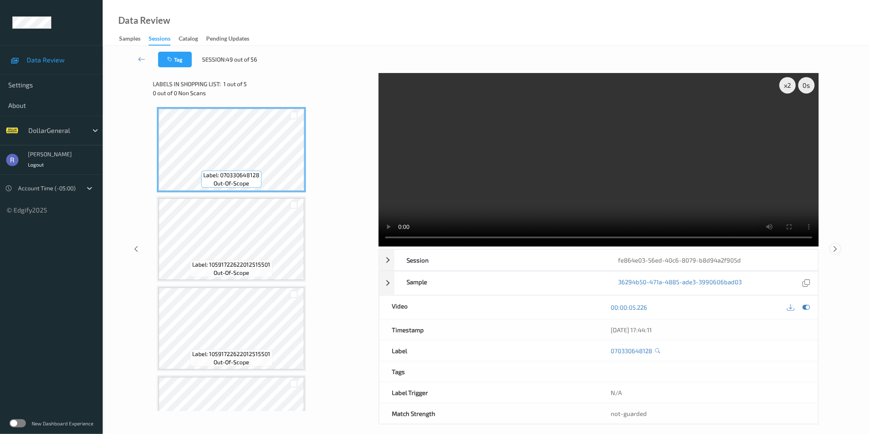
click at [836, 250] on icon at bounding box center [835, 248] width 7 height 7
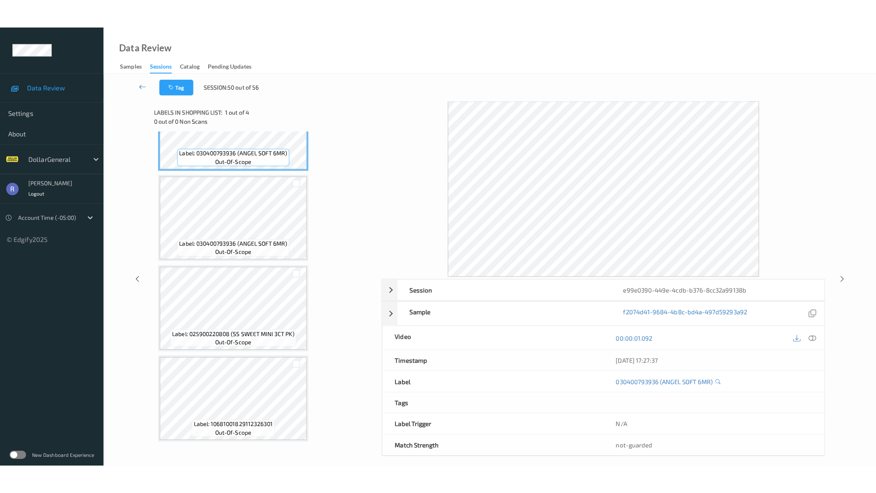
scroll to position [51, 0]
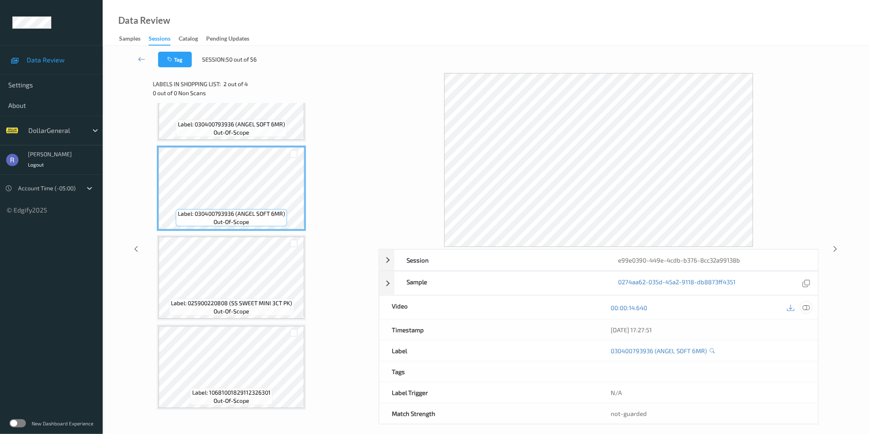
click at [807, 311] on icon at bounding box center [805, 307] width 7 height 7
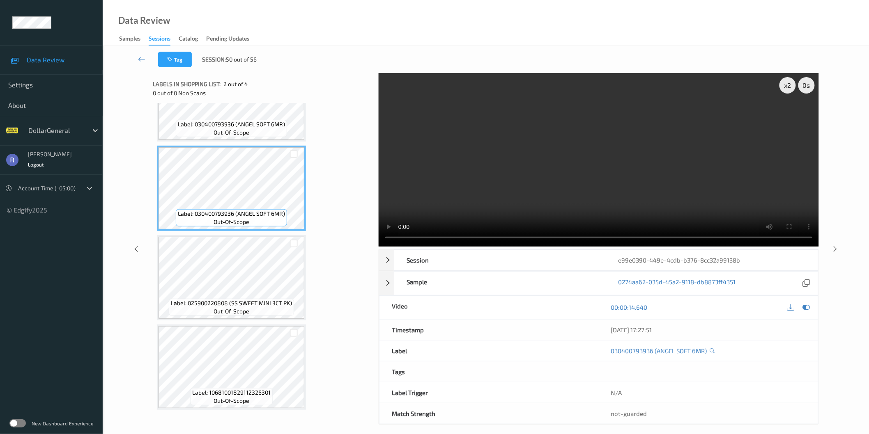
click at [595, 153] on video at bounding box center [598, 160] width 440 height 174
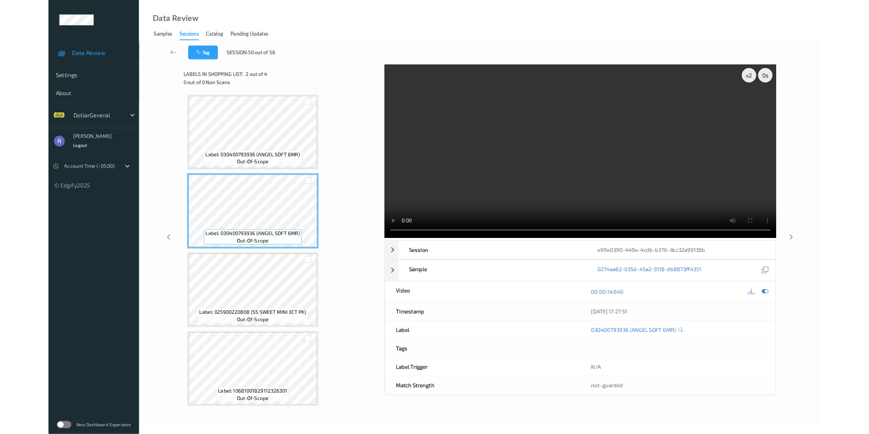
scroll to position [0, 0]
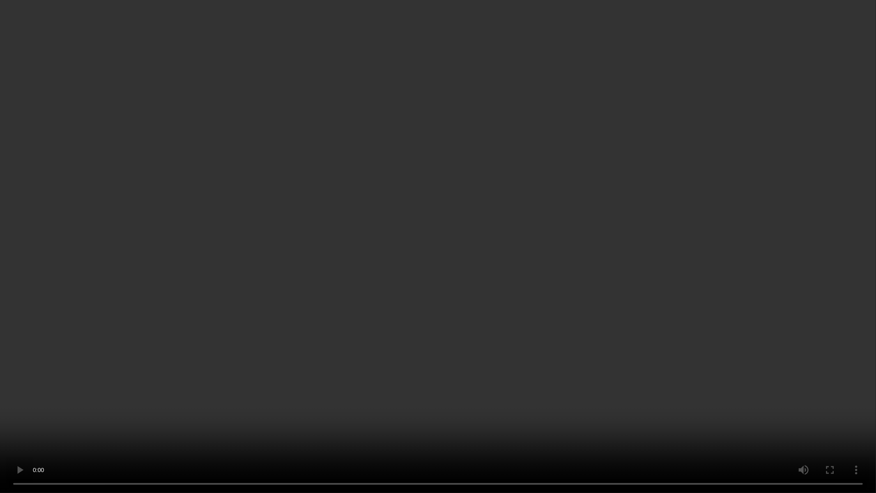
click at [592, 192] on video at bounding box center [438, 246] width 876 height 493
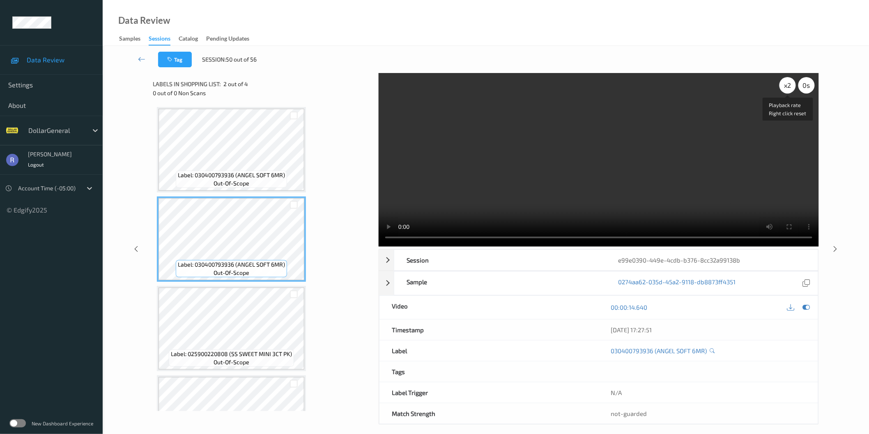
click at [786, 86] on div "x 2" at bounding box center [787, 85] width 16 height 16
click at [786, 89] on div "x 4" at bounding box center [787, 85] width 16 height 16
click at [786, 89] on div "x 8" at bounding box center [787, 85] width 16 height 16
click at [605, 199] on video at bounding box center [598, 160] width 440 height 174
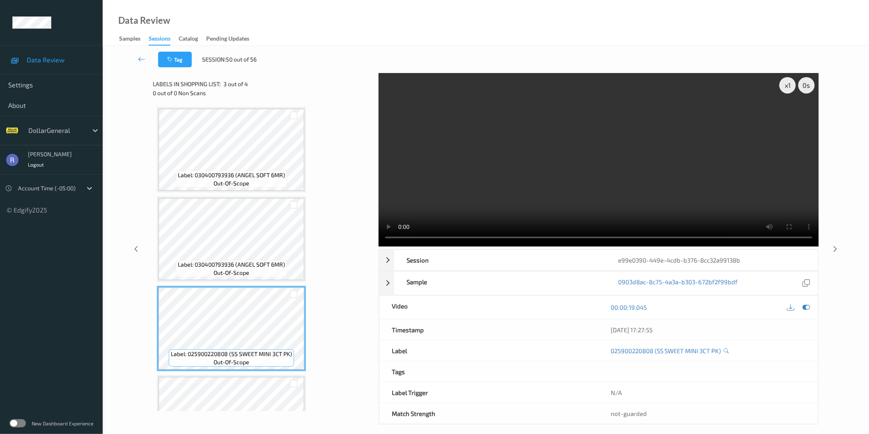
click at [634, 117] on video at bounding box center [598, 160] width 440 height 174
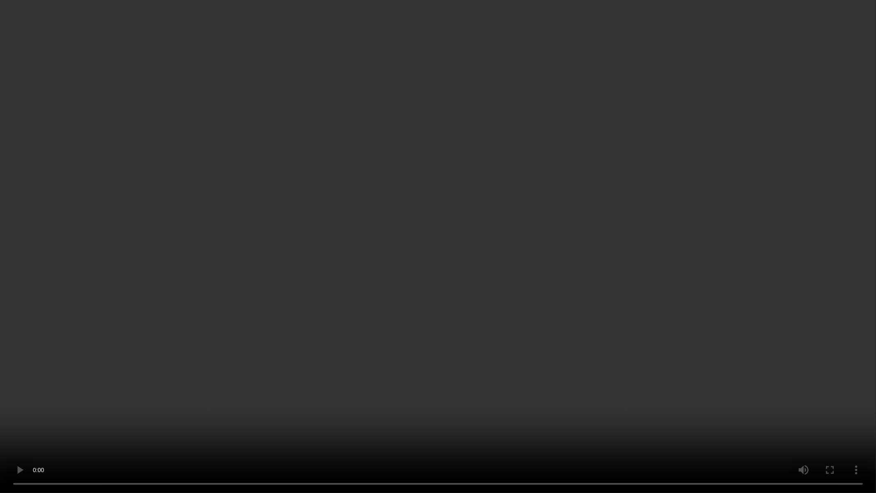
click at [635, 157] on video at bounding box center [438, 246] width 876 height 493
click at [220, 367] on video at bounding box center [438, 246] width 876 height 493
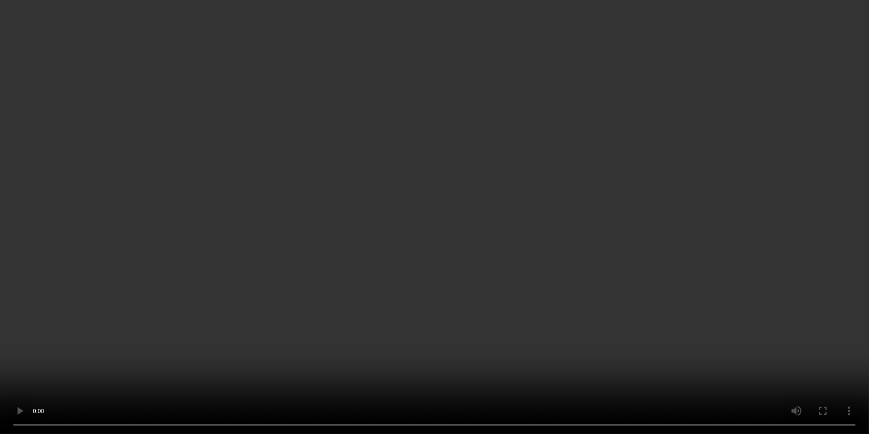
scroll to position [51, 0]
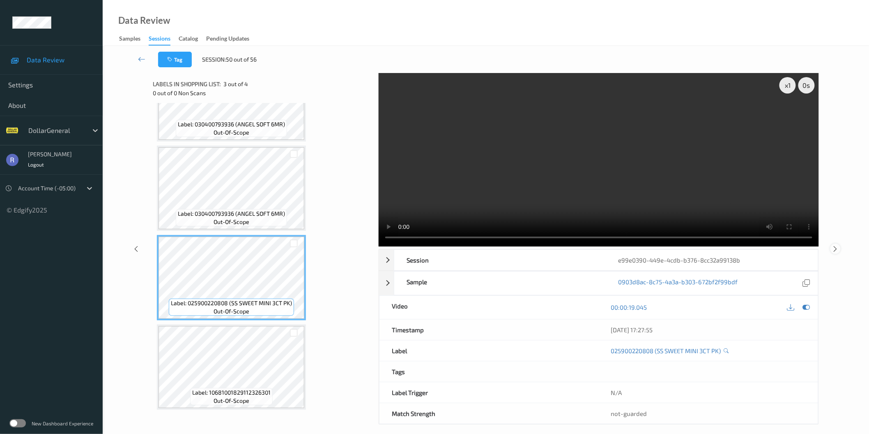
click at [835, 248] on icon at bounding box center [835, 248] width 7 height 7
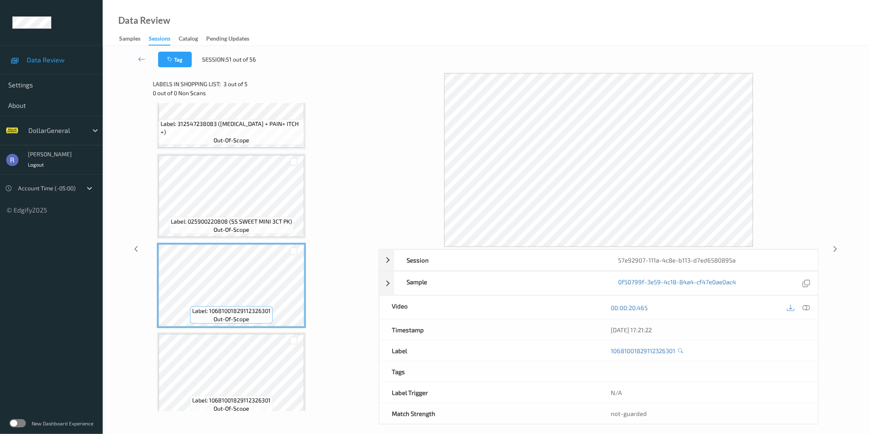
scroll to position [3, 0]
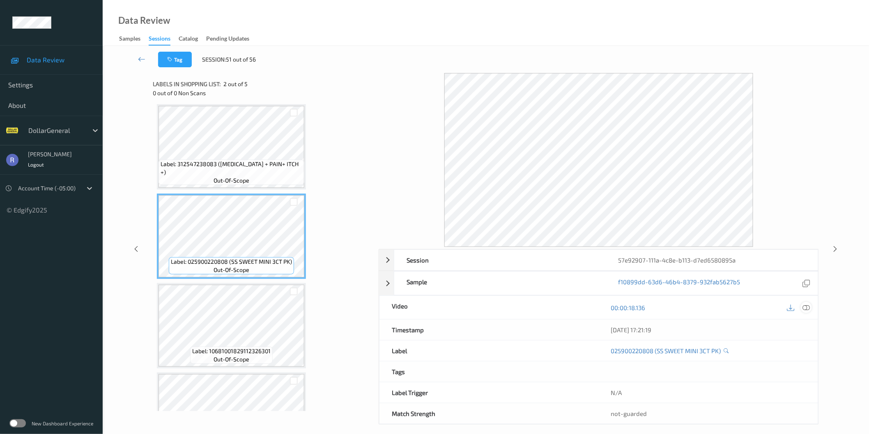
click at [807, 308] on icon at bounding box center [805, 307] width 7 height 7
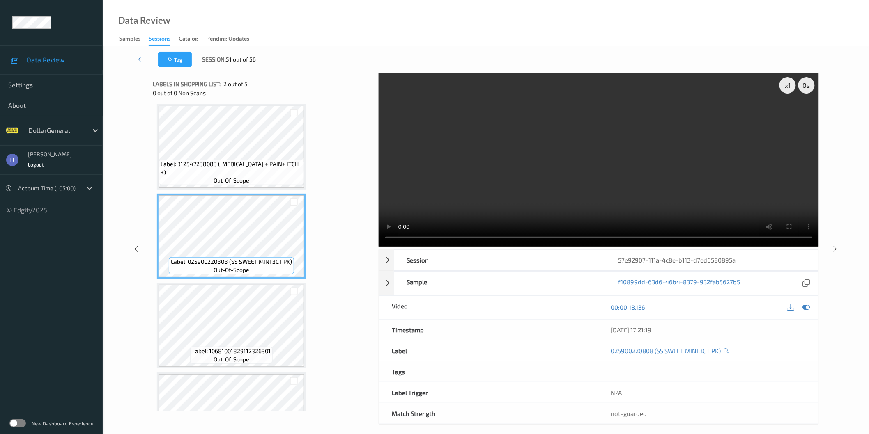
click at [597, 165] on video at bounding box center [598, 160] width 440 height 174
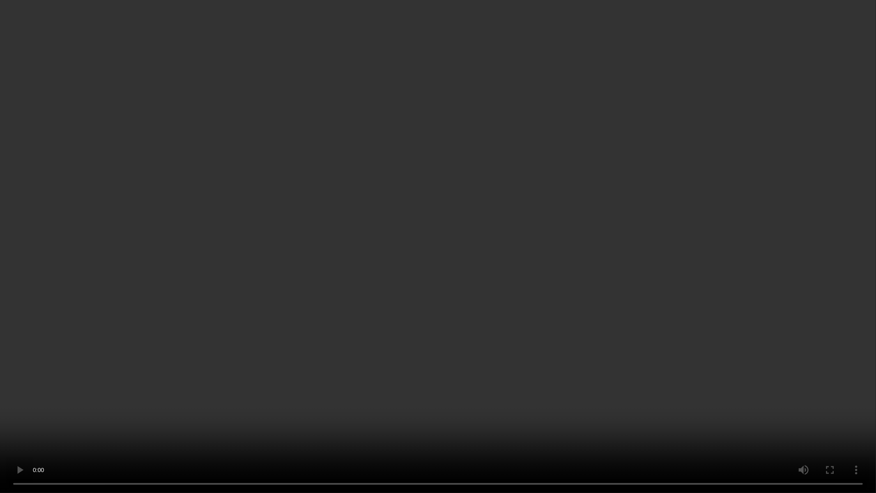
click at [578, 206] on video at bounding box center [438, 246] width 876 height 493
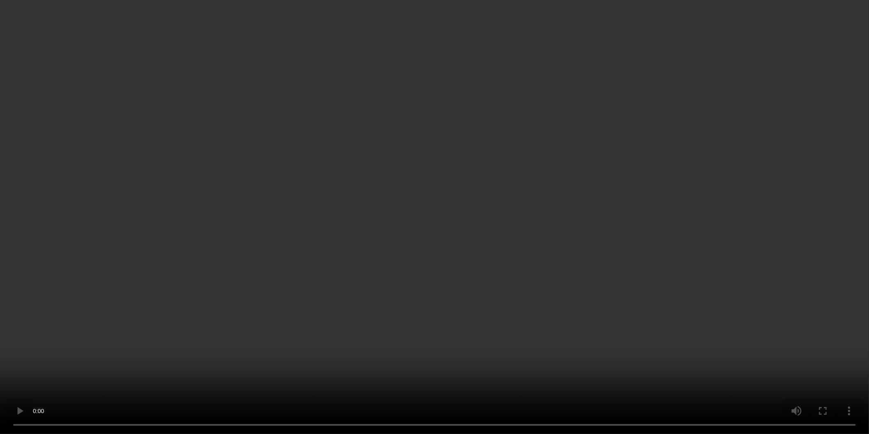
scroll to position [0, 0]
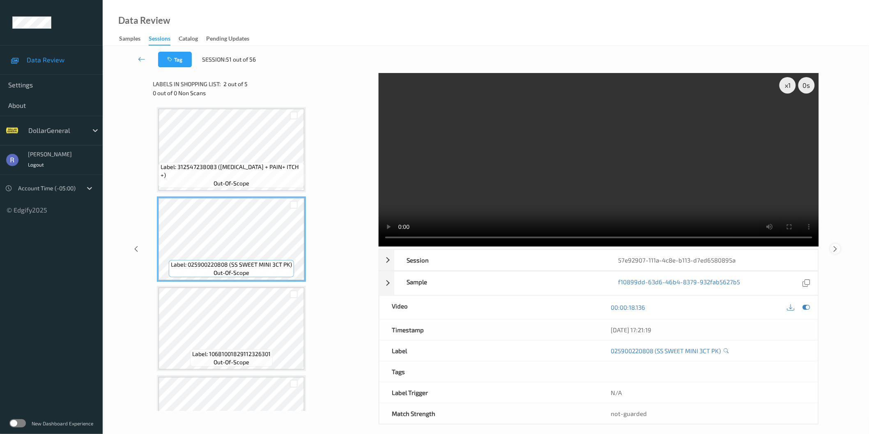
click at [834, 247] on icon at bounding box center [835, 248] width 7 height 7
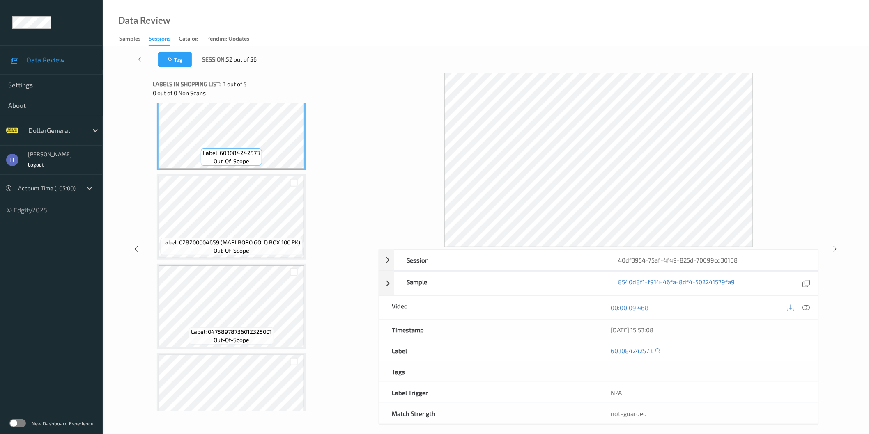
scroll to position [3, 0]
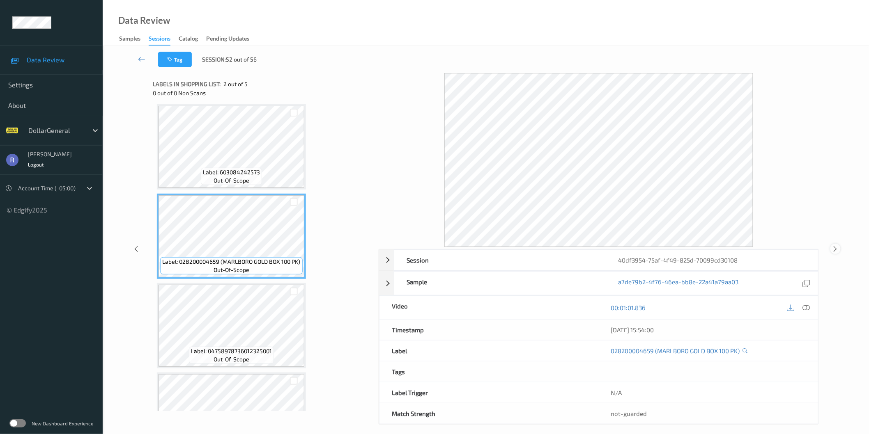
click at [835, 248] on icon at bounding box center [835, 248] width 7 height 7
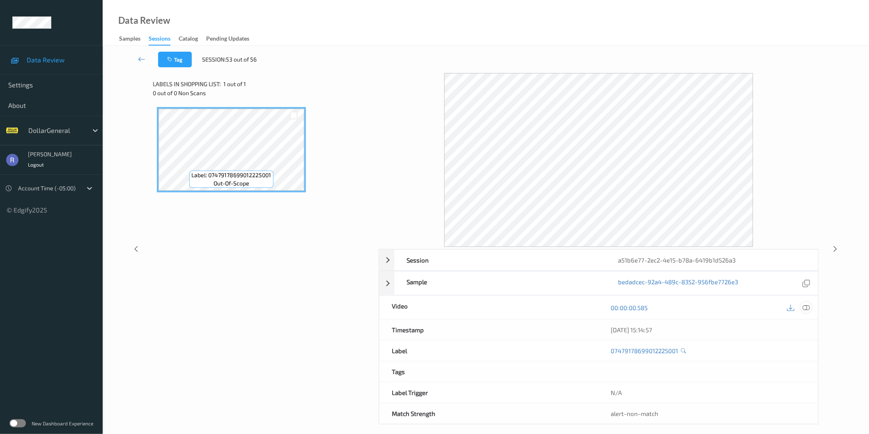
click at [806, 308] on icon at bounding box center [805, 307] width 7 height 7
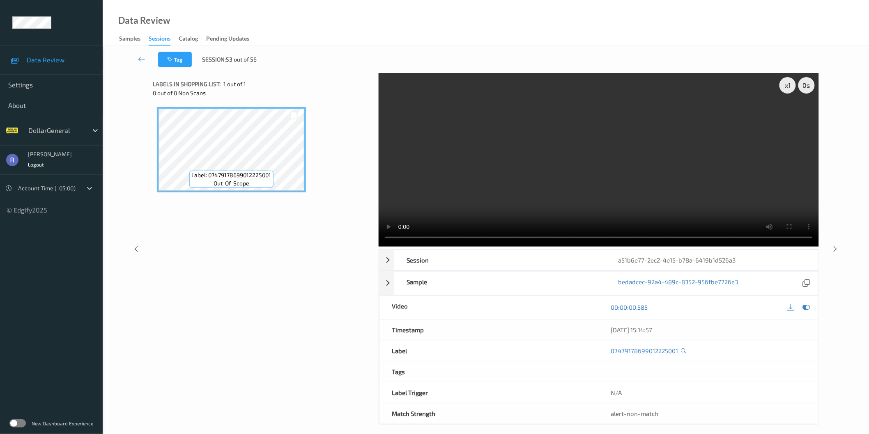
click at [554, 189] on video at bounding box center [598, 160] width 440 height 174
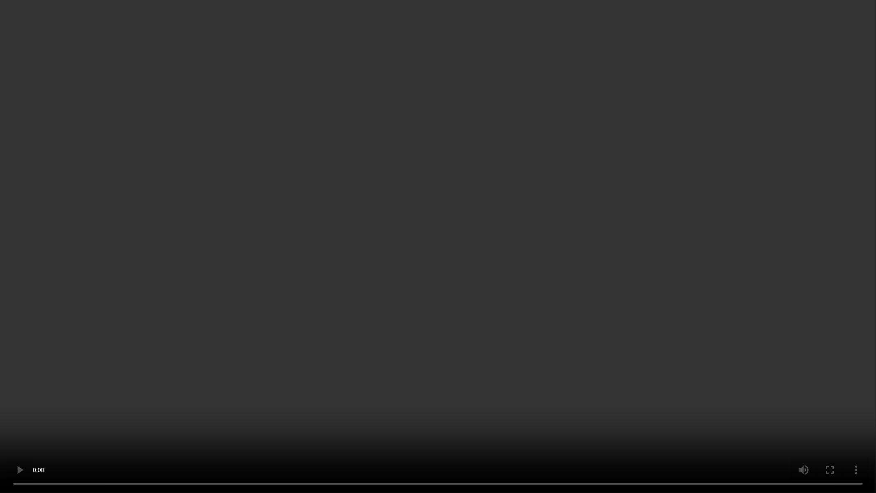
click at [576, 372] on video at bounding box center [438, 246] width 876 height 493
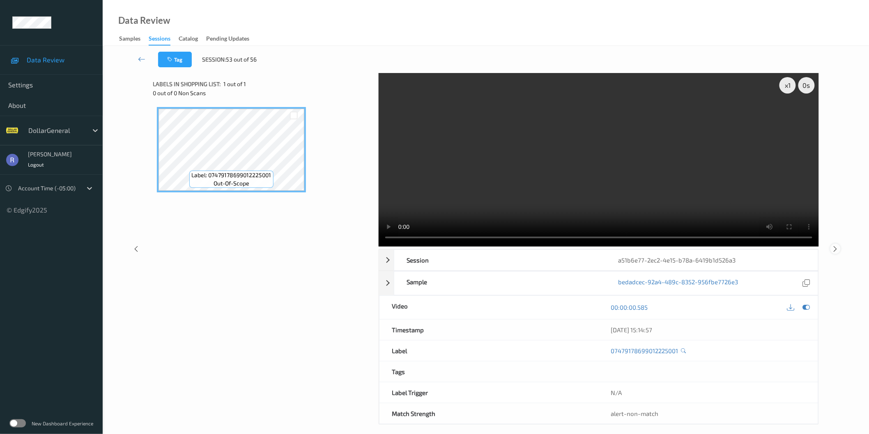
click at [834, 251] on icon at bounding box center [835, 248] width 7 height 7
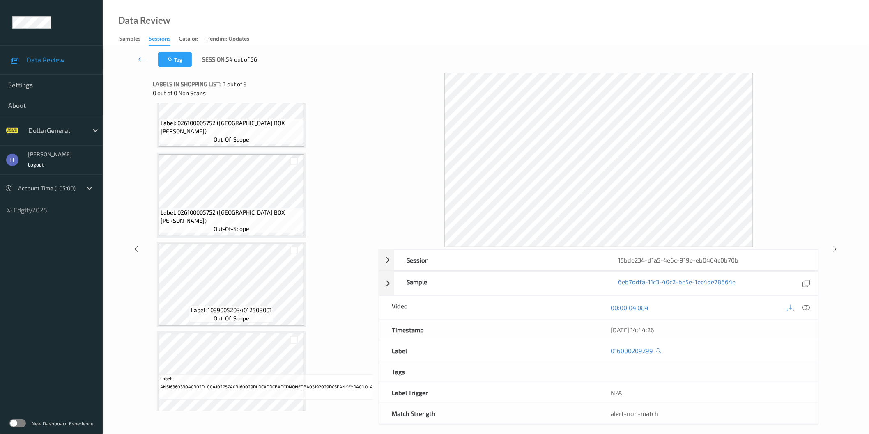
scroll to position [500, 0]
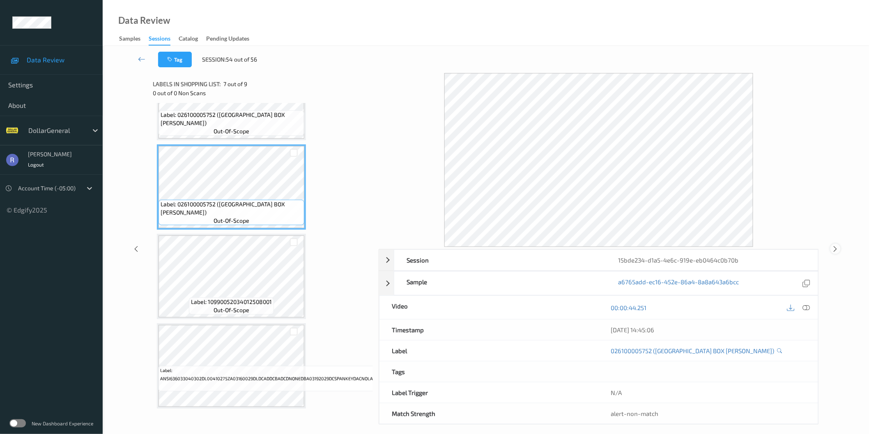
click at [837, 249] on icon at bounding box center [835, 248] width 7 height 7
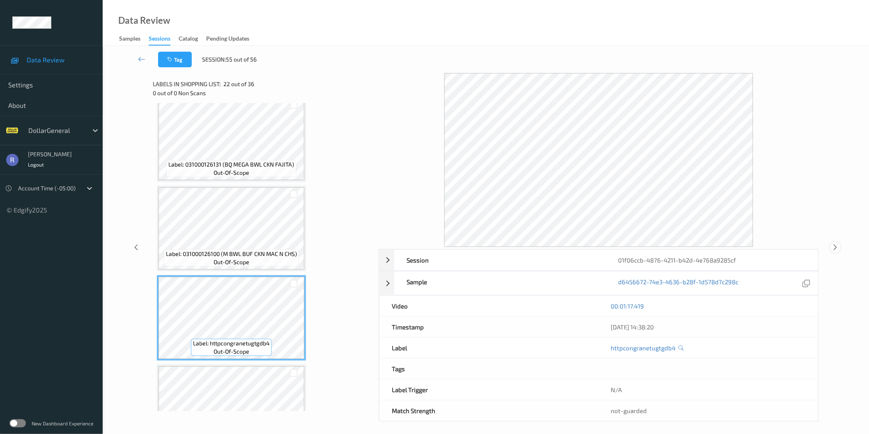
click at [837, 247] on icon at bounding box center [835, 247] width 7 height 7
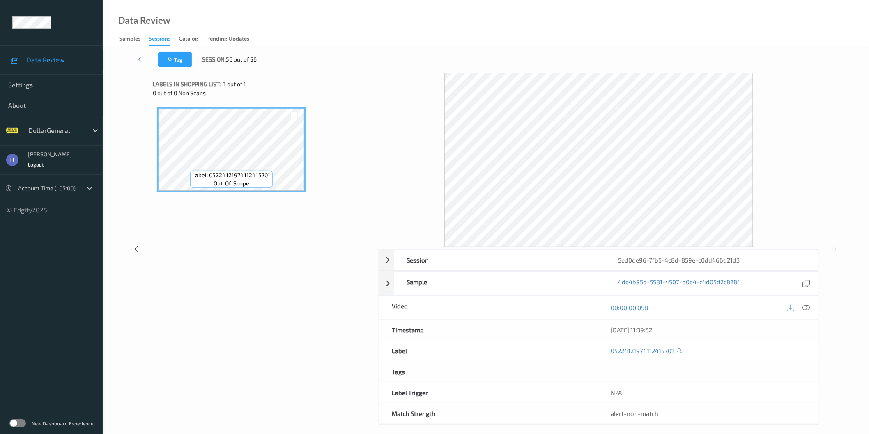
click at [814, 306] on div "00:00:00.058" at bounding box center [707, 307] width 219 height 23
click at [809, 308] on icon at bounding box center [805, 307] width 7 height 7
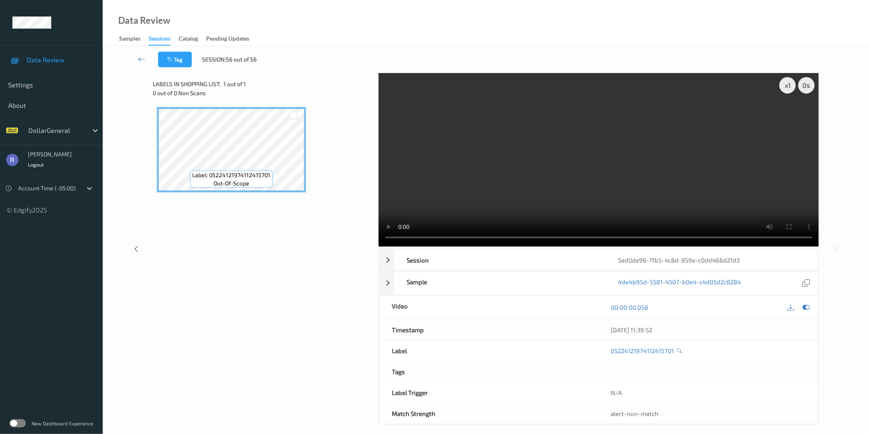
click at [573, 182] on video at bounding box center [598, 160] width 440 height 174
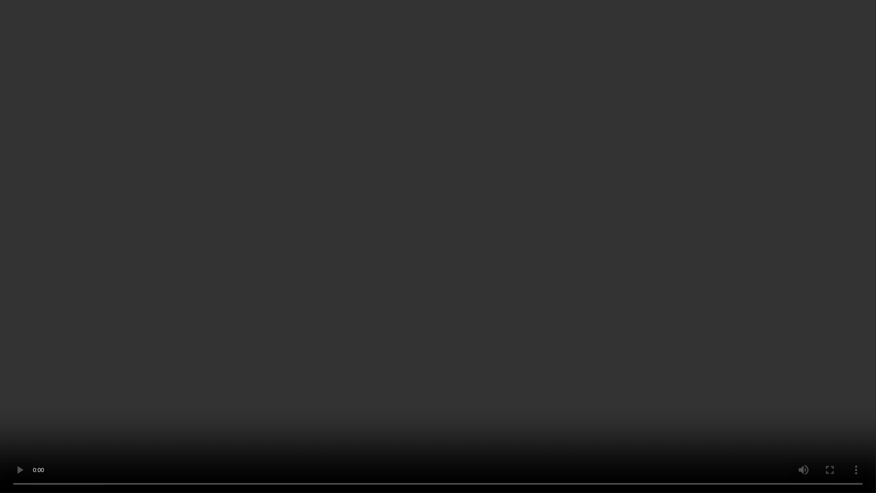
click at [491, 243] on video at bounding box center [438, 246] width 876 height 493
